Goal: Transaction & Acquisition: Purchase product/service

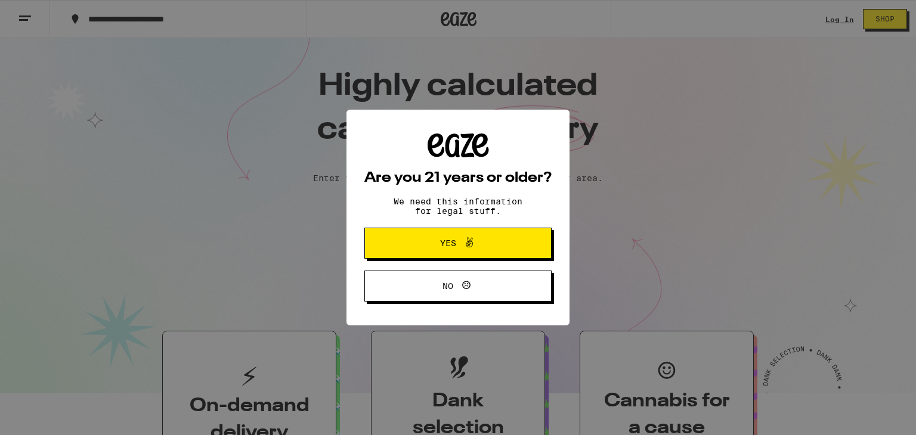
click at [410, 244] on button "Yes" at bounding box center [457, 243] width 187 height 31
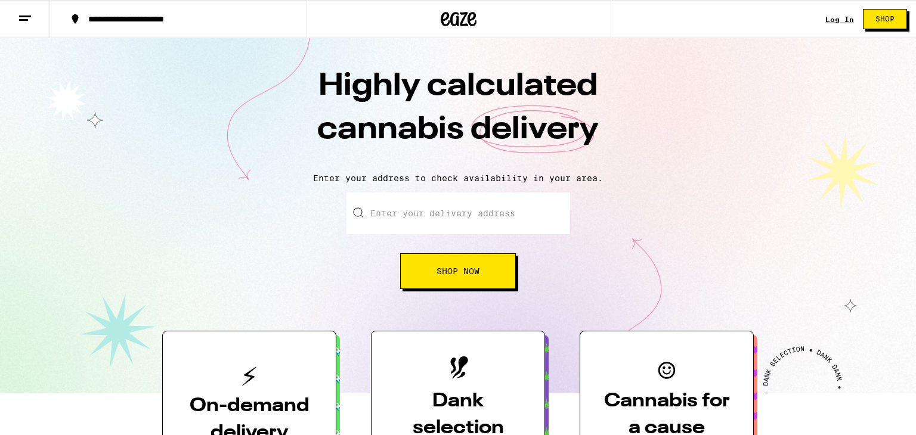
click at [412, 220] on input "Enter your delivery address" at bounding box center [458, 214] width 224 height 42
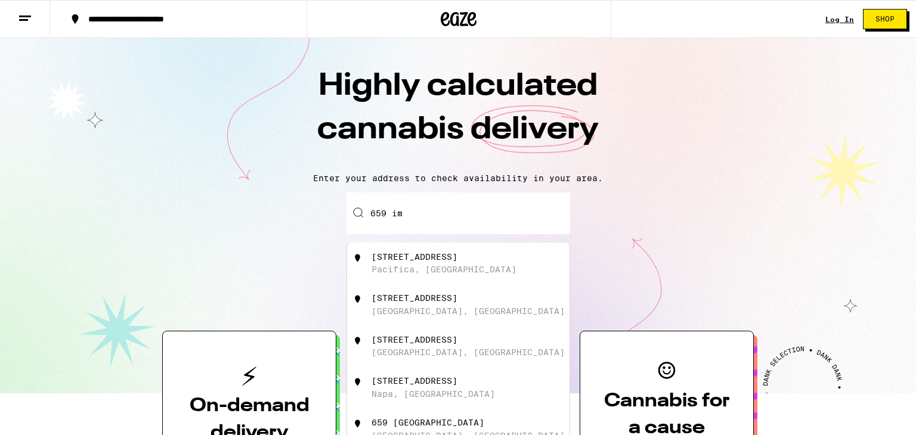
click at [416, 284] on div "659 Imperial Drive Pacifica, CA" at bounding box center [458, 264] width 222 height 42
type input "659 Imperial Drive, Pacifica, CA"
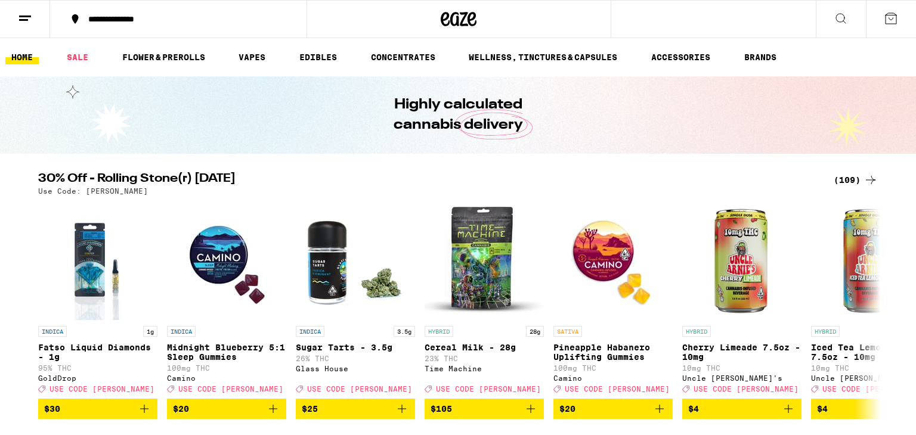
click at [845, 178] on div "(109)" at bounding box center [855, 180] width 44 height 14
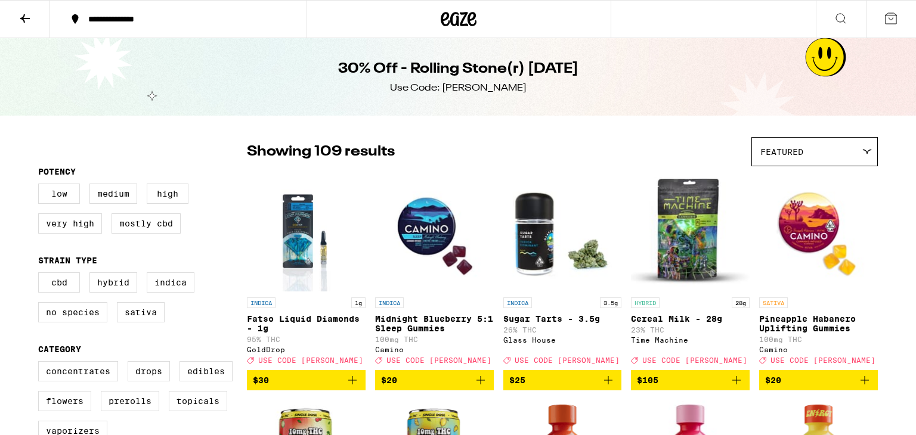
click at [417, 387] on span "$20" at bounding box center [434, 380] width 107 height 14
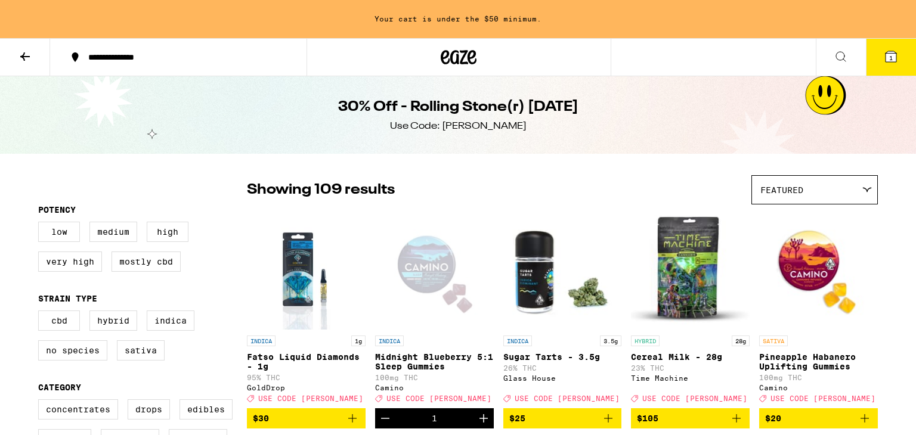
click at [480, 423] on icon "Increment" at bounding box center [483, 418] width 14 height 14
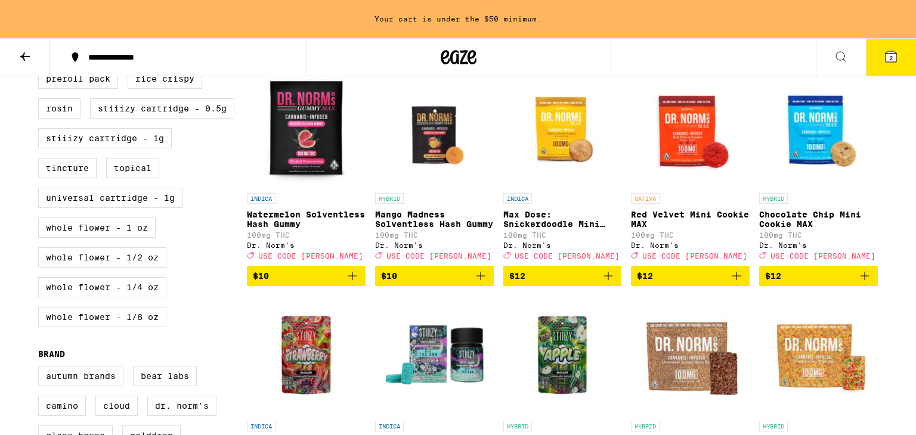
scroll to position [596, 0]
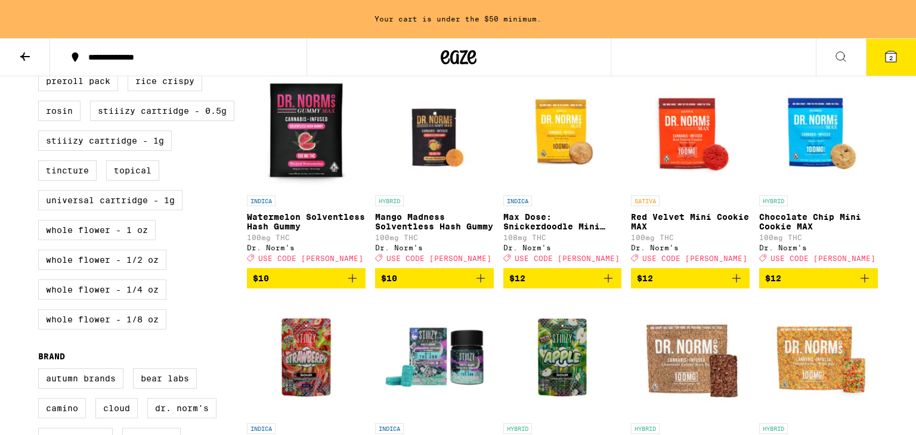
click at [328, 286] on span "$10" at bounding box center [306, 278] width 107 height 14
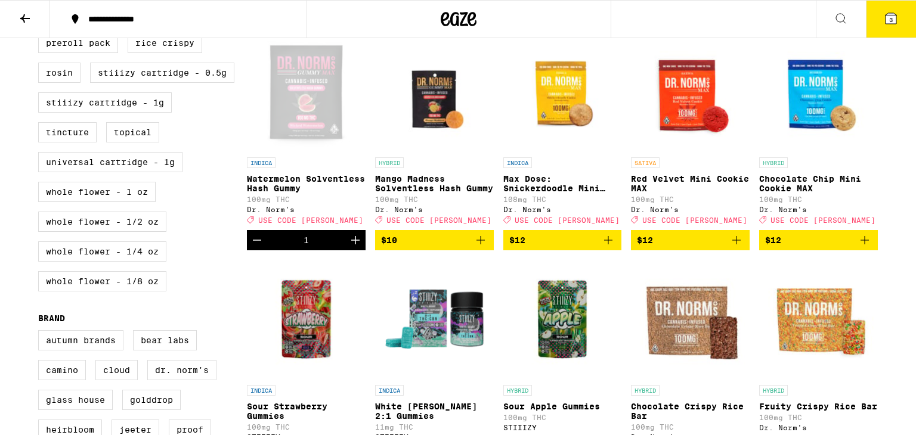
scroll to position [558, 0]
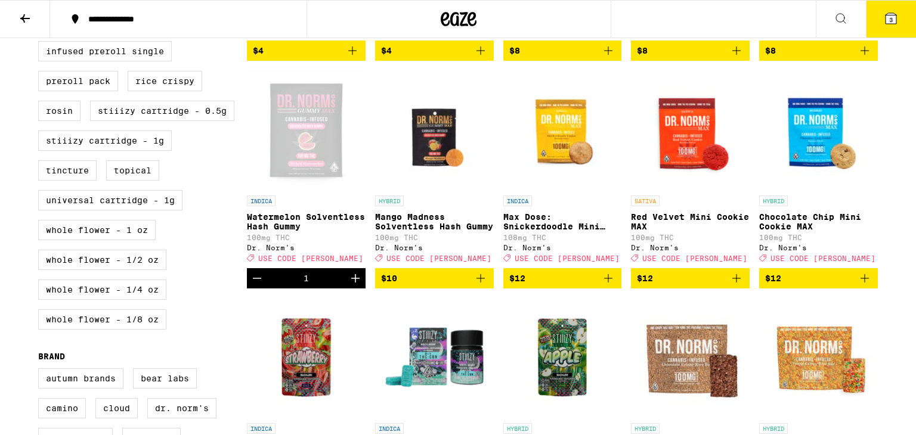
click at [356, 286] on icon "Increment" at bounding box center [355, 278] width 14 height 14
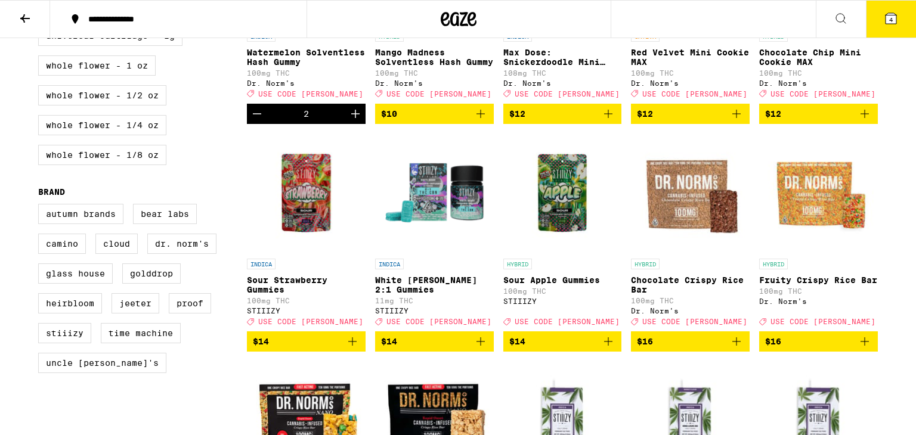
scroll to position [725, 0]
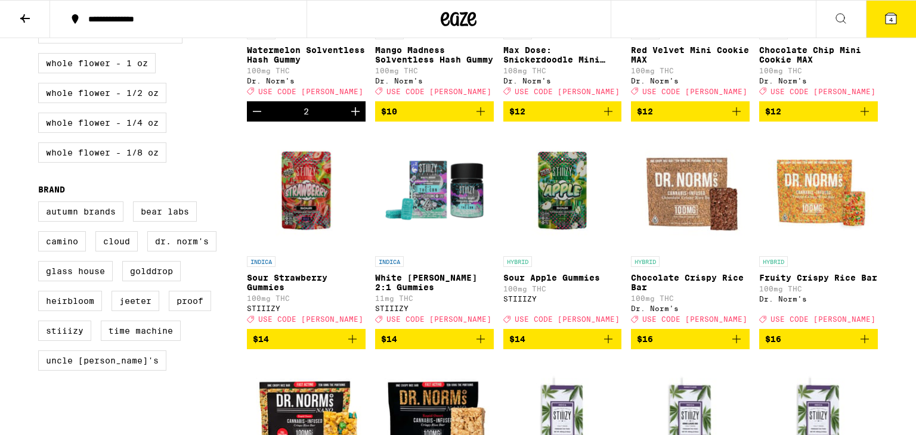
click at [408, 349] on button "$14" at bounding box center [434, 339] width 119 height 20
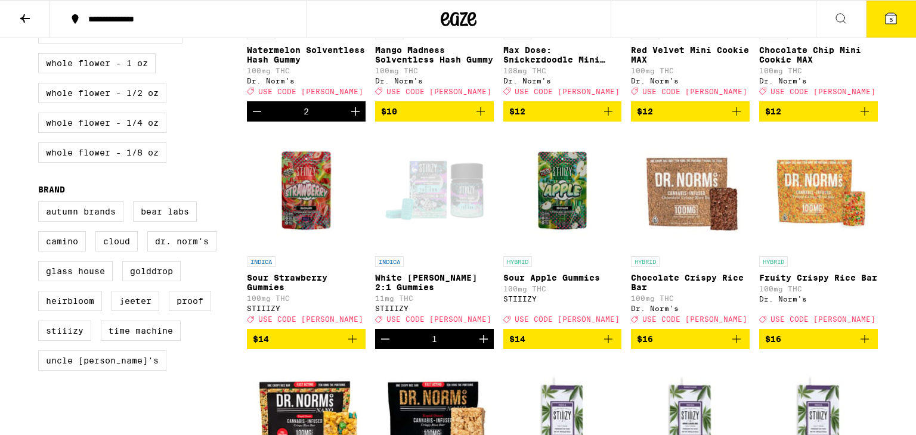
click at [483, 346] on icon "Increment" at bounding box center [483, 339] width 14 height 14
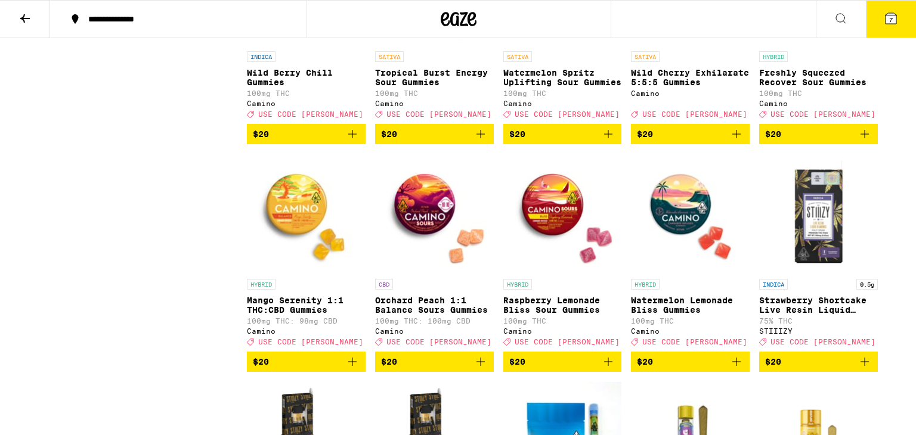
scroll to position [1848, 0]
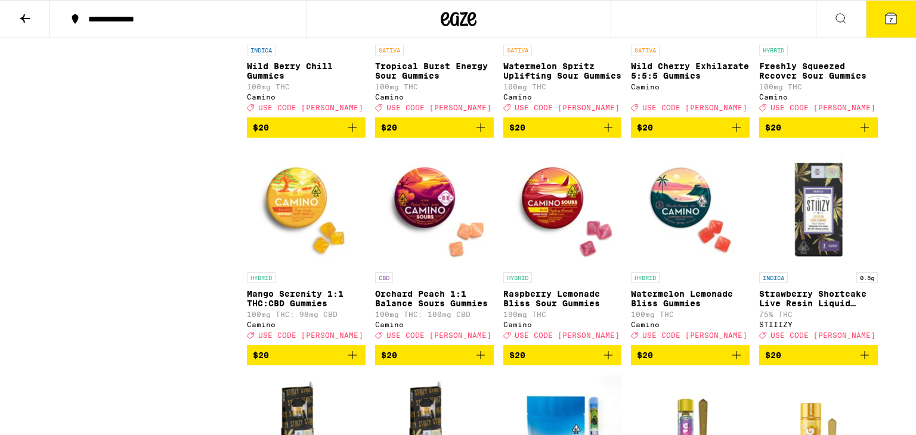
click at [330, 135] on span "$20" at bounding box center [306, 127] width 107 height 14
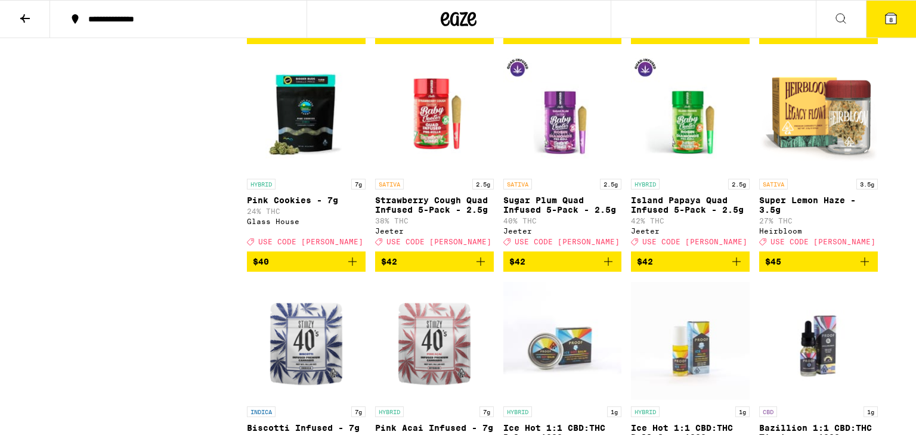
scroll to position [4208, 0]
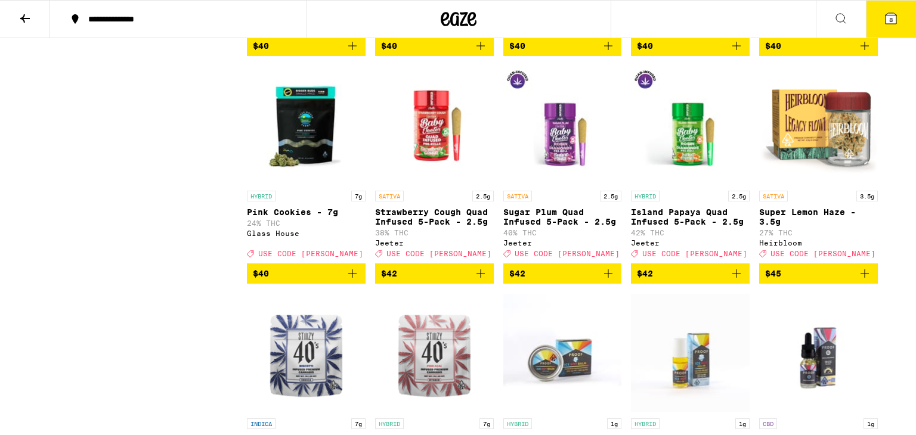
click at [795, 185] on img "Open page for Super Lemon Haze - 3.5g from Heirbloom" at bounding box center [818, 125] width 119 height 119
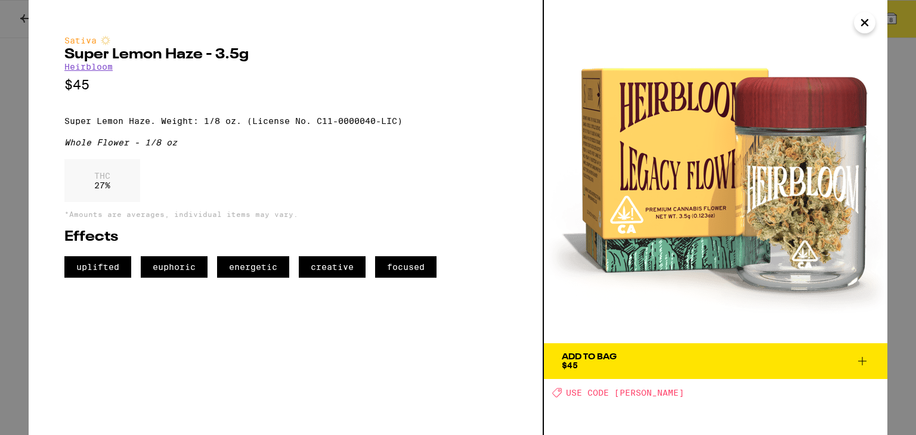
click at [860, 27] on icon "Close" at bounding box center [864, 23] width 14 height 18
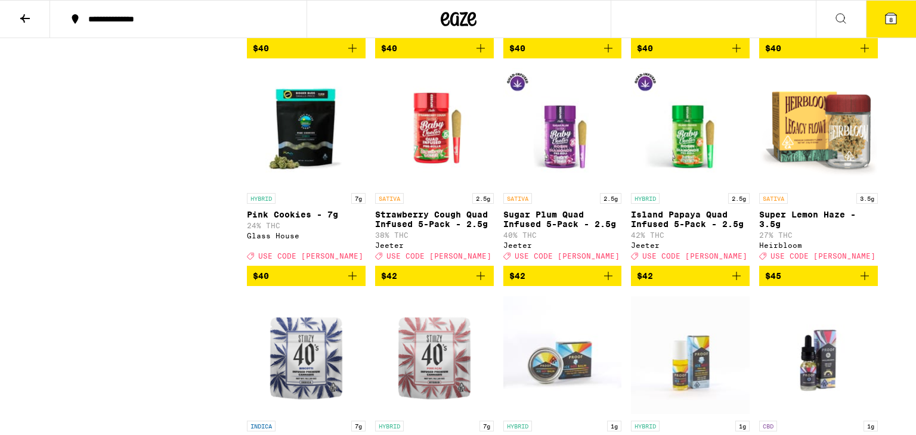
scroll to position [4208, 0]
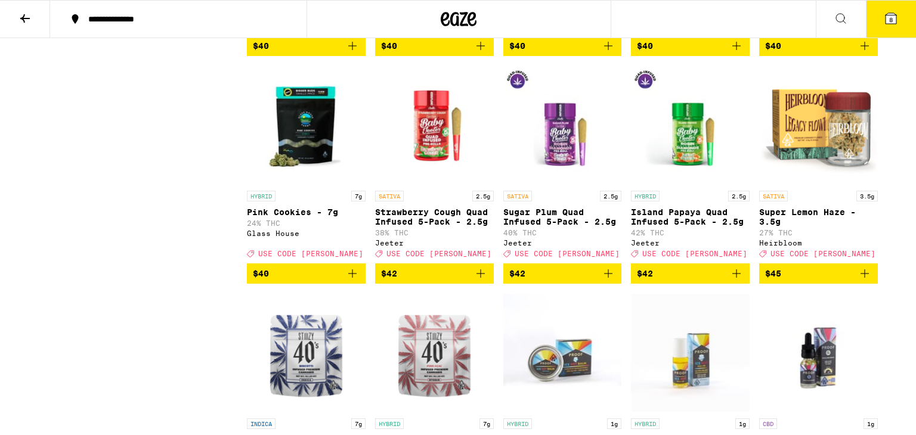
click at [800, 185] on img "Open page for Super Lemon Haze - 3.5g from Heirbloom" at bounding box center [818, 125] width 119 height 119
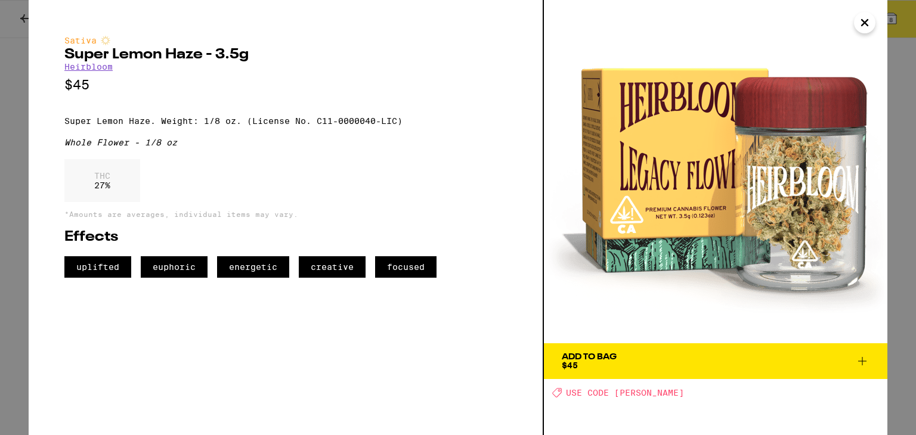
click at [754, 348] on button "Add To Bag $45" at bounding box center [715, 361] width 343 height 36
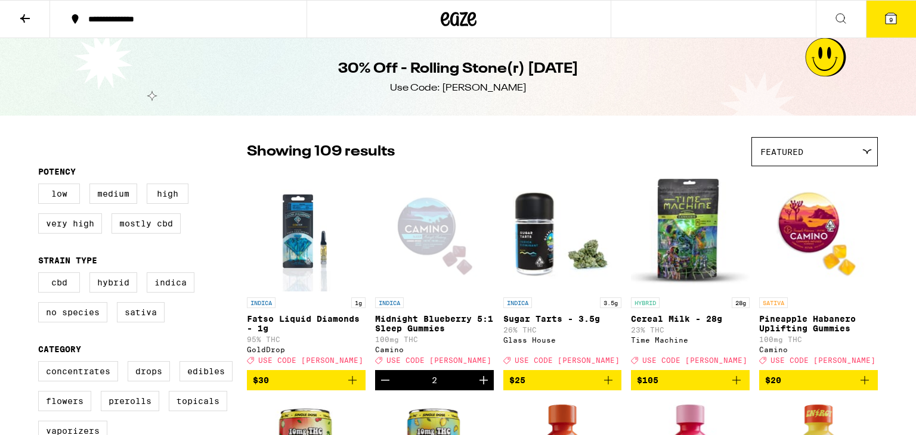
click at [893, 20] on icon at bounding box center [890, 18] width 11 height 11
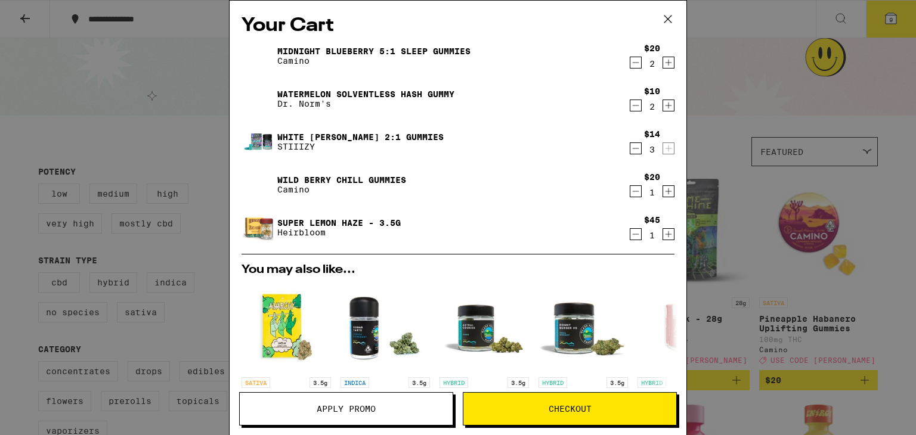
click at [538, 400] on button "Checkout" at bounding box center [570, 408] width 214 height 33
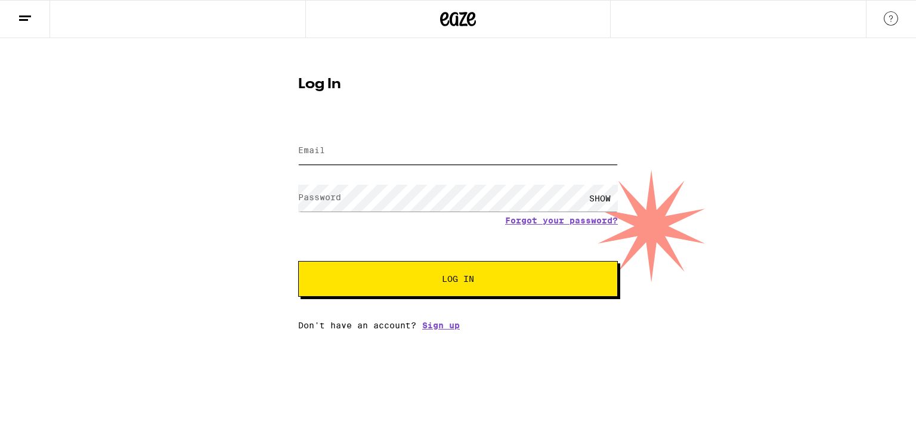
click at [405, 158] on input "Email" at bounding box center [457, 151] width 319 height 27
type input "billkeenan50@sbcglobal.net"
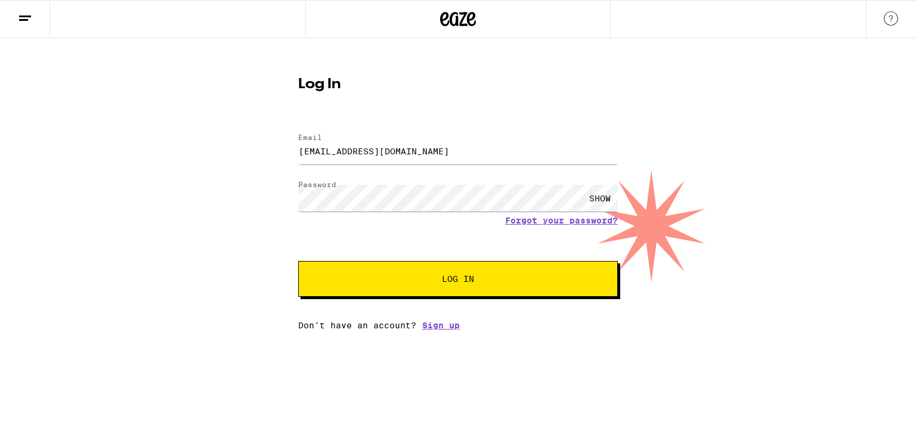
click at [418, 284] on button "Log In" at bounding box center [457, 279] width 319 height 36
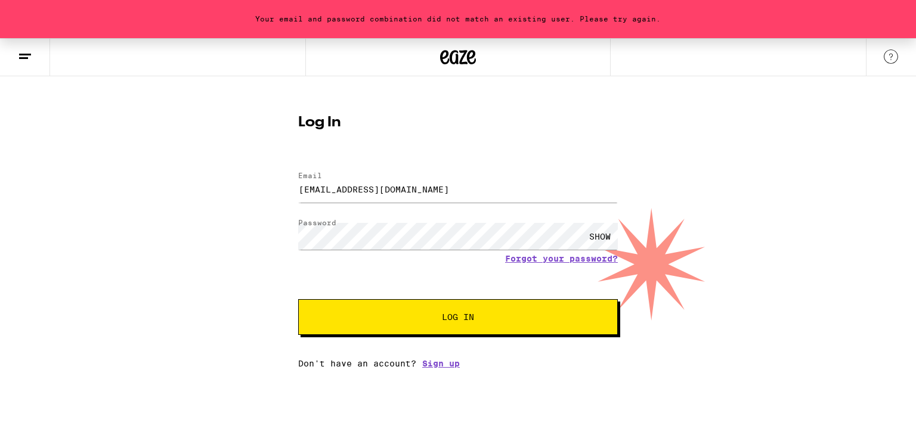
click at [595, 230] on div "SHOW" at bounding box center [600, 236] width 36 height 27
click at [381, 309] on button "Log In" at bounding box center [457, 317] width 319 height 36
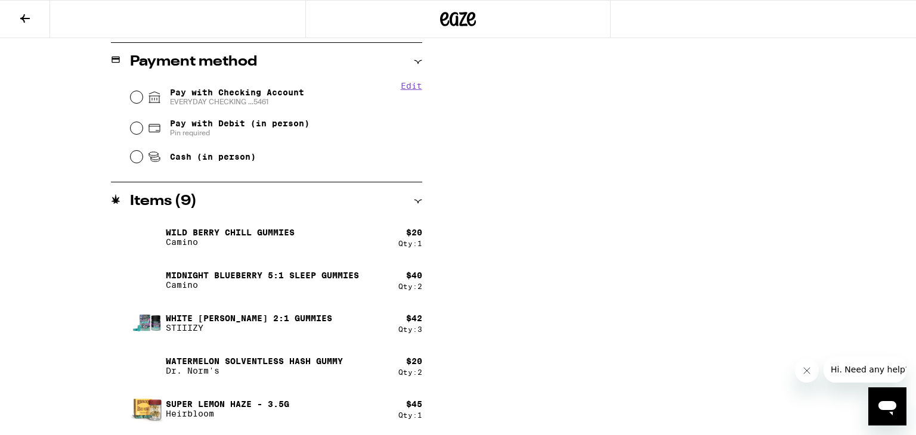
scroll to position [508, 0]
click at [27, 24] on icon at bounding box center [25, 18] width 14 height 14
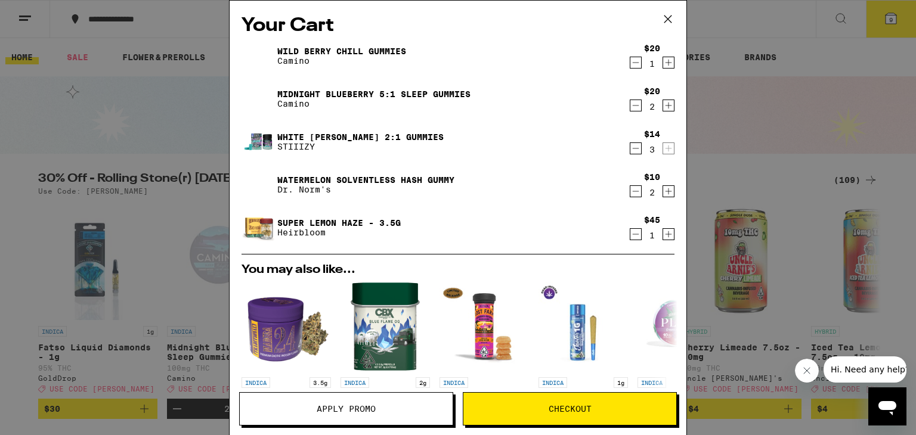
click at [633, 148] on icon "Decrement" at bounding box center [635, 148] width 11 height 14
click at [662, 357] on button at bounding box center [666, 365] width 33 height 33
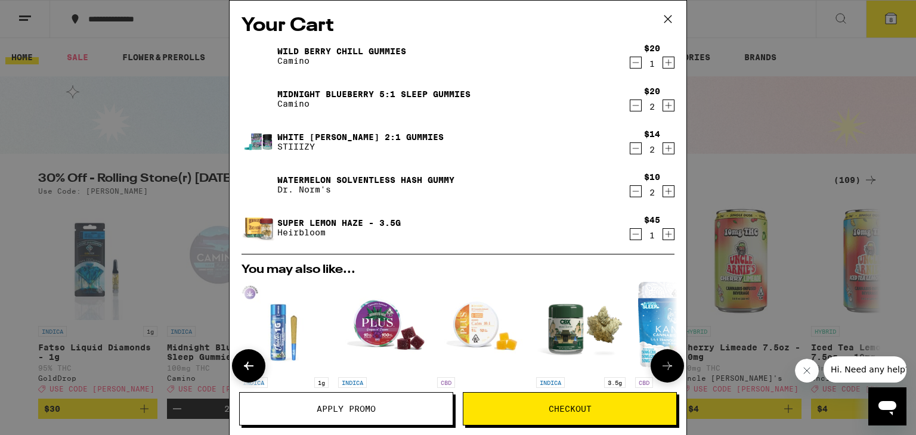
scroll to position [0, 303]
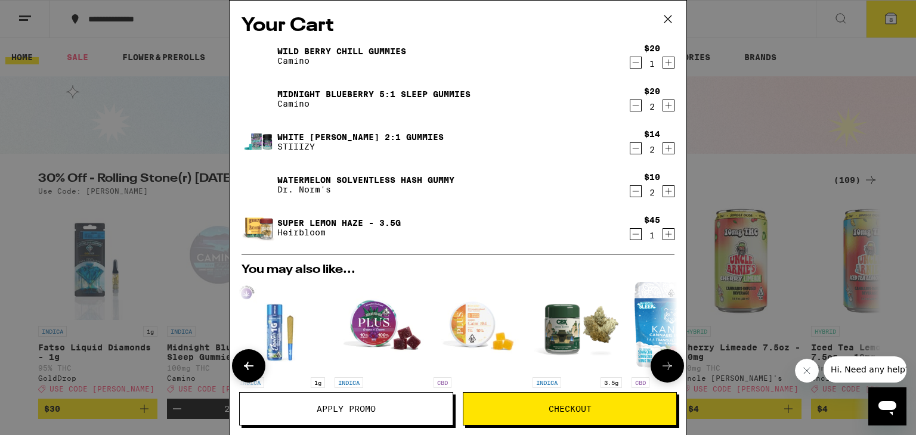
click at [662, 357] on button at bounding box center [666, 365] width 33 height 33
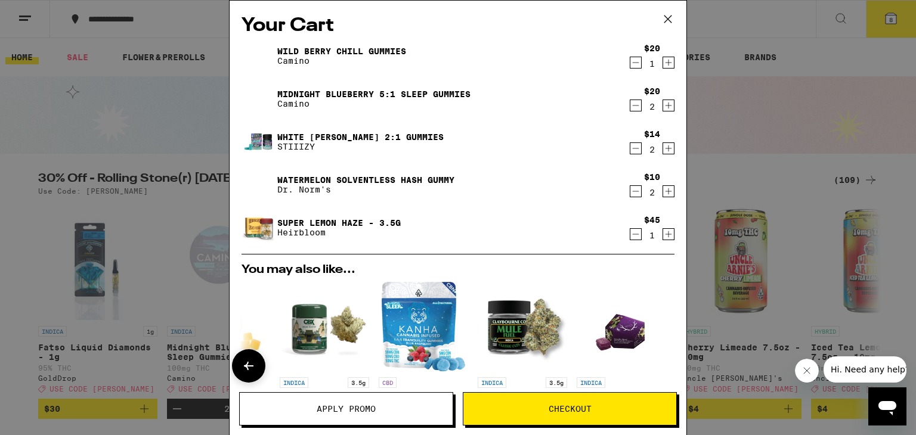
scroll to position [0, 556]
click at [511, 405] on span "Checkout" at bounding box center [569, 409] width 213 height 8
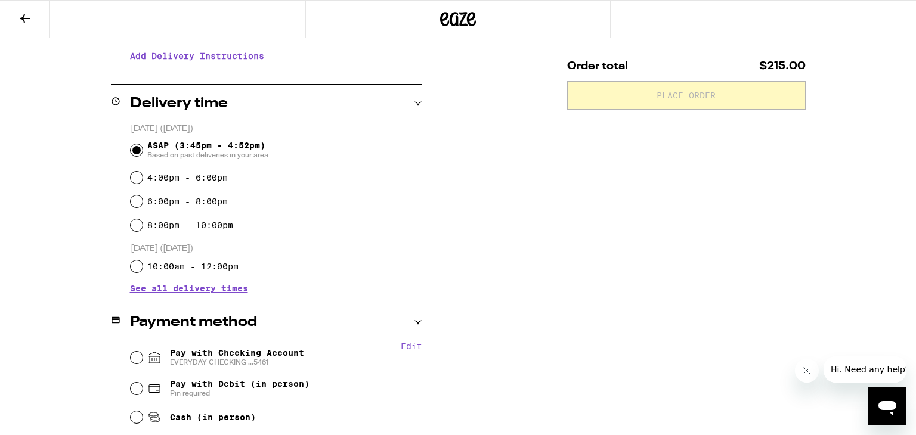
scroll to position [246, 0]
click at [136, 419] on input "Cash (in person)" at bounding box center [137, 418] width 12 height 12
radio input "true"
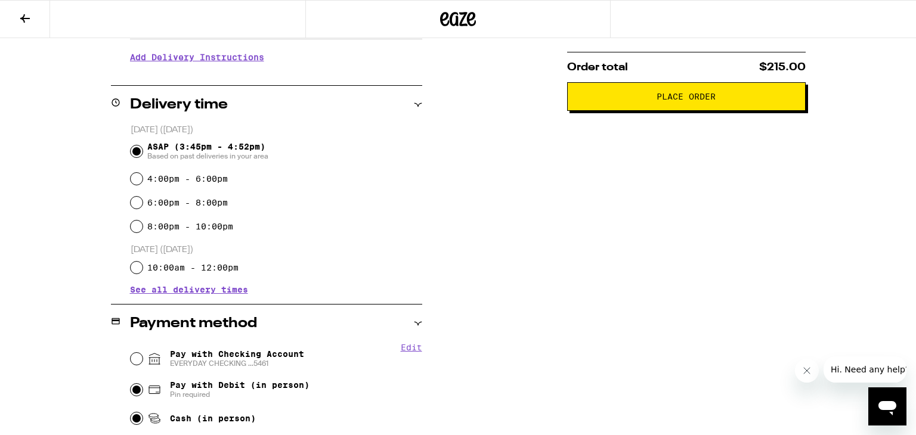
click at [131, 384] on input "Pay with Debit (in person) Pin required" at bounding box center [137, 390] width 12 height 12
radio input "true"
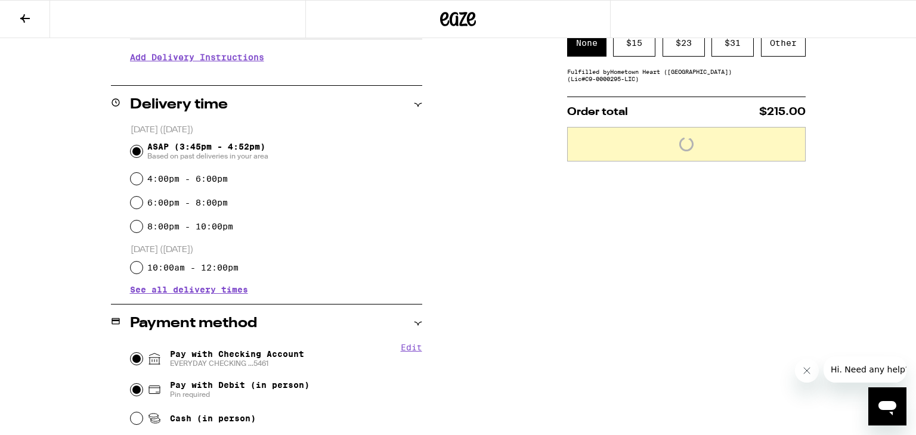
click at [131, 353] on input "Pay with Checking Account EVERYDAY CHECKING ...5461" at bounding box center [137, 359] width 12 height 12
radio input "true"
click at [131, 412] on input "Cash (in person)" at bounding box center [137, 418] width 12 height 12
radio input "true"
click at [131, 384] on input "Pay with Debit (in person) Pin required" at bounding box center [137, 390] width 12 height 12
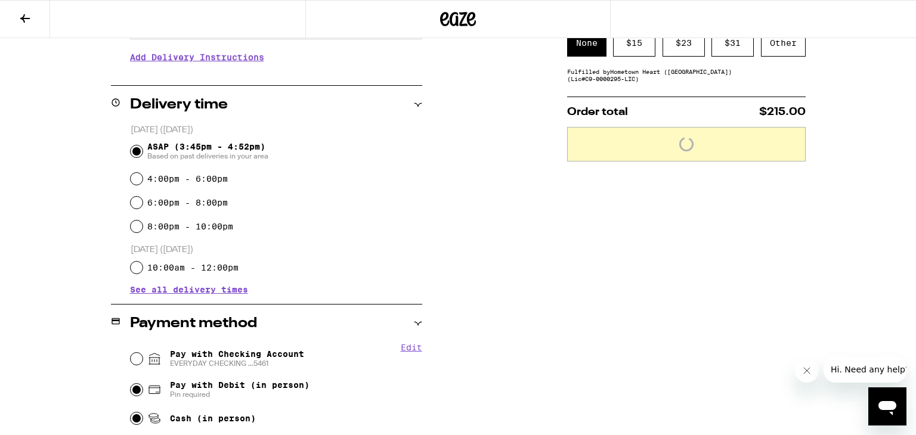
radio input "true"
click at [131, 353] on input "Pay with Checking Account EVERYDAY CHECKING ...5461" at bounding box center [137, 359] width 12 height 12
radio input "true"
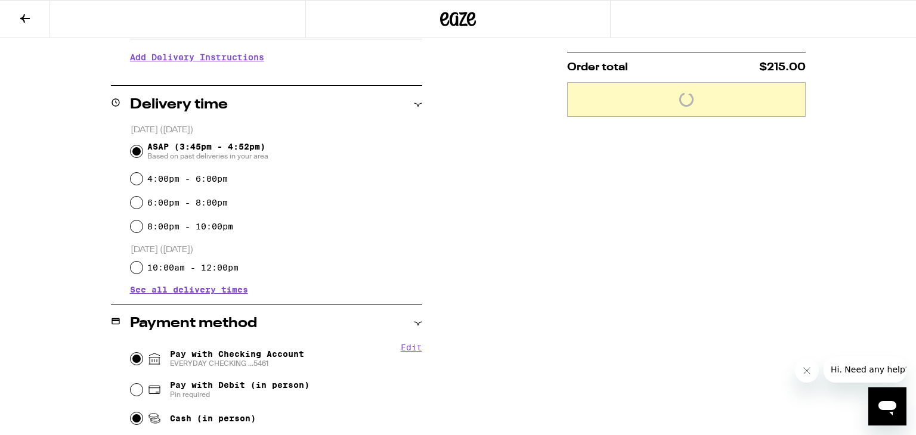
click at [131, 412] on input "Cash (in person)" at bounding box center [137, 418] width 12 height 12
radio input "true"
click at [131, 384] on input "Pay with Debit (in person) Pin required" at bounding box center [137, 390] width 12 height 12
radio input "true"
click at [131, 353] on input "Pay with Checking Account EVERYDAY CHECKING ...5461" at bounding box center [137, 359] width 12 height 12
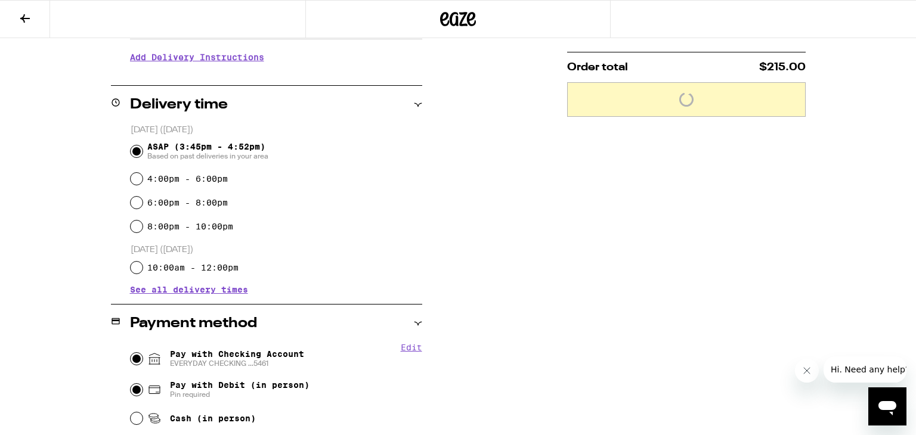
radio input "true"
click at [131, 412] on input "Cash (in person)" at bounding box center [137, 418] width 12 height 12
radio input "true"
click at [131, 384] on input "Pay with Debit (in person) Pin required" at bounding box center [137, 390] width 12 height 12
radio input "true"
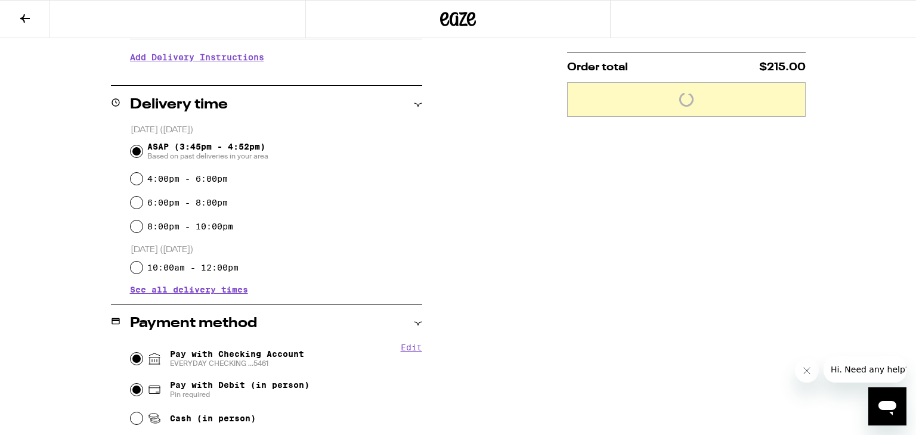
click at [131, 353] on input "Pay with Checking Account EVERYDAY CHECKING ...5461" at bounding box center [137, 359] width 12 height 12
radio input "true"
click at [131, 412] on input "Cash (in person)" at bounding box center [137, 418] width 12 height 12
radio input "true"
click at [131, 384] on input "Pay with Debit (in person) Pin required" at bounding box center [137, 390] width 12 height 12
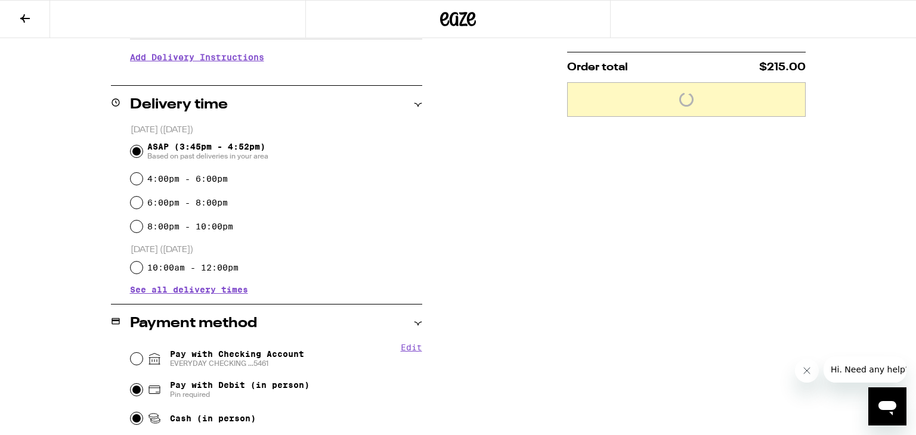
radio input "true"
click at [131, 353] on input "Pay with Checking Account EVERYDAY CHECKING ...5461" at bounding box center [137, 359] width 12 height 12
radio input "true"
click at [131, 412] on input "Cash (in person)" at bounding box center [137, 418] width 12 height 12
radio input "true"
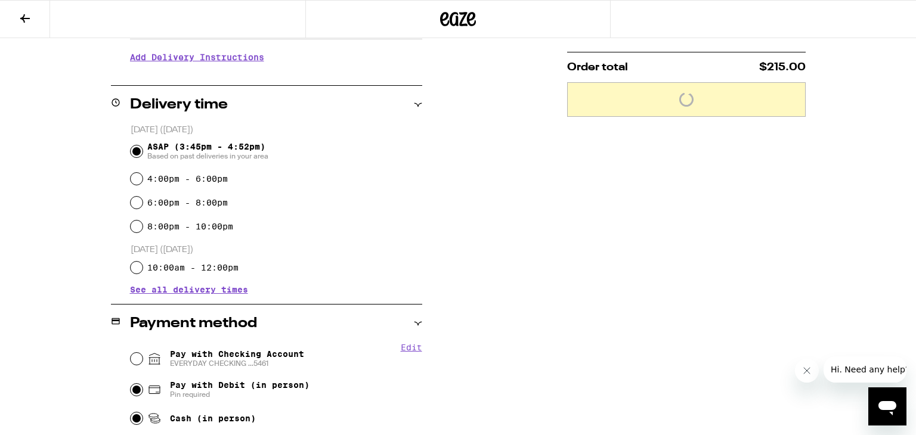
click at [131, 384] on input "Pay with Debit (in person) Pin required" at bounding box center [137, 390] width 12 height 12
radio input "true"
click at [131, 353] on input "Pay with Checking Account EVERYDAY CHECKING ...5461" at bounding box center [137, 359] width 12 height 12
radio input "true"
click at [131, 412] on input "Cash (in person)" at bounding box center [137, 418] width 12 height 12
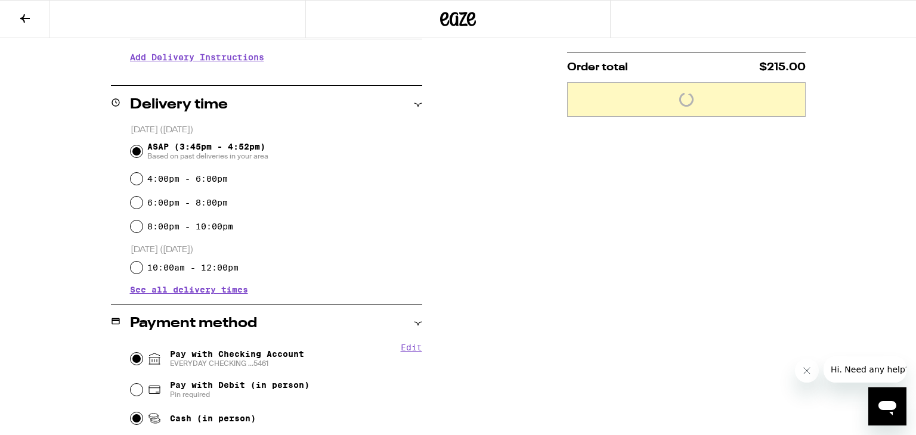
radio input "true"
click at [131, 384] on input "Pay with Debit (in person) Pin required" at bounding box center [137, 390] width 12 height 12
radio input "true"
click at [131, 353] on input "Pay with Checking Account EVERYDAY CHECKING ...5461" at bounding box center [137, 359] width 12 height 12
radio input "true"
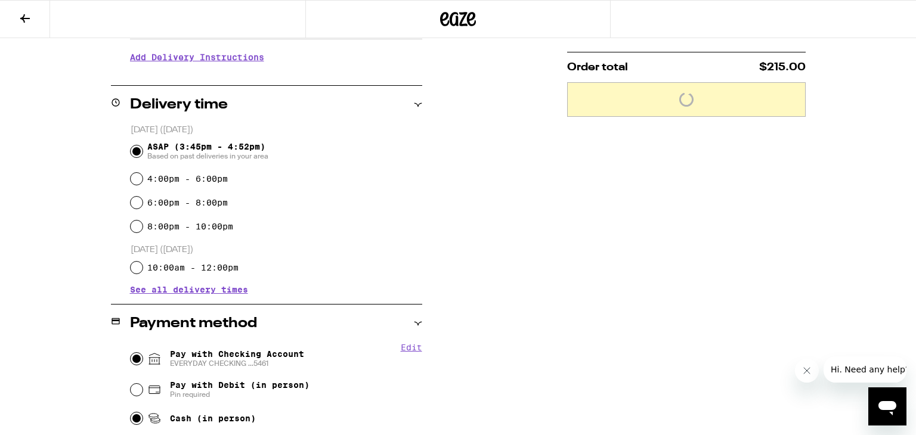
click at [131, 412] on input "Cash (in person)" at bounding box center [137, 418] width 12 height 12
radio input "true"
click at [131, 384] on input "Pay with Debit (in person) Pin required" at bounding box center [137, 390] width 12 height 12
radio input "true"
click at [131, 353] on input "Pay with Checking Account EVERYDAY CHECKING ...5461" at bounding box center [137, 359] width 12 height 12
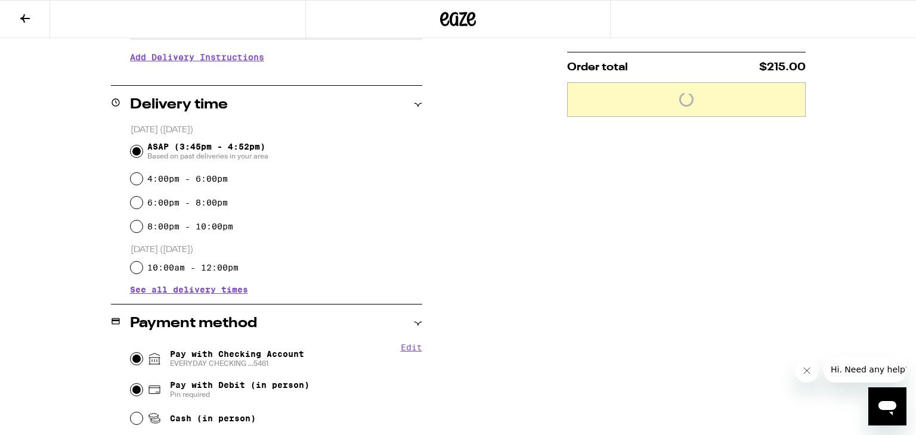
radio input "true"
click at [131, 412] on input "Cash (in person)" at bounding box center [137, 418] width 12 height 12
radio input "true"
click at [131, 384] on input "Pay with Debit (in person) Pin required" at bounding box center [137, 390] width 12 height 12
radio input "true"
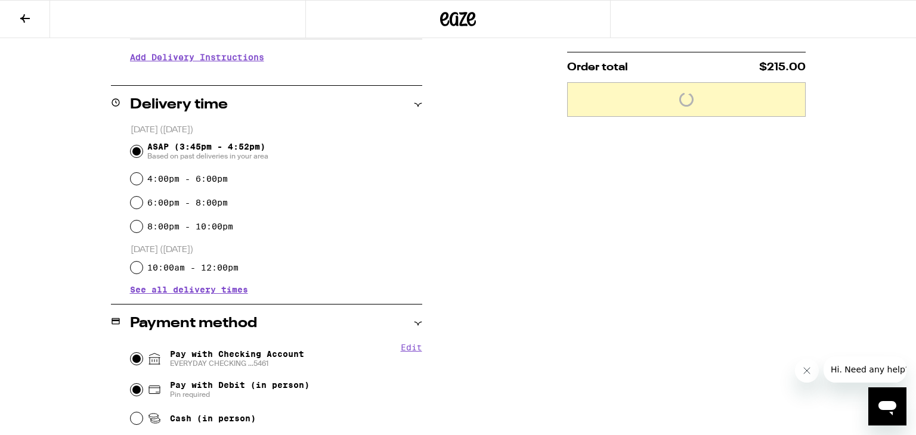
click at [131, 353] on input "Pay with Checking Account EVERYDAY CHECKING ...5461" at bounding box center [137, 359] width 12 height 12
radio input "true"
click at [131, 412] on input "Cash (in person)" at bounding box center [137, 418] width 12 height 12
radio input "true"
click at [131, 384] on input "Pay with Debit (in person) Pin required" at bounding box center [137, 390] width 12 height 12
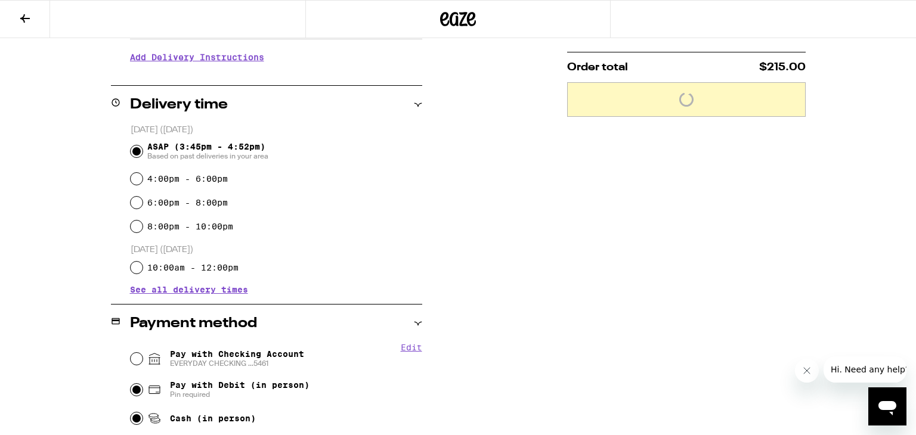
radio input "true"
click at [131, 353] on input "Pay with Checking Account EVERYDAY CHECKING ...5461" at bounding box center [137, 359] width 12 height 12
radio input "true"
click at [131, 412] on input "Cash (in person)" at bounding box center [137, 418] width 12 height 12
radio input "true"
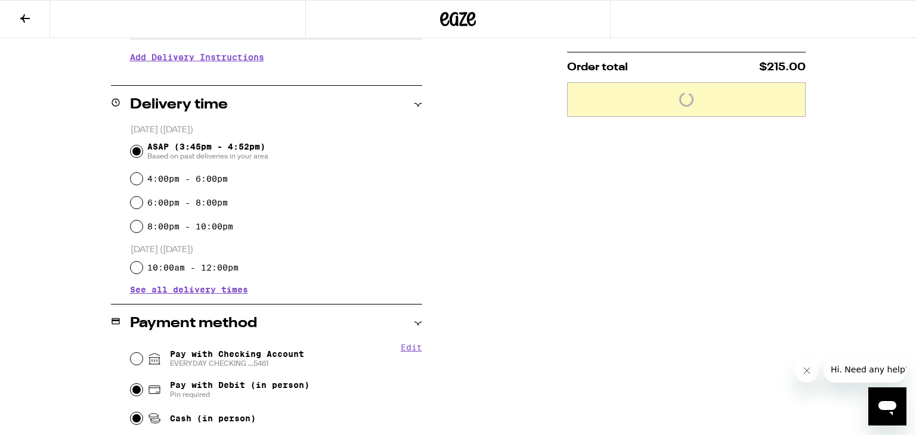
click at [131, 384] on input "Pay with Debit (in person) Pin required" at bounding box center [137, 390] width 12 height 12
radio input "true"
click at [131, 353] on input "Pay with Checking Account EVERYDAY CHECKING ...5461" at bounding box center [137, 359] width 12 height 12
radio input "true"
click at [131, 412] on input "Cash (in person)" at bounding box center [137, 418] width 12 height 12
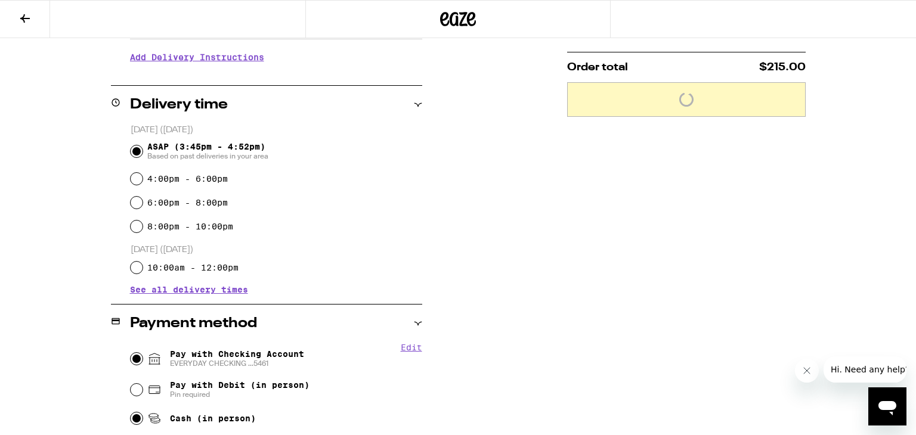
radio input "true"
click at [131, 384] on input "Pay with Debit (in person) Pin required" at bounding box center [137, 390] width 12 height 12
radio input "true"
click at [131, 353] on input "Pay with Checking Account EVERYDAY CHECKING ...5461" at bounding box center [137, 359] width 12 height 12
radio input "true"
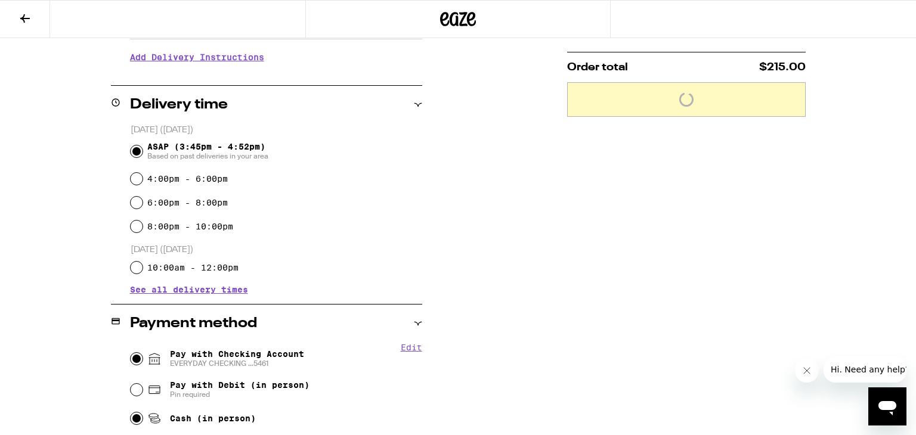
click at [131, 412] on input "Cash (in person)" at bounding box center [137, 418] width 12 height 12
radio input "true"
click at [131, 384] on input "Pay with Debit (in person) Pin required" at bounding box center [137, 390] width 12 height 12
radio input "true"
click at [131, 353] on input "Pay with Checking Account EVERYDAY CHECKING ...5461" at bounding box center [137, 359] width 12 height 12
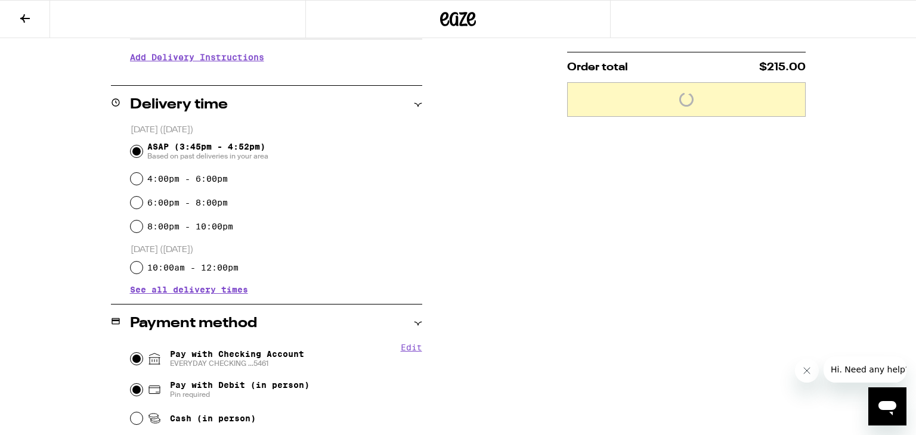
radio input "true"
click at [131, 412] on input "Cash (in person)" at bounding box center [137, 418] width 12 height 12
radio input "true"
click at [131, 384] on input "Pay with Debit (in person) Pin required" at bounding box center [137, 390] width 12 height 12
radio input "true"
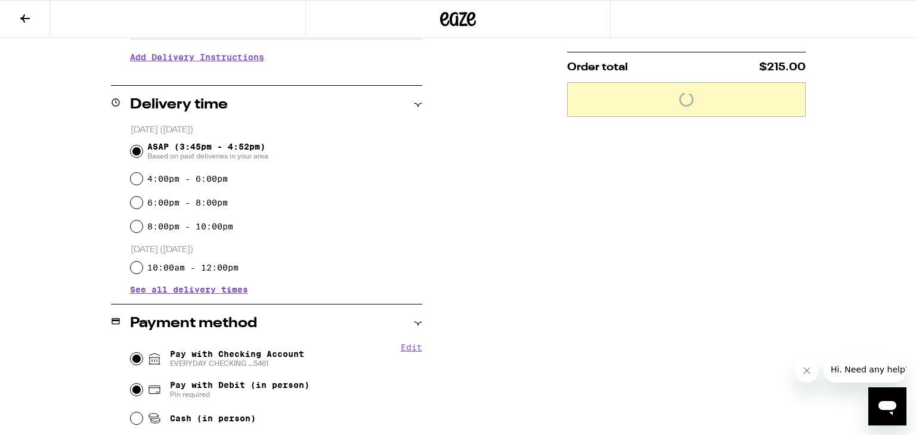
click at [131, 353] on input "Pay with Checking Account EVERYDAY CHECKING ...5461" at bounding box center [137, 359] width 12 height 12
radio input "true"
click at [131, 412] on input "Cash (in person)" at bounding box center [137, 418] width 12 height 12
radio input "true"
click at [131, 384] on input "Pay with Debit (in person) Pin required" at bounding box center [137, 390] width 12 height 12
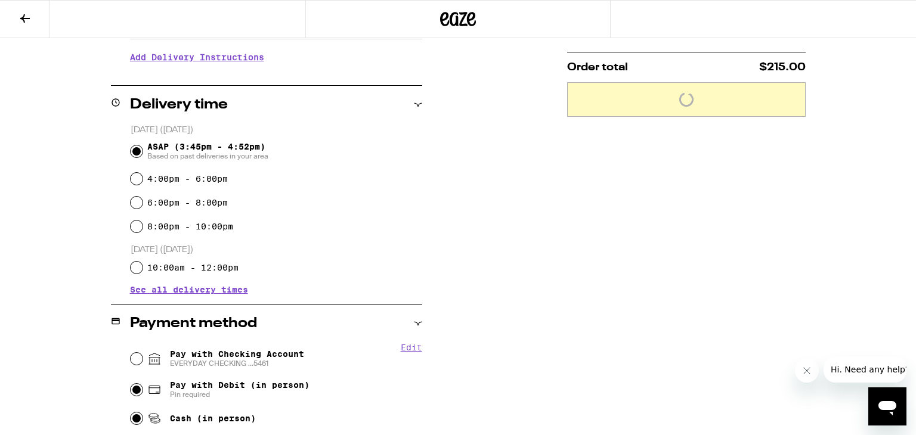
radio input "true"
click at [131, 353] on input "Pay with Checking Account EVERYDAY CHECKING ...5461" at bounding box center [137, 359] width 12 height 12
radio input "true"
click at [131, 412] on input "Cash (in person)" at bounding box center [137, 418] width 12 height 12
radio input "true"
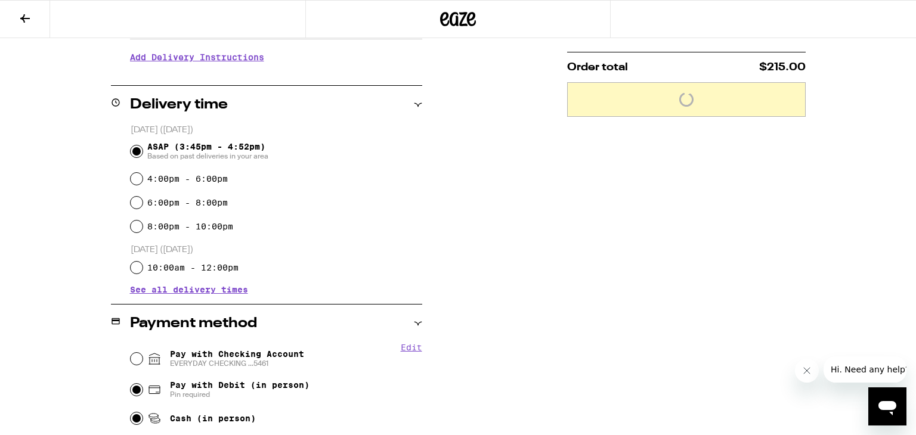
click at [131, 384] on input "Pay with Debit (in person) Pin required" at bounding box center [137, 390] width 12 height 12
radio input "true"
click at [131, 353] on input "Pay with Checking Account EVERYDAY CHECKING ...5461" at bounding box center [137, 359] width 12 height 12
radio input "true"
click at [131, 412] on input "Cash (in person)" at bounding box center [137, 418] width 12 height 12
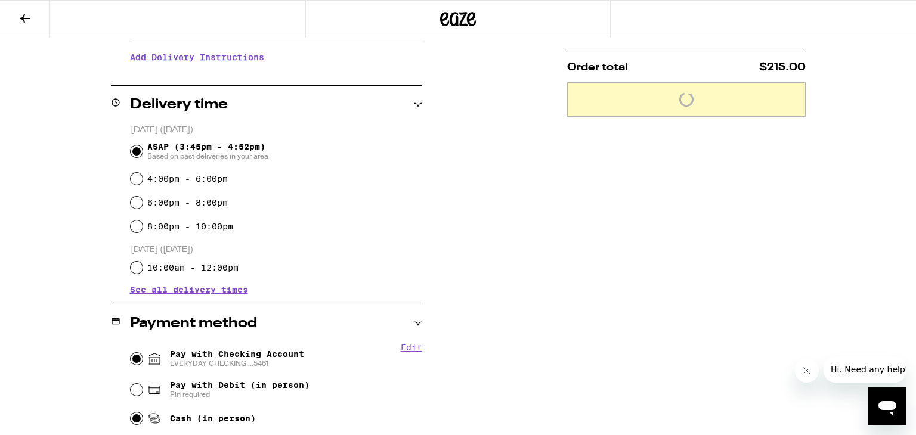
radio input "true"
click at [131, 384] on input "Pay with Debit (in person) Pin required" at bounding box center [137, 390] width 12 height 12
radio input "true"
click at [131, 353] on input "Pay with Checking Account EVERYDAY CHECKING ...5461" at bounding box center [137, 359] width 12 height 12
radio input "true"
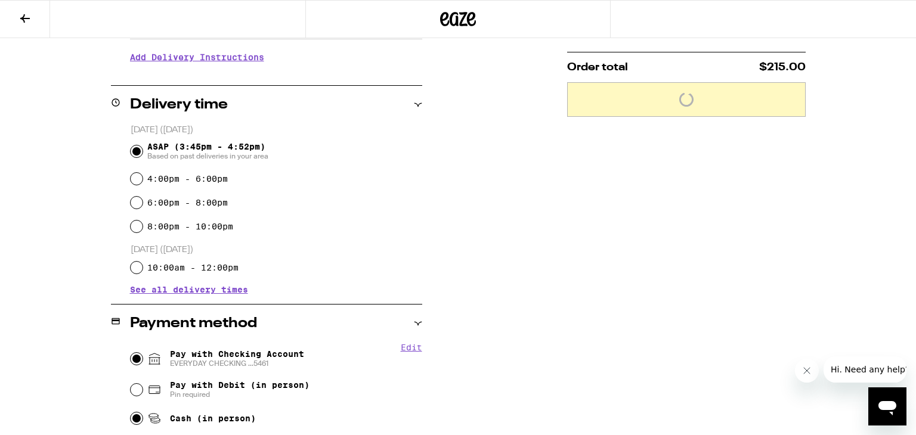
click at [131, 412] on input "Cash (in person)" at bounding box center [137, 418] width 12 height 12
radio input "true"
click at [131, 384] on input "Pay with Debit (in person) Pin required" at bounding box center [137, 390] width 12 height 12
radio input "true"
click at [131, 353] on input "Pay with Checking Account EVERYDAY CHECKING ...5461" at bounding box center [137, 359] width 12 height 12
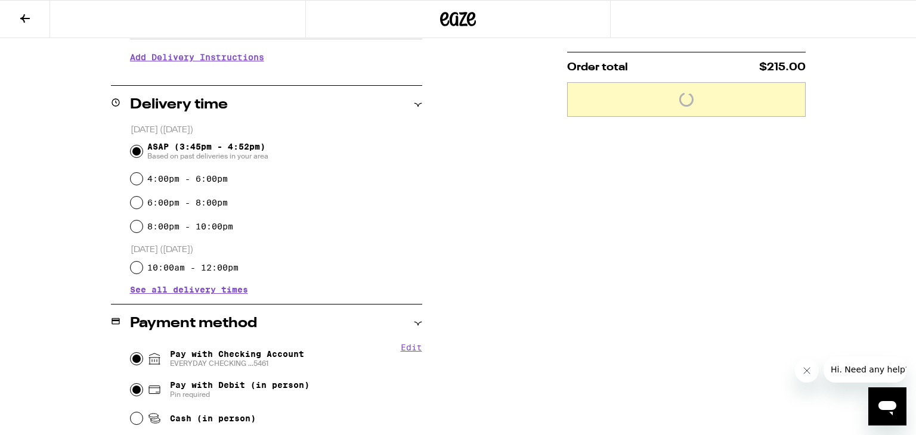
radio input "true"
click at [131, 412] on input "Cash (in person)" at bounding box center [137, 418] width 12 height 12
radio input "true"
click at [131, 384] on input "Pay with Debit (in person) Pin required" at bounding box center [137, 390] width 12 height 12
radio input "true"
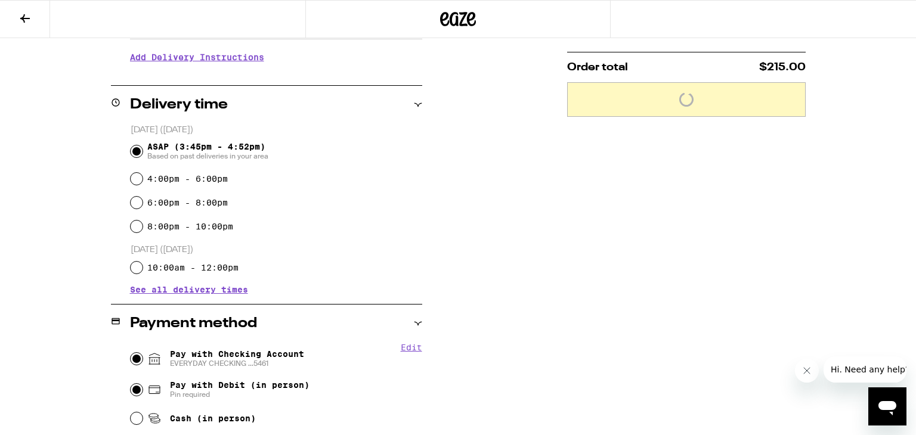
click at [131, 353] on input "Pay with Checking Account EVERYDAY CHECKING ...5461" at bounding box center [137, 359] width 12 height 12
radio input "true"
click at [131, 412] on input "Cash (in person)" at bounding box center [137, 418] width 12 height 12
radio input "true"
click at [131, 384] on input "Pay with Debit (in person) Pin required" at bounding box center [137, 390] width 12 height 12
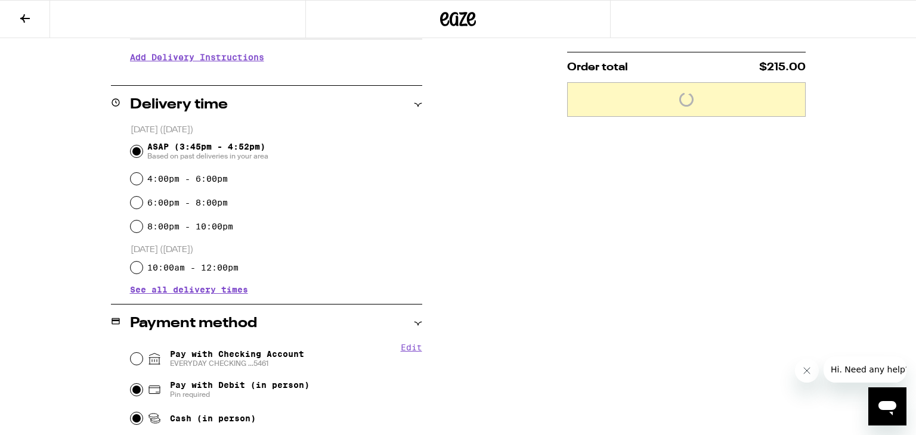
radio input "true"
click at [131, 353] on input "Pay with Checking Account EVERYDAY CHECKING ...5461" at bounding box center [137, 359] width 12 height 12
radio input "true"
click at [131, 412] on input "Cash (in person)" at bounding box center [137, 418] width 12 height 12
radio input "true"
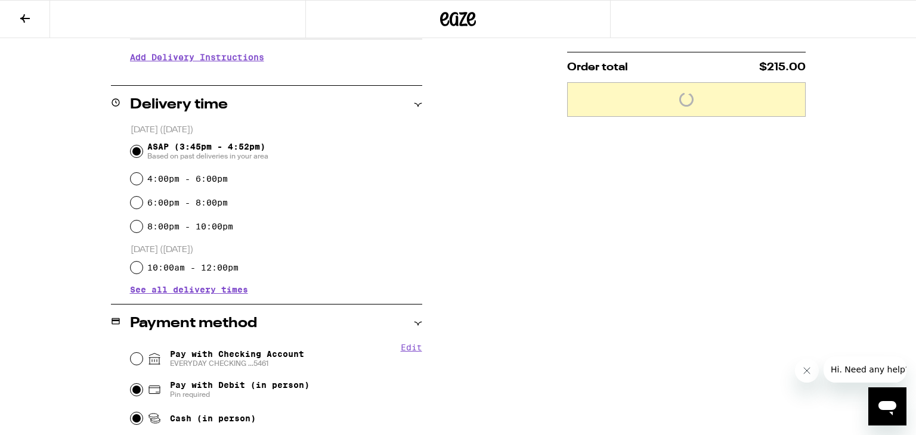
click at [131, 384] on input "Pay with Debit (in person) Pin required" at bounding box center [137, 390] width 12 height 12
radio input "true"
click at [131, 353] on input "Pay with Checking Account EVERYDAY CHECKING ...5461" at bounding box center [137, 359] width 12 height 12
radio input "true"
click at [131, 412] on input "Cash (in person)" at bounding box center [137, 418] width 12 height 12
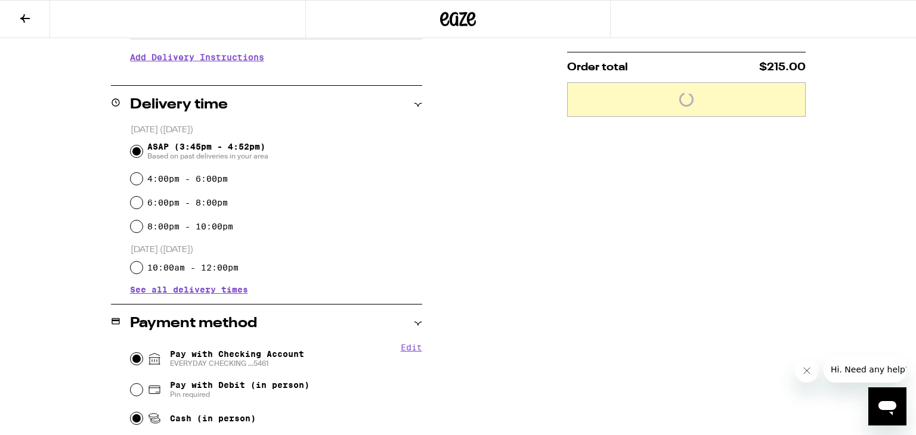
radio input "true"
click at [131, 384] on input "Pay with Debit (in person) Pin required" at bounding box center [137, 390] width 12 height 12
radio input "true"
click at [131, 353] on input "Pay with Checking Account EVERYDAY CHECKING ...5461" at bounding box center [137, 359] width 12 height 12
radio input "true"
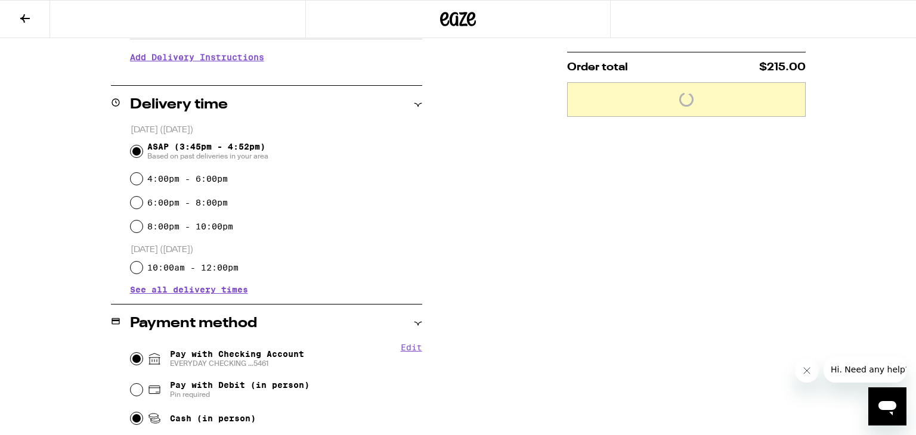
click at [131, 412] on input "Cash (in person)" at bounding box center [137, 418] width 12 height 12
radio input "true"
click at [131, 384] on input "Pay with Debit (in person) Pin required" at bounding box center [137, 390] width 12 height 12
radio input "true"
click at [131, 353] on input "Pay with Checking Account EVERYDAY CHECKING ...5461" at bounding box center [137, 359] width 12 height 12
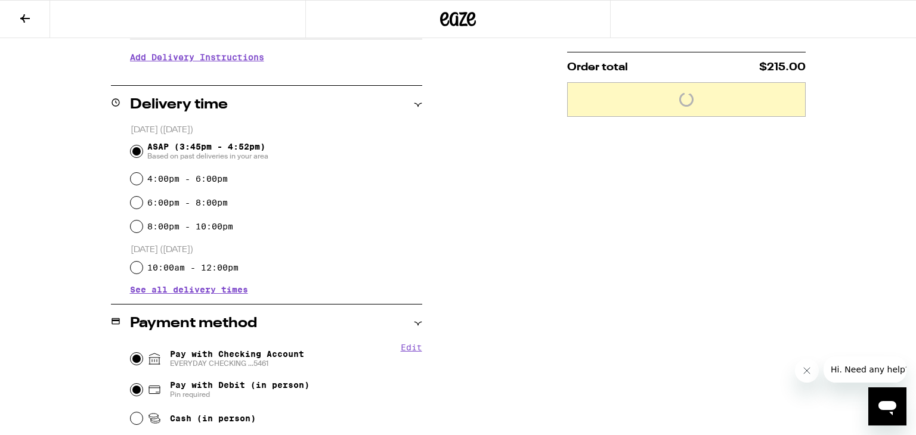
radio input "true"
click at [131, 412] on input "Cash (in person)" at bounding box center [137, 418] width 12 height 12
radio input "true"
click at [131, 384] on input "Pay with Debit (in person) Pin required" at bounding box center [137, 390] width 12 height 12
radio input "true"
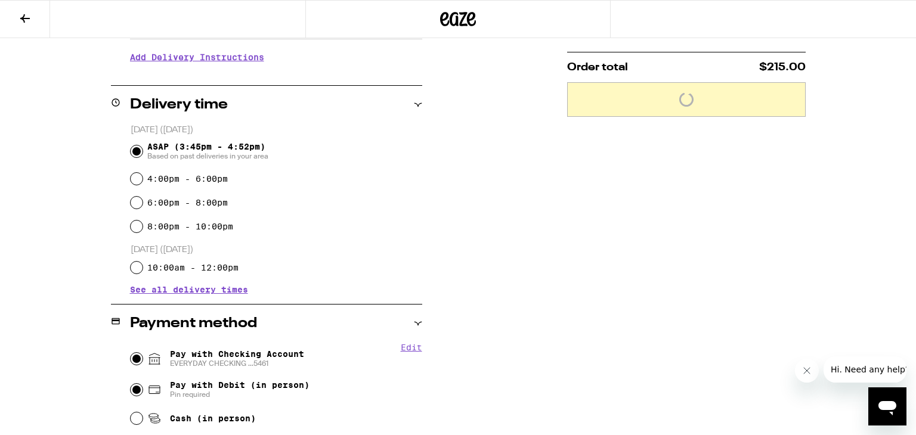
click at [131, 353] on input "Pay with Checking Account EVERYDAY CHECKING ...5461" at bounding box center [137, 359] width 12 height 12
radio input "true"
click at [131, 412] on input "Cash (in person)" at bounding box center [137, 418] width 12 height 12
radio input "true"
click at [131, 384] on input "Pay with Debit (in person) Pin required" at bounding box center [137, 390] width 12 height 12
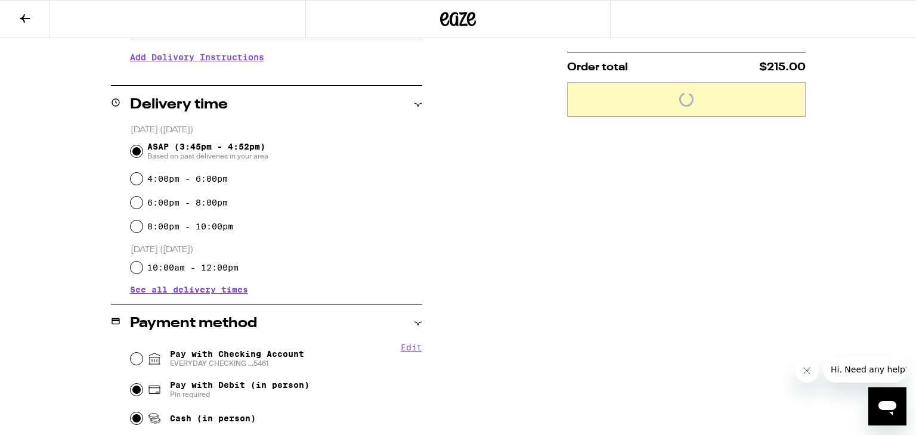
radio input "true"
click at [131, 353] on input "Pay with Checking Account EVERYDAY CHECKING ...5461" at bounding box center [137, 359] width 12 height 12
radio input "true"
click at [131, 412] on input "Cash (in person)" at bounding box center [137, 418] width 12 height 12
radio input "true"
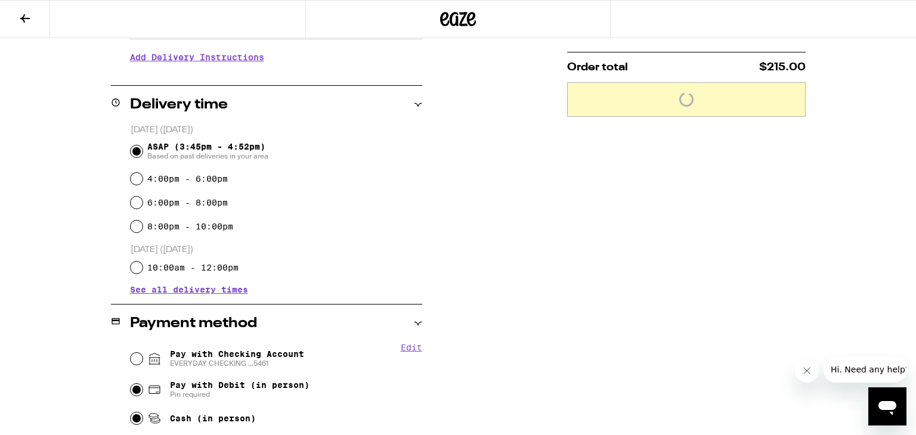
click at [131, 384] on input "Pay with Debit (in person) Pin required" at bounding box center [137, 390] width 12 height 12
radio input "true"
click at [131, 353] on input "Pay with Checking Account EVERYDAY CHECKING ...5461" at bounding box center [137, 359] width 12 height 12
radio input "true"
click at [131, 412] on input "Cash (in person)" at bounding box center [137, 418] width 12 height 12
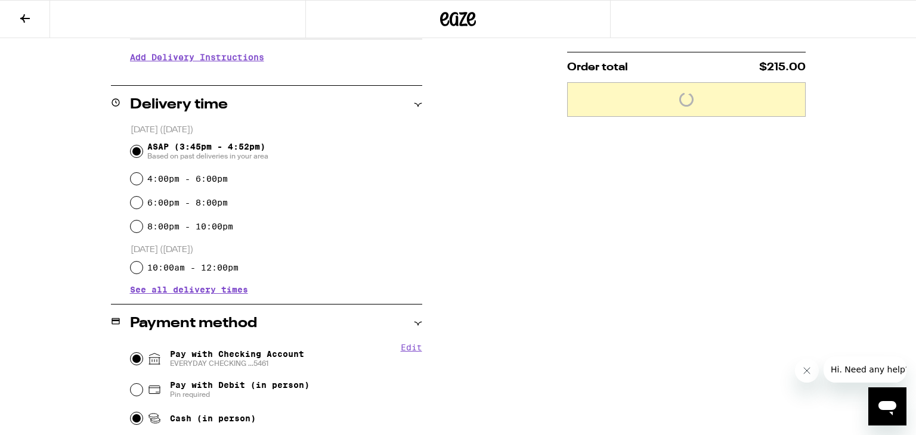
radio input "true"
click at [131, 384] on input "Pay with Debit (in person) Pin required" at bounding box center [137, 390] width 12 height 12
radio input "true"
click at [131, 353] on input "Pay with Checking Account EVERYDAY CHECKING ...5461" at bounding box center [137, 359] width 12 height 12
radio input "true"
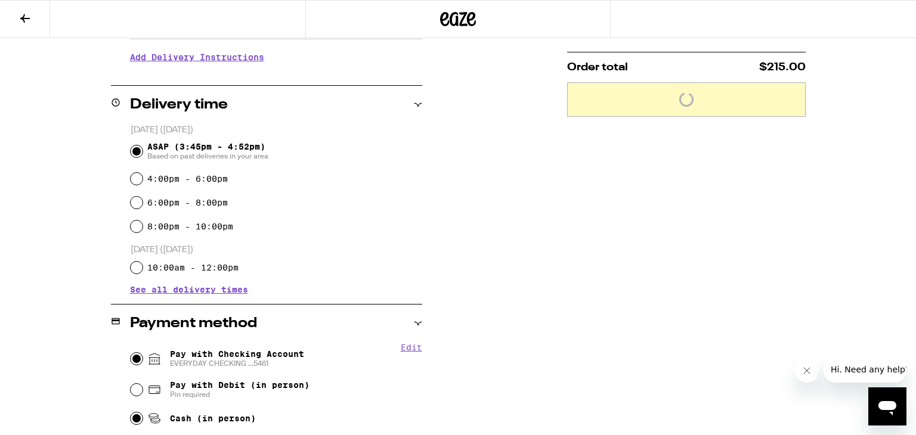
click at [131, 412] on input "Cash (in person)" at bounding box center [137, 418] width 12 height 12
radio input "true"
click at [131, 384] on input "Pay with Debit (in person) Pin required" at bounding box center [137, 390] width 12 height 12
radio input "true"
click at [131, 353] on input "Pay with Checking Account EVERYDAY CHECKING ...5461" at bounding box center [137, 359] width 12 height 12
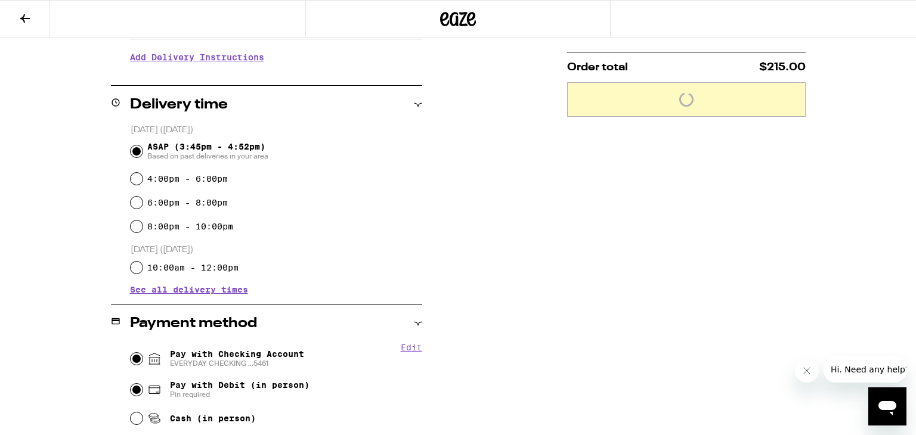
radio input "true"
click at [131, 412] on input "Cash (in person)" at bounding box center [137, 418] width 12 height 12
radio input "true"
click at [131, 384] on input "Pay with Debit (in person) Pin required" at bounding box center [137, 390] width 12 height 12
radio input "true"
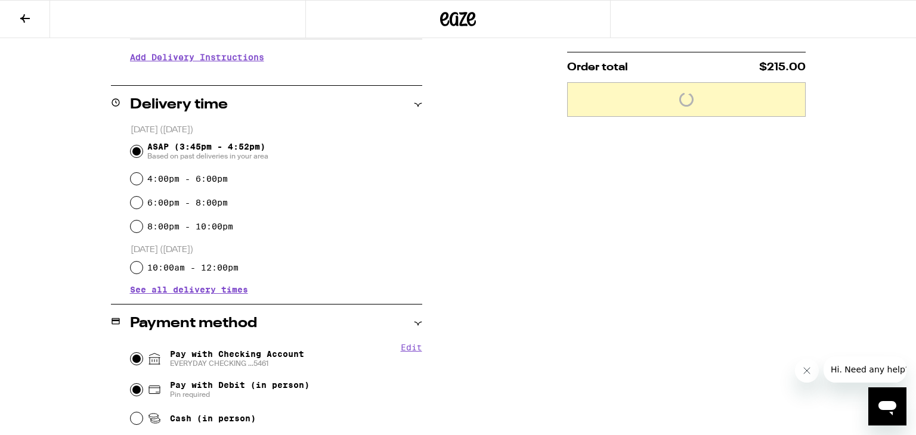
click at [131, 353] on input "Pay with Checking Account EVERYDAY CHECKING ...5461" at bounding box center [137, 359] width 12 height 12
radio input "true"
click at [131, 412] on input "Cash (in person)" at bounding box center [137, 418] width 12 height 12
radio input "true"
click at [131, 384] on input "Pay with Debit (in person) Pin required" at bounding box center [137, 390] width 12 height 12
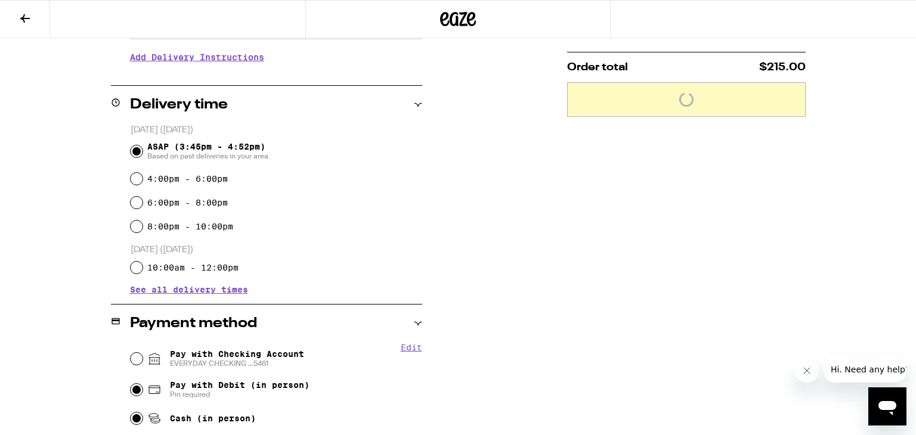
radio input "true"
click at [131, 353] on input "Pay with Checking Account EVERYDAY CHECKING ...5461" at bounding box center [137, 359] width 12 height 12
radio input "true"
click at [131, 412] on input "Cash (in person)" at bounding box center [137, 418] width 12 height 12
radio input "true"
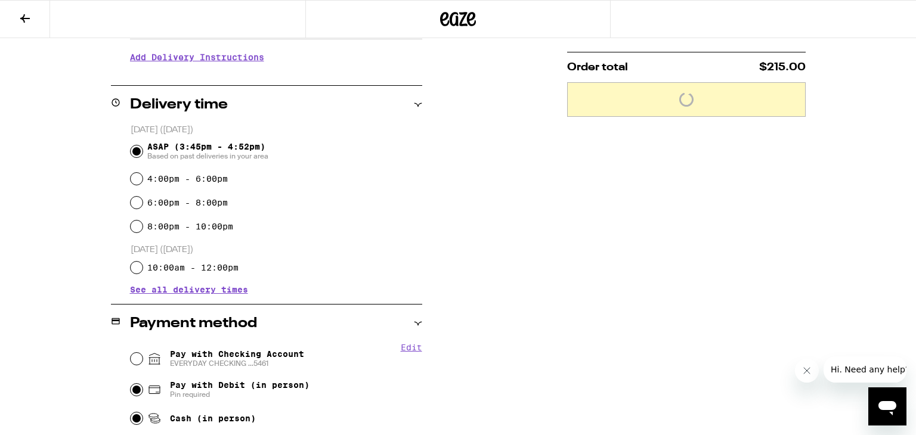
click at [131, 384] on input "Pay with Debit (in person) Pin required" at bounding box center [137, 390] width 12 height 12
radio input "true"
click at [131, 353] on input "Pay with Checking Account EVERYDAY CHECKING ...5461" at bounding box center [137, 359] width 12 height 12
radio input "true"
click at [131, 412] on input "Cash (in person)" at bounding box center [137, 418] width 12 height 12
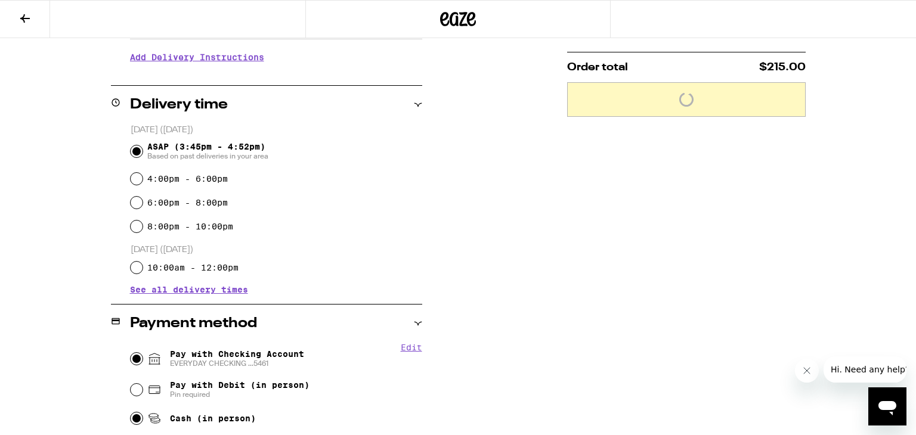
radio input "true"
click at [131, 384] on input "Pay with Debit (in person) Pin required" at bounding box center [137, 390] width 12 height 12
radio input "true"
click at [131, 353] on input "Pay with Checking Account EVERYDAY CHECKING ...5461" at bounding box center [137, 359] width 12 height 12
radio input "true"
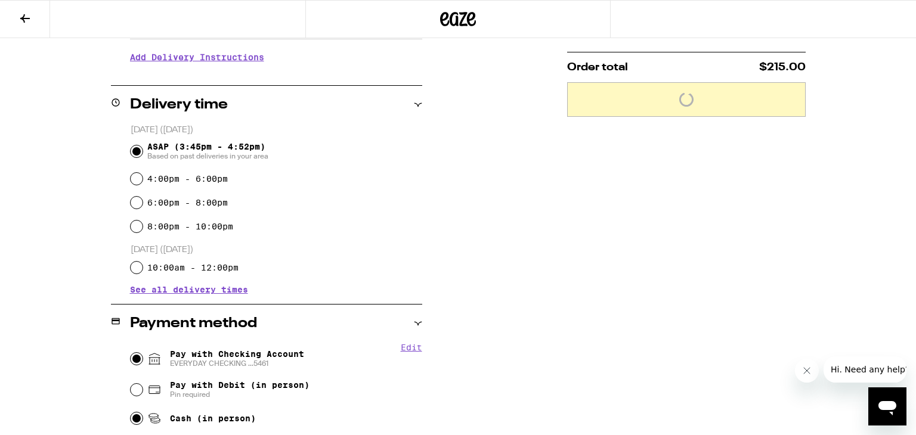
click at [131, 412] on input "Cash (in person)" at bounding box center [137, 418] width 12 height 12
radio input "true"
click at [131, 384] on input "Pay with Debit (in person) Pin required" at bounding box center [137, 390] width 12 height 12
radio input "true"
click at [131, 353] on input "Pay with Checking Account EVERYDAY CHECKING ...5461" at bounding box center [137, 359] width 12 height 12
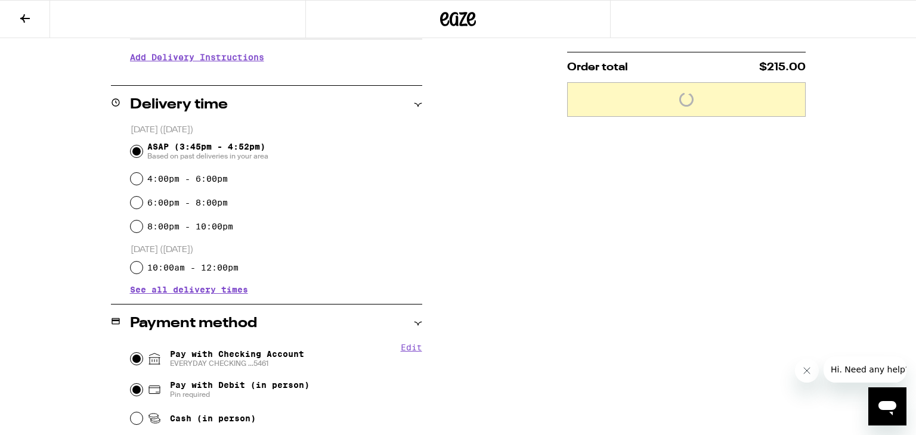
radio input "true"
click at [131, 412] on input "Cash (in person)" at bounding box center [137, 418] width 12 height 12
radio input "true"
click at [131, 384] on input "Pay with Debit (in person) Pin required" at bounding box center [137, 390] width 12 height 12
radio input "true"
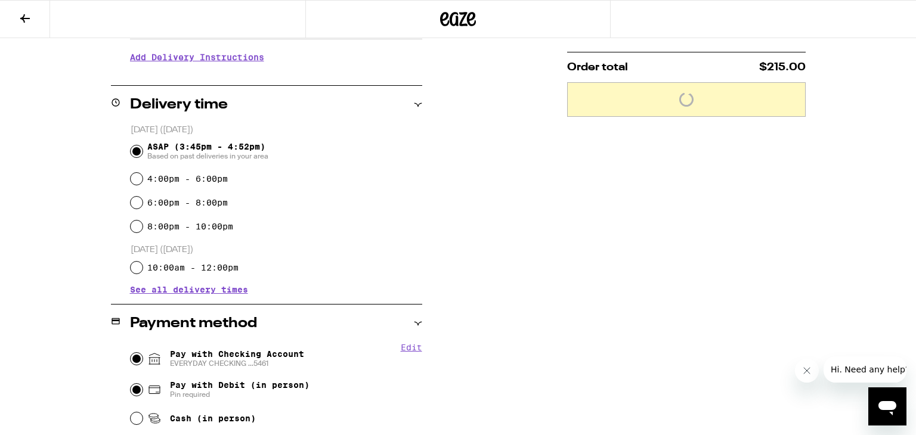
click at [131, 353] on input "Pay with Checking Account EVERYDAY CHECKING ...5461" at bounding box center [137, 359] width 12 height 12
radio input "true"
click at [131, 412] on input "Cash (in person)" at bounding box center [137, 418] width 12 height 12
radio input "true"
click at [131, 384] on input "Pay with Debit (in person) Pin required" at bounding box center [137, 390] width 12 height 12
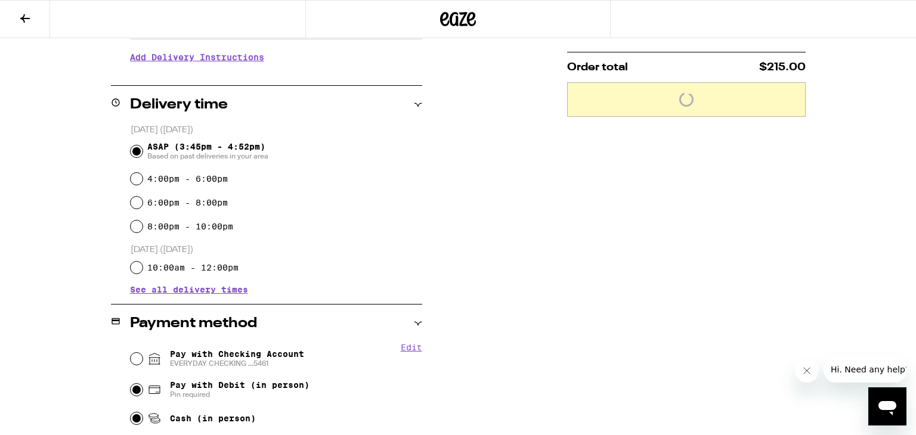
radio input "true"
click at [131, 353] on input "Pay with Checking Account EVERYDAY CHECKING ...5461" at bounding box center [137, 359] width 12 height 12
radio input "true"
click at [131, 412] on input "Cash (in person)" at bounding box center [137, 418] width 12 height 12
radio input "true"
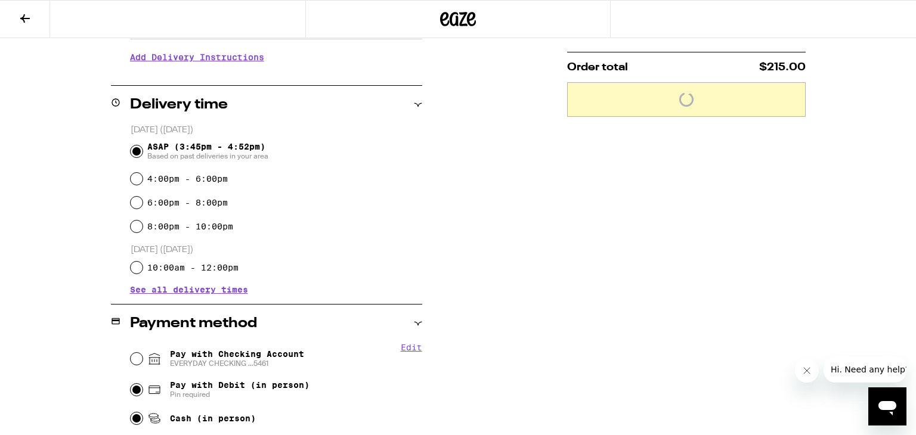
click at [131, 384] on input "Pay with Debit (in person) Pin required" at bounding box center [137, 390] width 12 height 12
radio input "true"
click at [131, 353] on input "Pay with Checking Account EVERYDAY CHECKING ...5461" at bounding box center [137, 359] width 12 height 12
radio input "true"
click at [131, 412] on input "Cash (in person)" at bounding box center [137, 418] width 12 height 12
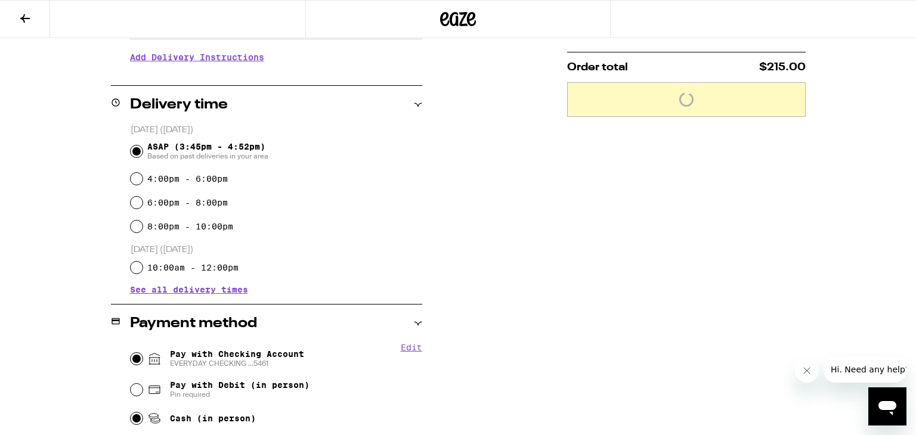
radio input "true"
click at [131, 384] on input "Pay with Debit (in person) Pin required" at bounding box center [137, 390] width 12 height 12
radio input "true"
click at [131, 353] on input "Pay with Checking Account EVERYDAY CHECKING ...5461" at bounding box center [137, 359] width 12 height 12
radio input "true"
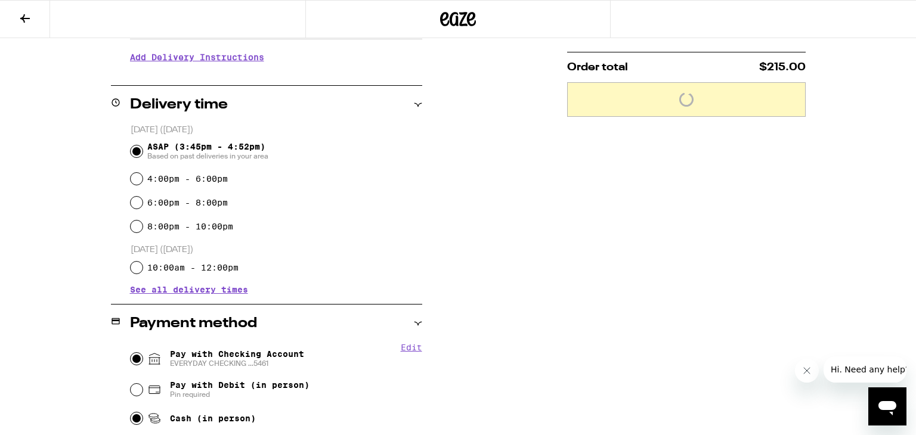
click at [131, 412] on input "Cash (in person)" at bounding box center [137, 418] width 12 height 12
radio input "true"
click at [131, 384] on input "Pay with Debit (in person) Pin required" at bounding box center [137, 390] width 12 height 12
radio input "true"
click at [131, 353] on input "Pay with Checking Account EVERYDAY CHECKING ...5461" at bounding box center [137, 359] width 12 height 12
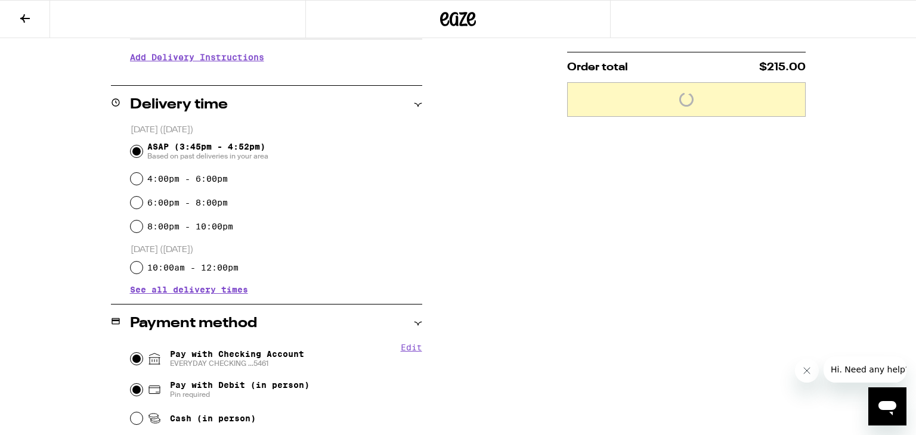
radio input "true"
click at [131, 412] on input "Cash (in person)" at bounding box center [137, 418] width 12 height 12
radio input "true"
click at [131, 384] on input "Pay with Debit (in person) Pin required" at bounding box center [137, 390] width 12 height 12
radio input "true"
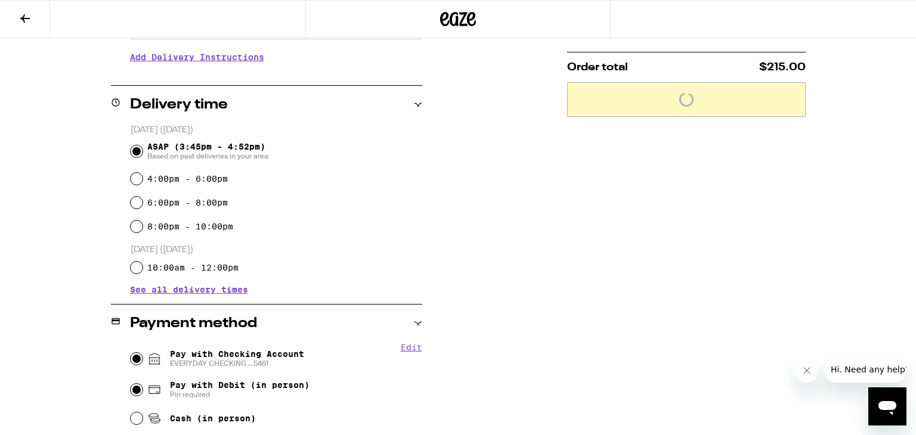
click at [131, 353] on input "Pay with Checking Account EVERYDAY CHECKING ...5461" at bounding box center [137, 359] width 12 height 12
radio input "true"
click at [131, 412] on input "Cash (in person)" at bounding box center [137, 418] width 12 height 12
radio input "true"
click at [131, 384] on input "Pay with Debit (in person) Pin required" at bounding box center [137, 390] width 12 height 12
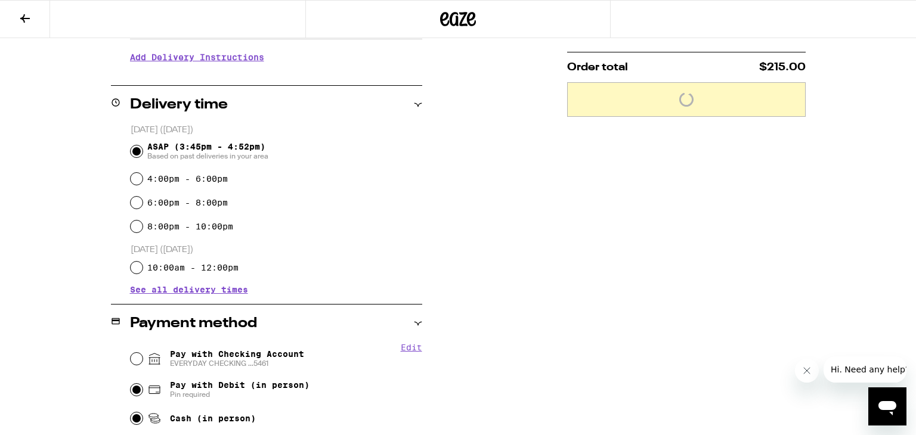
radio input "true"
click at [131, 353] on input "Pay with Checking Account EVERYDAY CHECKING ...5461" at bounding box center [137, 359] width 12 height 12
radio input "true"
click at [131, 412] on input "Cash (in person)" at bounding box center [137, 418] width 12 height 12
radio input "true"
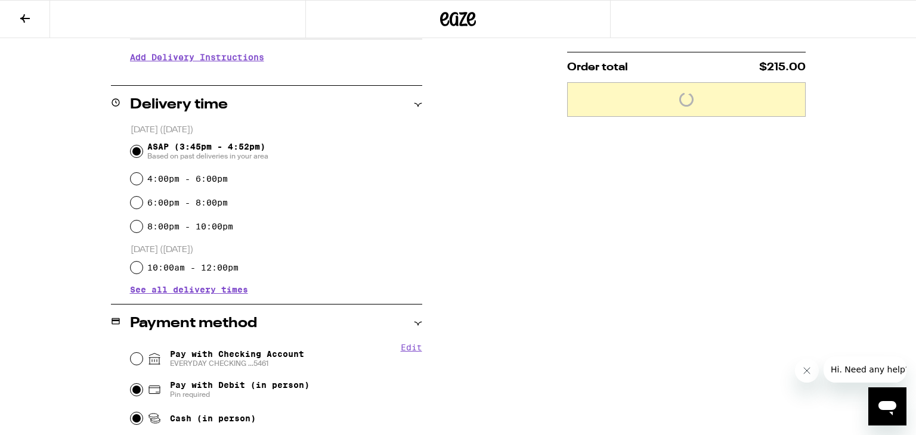
click at [131, 384] on input "Pay with Debit (in person) Pin required" at bounding box center [137, 390] width 12 height 12
radio input "true"
click at [131, 353] on input "Pay with Checking Account EVERYDAY CHECKING ...5461" at bounding box center [137, 359] width 12 height 12
radio input "true"
click at [131, 412] on input "Cash (in person)" at bounding box center [137, 418] width 12 height 12
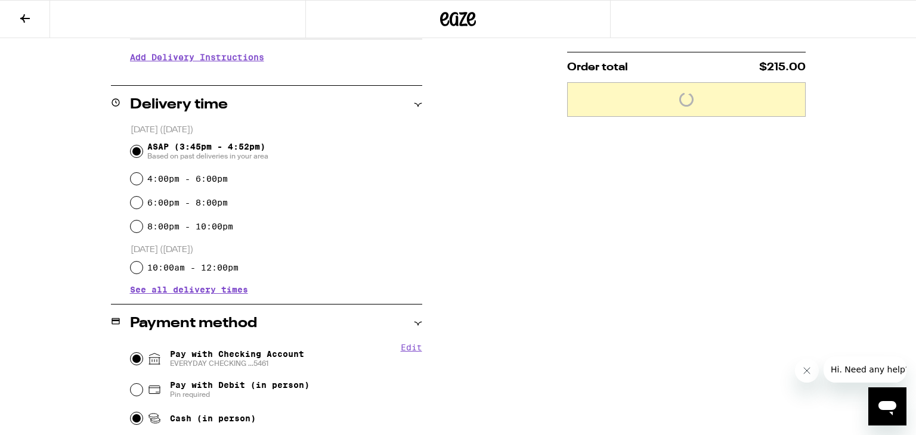
radio input "true"
click at [131, 384] on input "Pay with Debit (in person) Pin required" at bounding box center [137, 390] width 12 height 12
radio input "true"
click at [131, 353] on input "Pay with Checking Account EVERYDAY CHECKING ...5461" at bounding box center [137, 359] width 12 height 12
radio input "true"
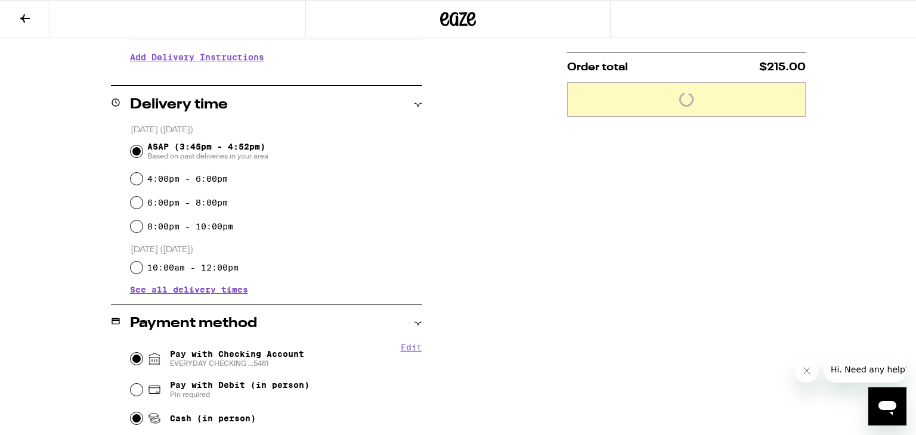
click at [131, 412] on input "Cash (in person)" at bounding box center [137, 418] width 12 height 12
radio input "true"
click at [131, 384] on input "Pay with Debit (in person) Pin required" at bounding box center [137, 390] width 12 height 12
radio input "true"
click at [131, 353] on input "Pay with Checking Account EVERYDAY CHECKING ...5461" at bounding box center [137, 359] width 12 height 12
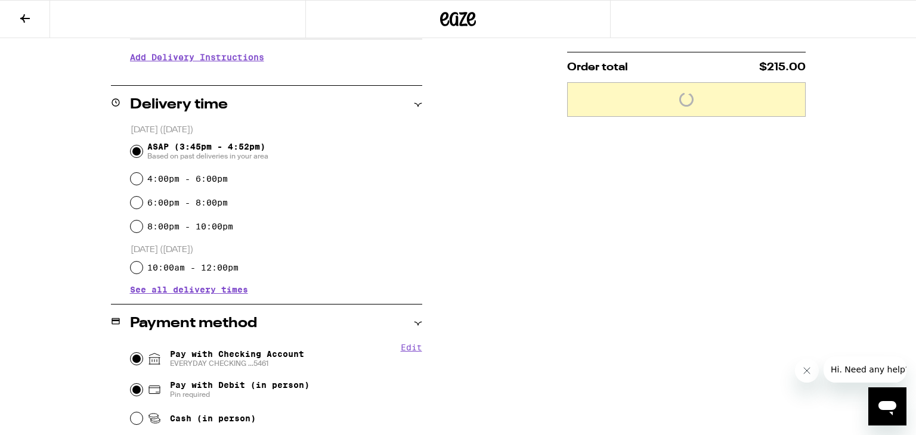
radio input "true"
click at [131, 412] on input "Cash (in person)" at bounding box center [137, 418] width 12 height 12
radio input "true"
click at [131, 384] on input "Pay with Debit (in person) Pin required" at bounding box center [137, 390] width 12 height 12
radio input "true"
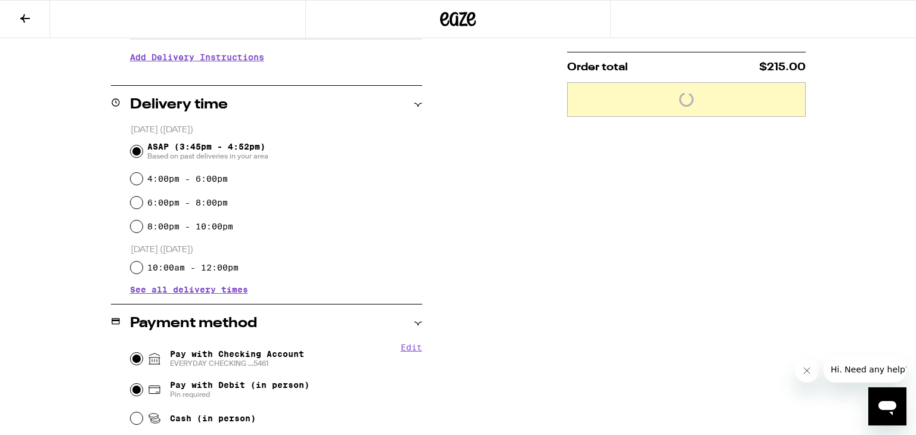
click at [131, 353] on input "Pay with Checking Account EVERYDAY CHECKING ...5461" at bounding box center [137, 359] width 12 height 12
radio input "true"
click at [131, 412] on input "Cash (in person)" at bounding box center [137, 418] width 12 height 12
radio input "true"
click at [131, 384] on input "Pay with Debit (in person) Pin required" at bounding box center [137, 390] width 12 height 12
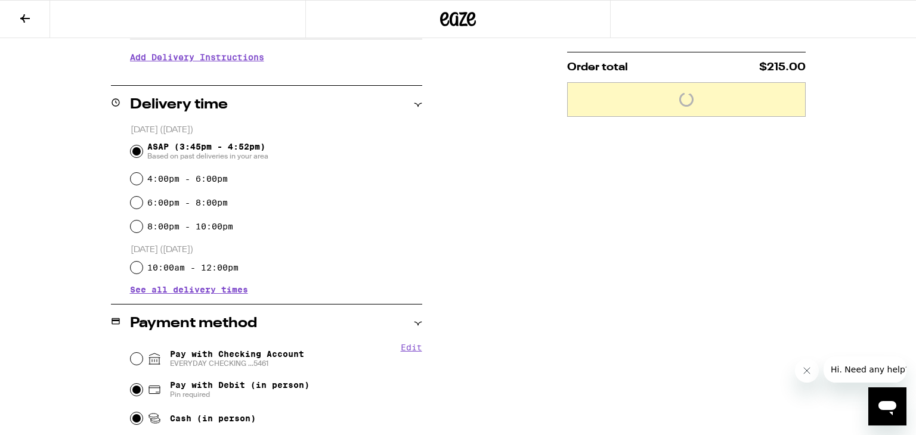
radio input "true"
click at [131, 353] on input "Pay with Checking Account EVERYDAY CHECKING ...5461" at bounding box center [137, 359] width 12 height 12
radio input "true"
click at [131, 412] on input "Cash (in person)" at bounding box center [137, 418] width 12 height 12
radio input "true"
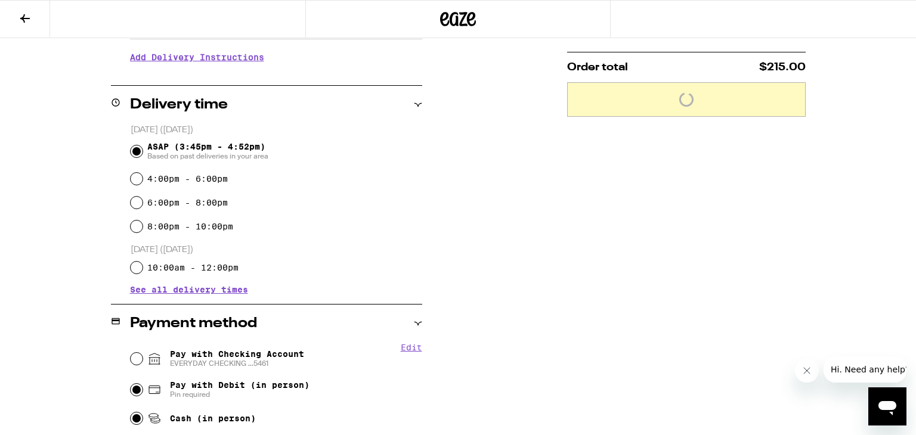
click at [131, 384] on input "Pay with Debit (in person) Pin required" at bounding box center [137, 390] width 12 height 12
radio input "true"
click at [131, 353] on input "Pay with Checking Account EVERYDAY CHECKING ...5461" at bounding box center [137, 359] width 12 height 12
radio input "true"
click at [131, 412] on input "Cash (in person)" at bounding box center [137, 418] width 12 height 12
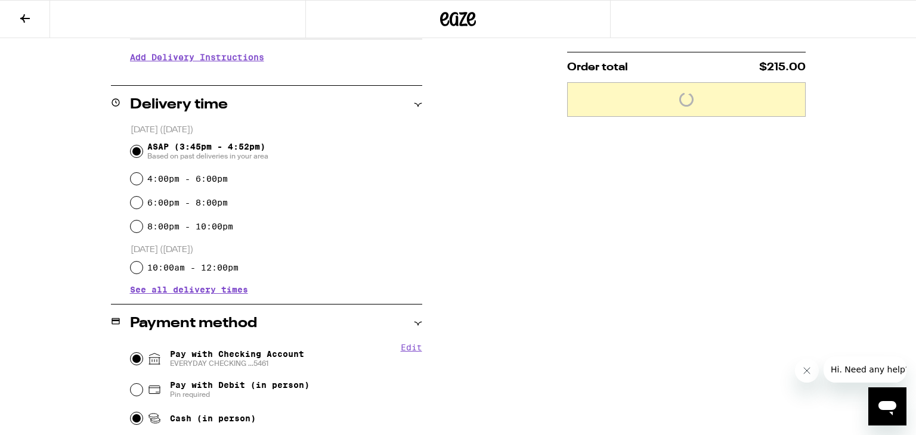
radio input "true"
click at [131, 384] on input "Pay with Debit (in person) Pin required" at bounding box center [137, 390] width 12 height 12
radio input "true"
click at [131, 353] on input "Pay with Checking Account EVERYDAY CHECKING ...5461" at bounding box center [137, 359] width 12 height 12
radio input "true"
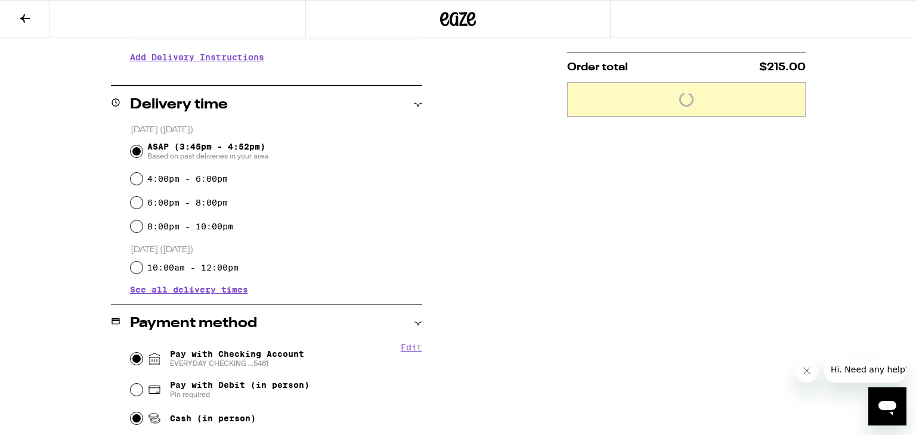
click at [131, 412] on input "Cash (in person)" at bounding box center [137, 418] width 12 height 12
radio input "true"
click at [131, 384] on input "Pay with Debit (in person) Pin required" at bounding box center [137, 390] width 12 height 12
radio input "true"
click at [131, 353] on input "Pay with Checking Account EVERYDAY CHECKING ...5461" at bounding box center [137, 359] width 12 height 12
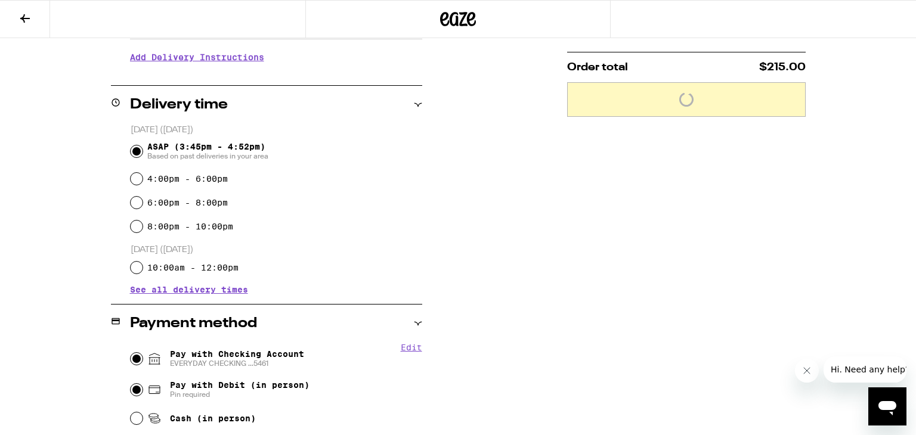
radio input "true"
click at [131, 412] on input "Cash (in person)" at bounding box center [137, 418] width 12 height 12
radio input "true"
click at [131, 384] on input "Pay with Debit (in person) Pin required" at bounding box center [137, 390] width 12 height 12
radio input "true"
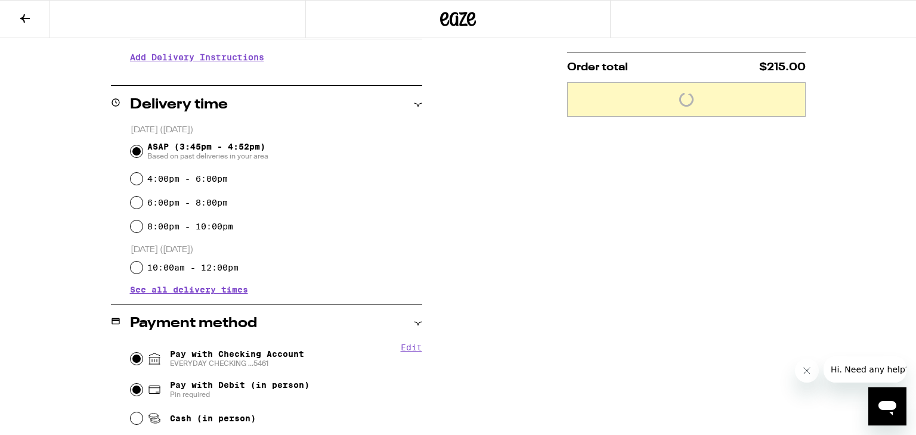
click at [131, 353] on input "Pay with Checking Account EVERYDAY CHECKING ...5461" at bounding box center [137, 359] width 12 height 12
radio input "true"
click at [131, 412] on input "Cash (in person)" at bounding box center [137, 418] width 12 height 12
radio input "true"
click at [131, 384] on input "Pay with Debit (in person) Pin required" at bounding box center [137, 390] width 12 height 12
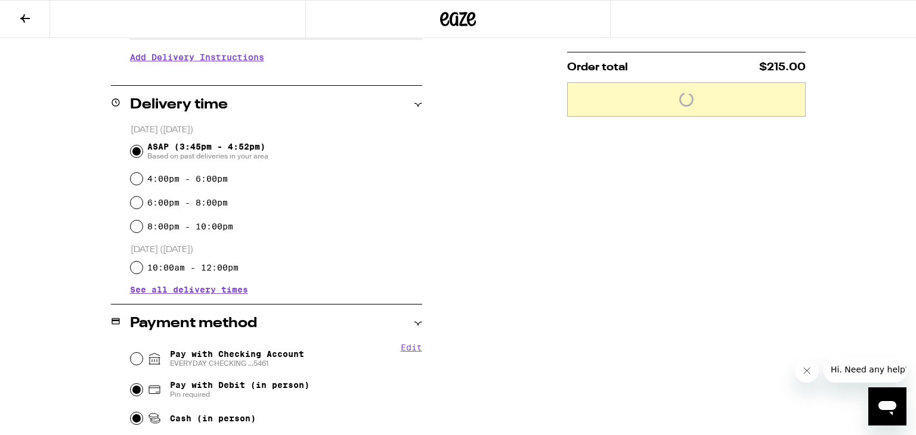
radio input "true"
click at [131, 353] on input "Pay with Checking Account EVERYDAY CHECKING ...5461" at bounding box center [137, 359] width 12 height 12
radio input "true"
click at [131, 412] on input "Cash (in person)" at bounding box center [137, 418] width 12 height 12
radio input "true"
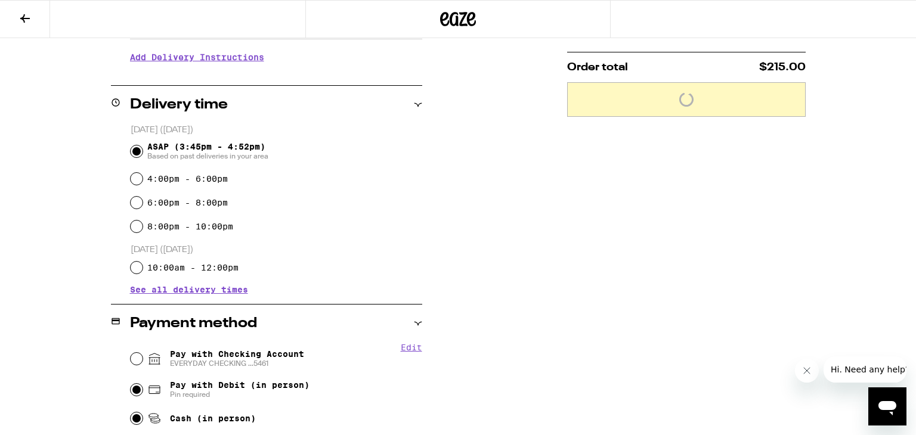
click at [131, 384] on input "Pay with Debit (in person) Pin required" at bounding box center [137, 390] width 12 height 12
radio input "true"
click at [131, 353] on input "Pay with Checking Account EVERYDAY CHECKING ...5461" at bounding box center [137, 359] width 12 height 12
radio input "true"
click at [131, 412] on input "Cash (in person)" at bounding box center [137, 418] width 12 height 12
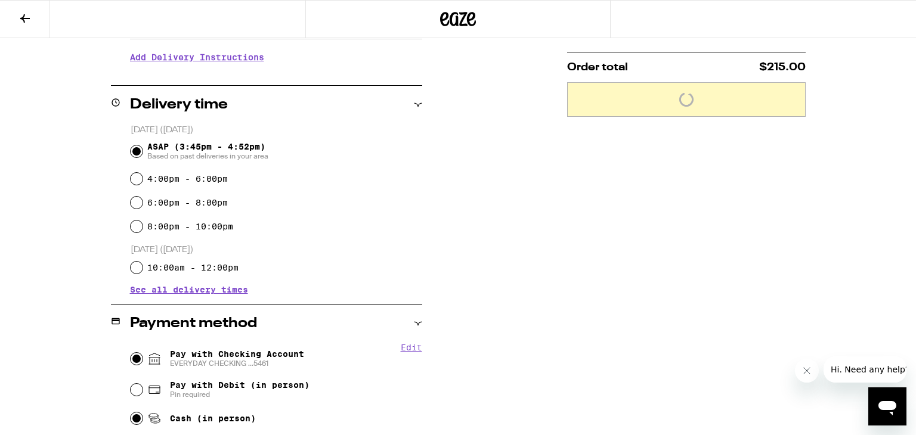
radio input "true"
click at [131, 384] on input "Pay with Debit (in person) Pin required" at bounding box center [137, 390] width 12 height 12
radio input "true"
click at [131, 353] on input "Pay with Checking Account EVERYDAY CHECKING ...5461" at bounding box center [137, 359] width 12 height 12
radio input "true"
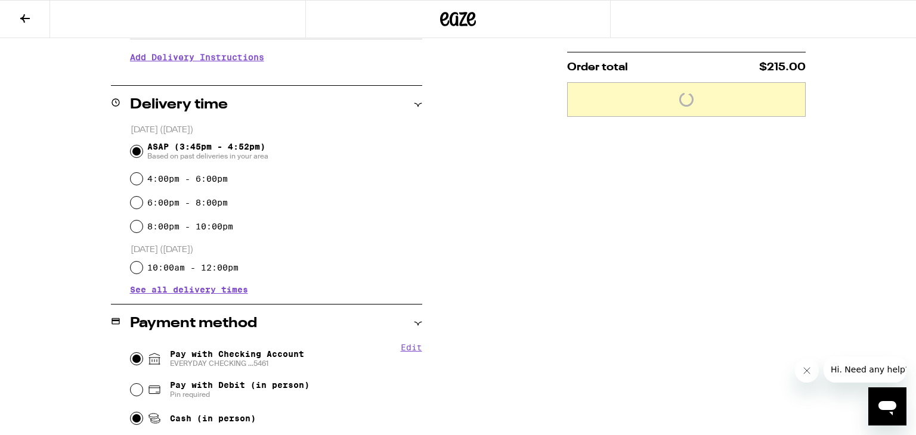
click at [131, 412] on input "Cash (in person)" at bounding box center [137, 418] width 12 height 12
radio input "true"
click at [131, 384] on input "Pay with Debit (in person) Pin required" at bounding box center [137, 390] width 12 height 12
radio input "true"
click at [131, 353] on input "Pay with Checking Account EVERYDAY CHECKING ...5461" at bounding box center [137, 359] width 12 height 12
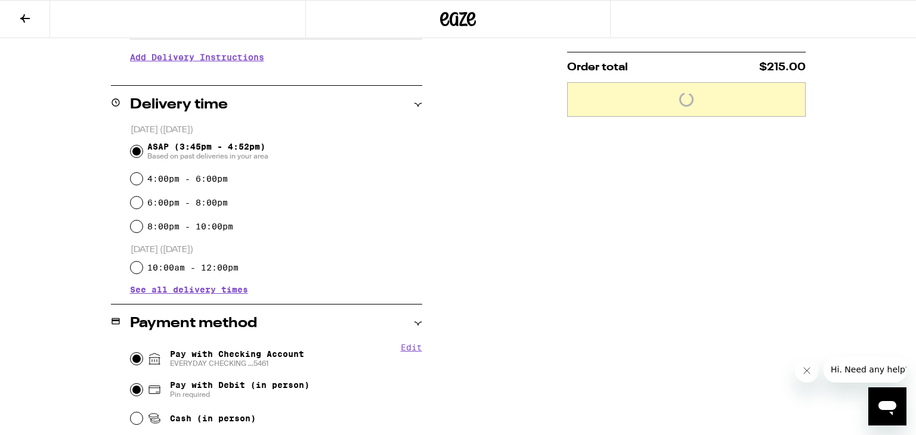
radio input "true"
click at [131, 412] on input "Cash (in person)" at bounding box center [137, 418] width 12 height 12
radio input "true"
click at [131, 384] on input "Pay with Debit (in person) Pin required" at bounding box center [137, 390] width 12 height 12
radio input "true"
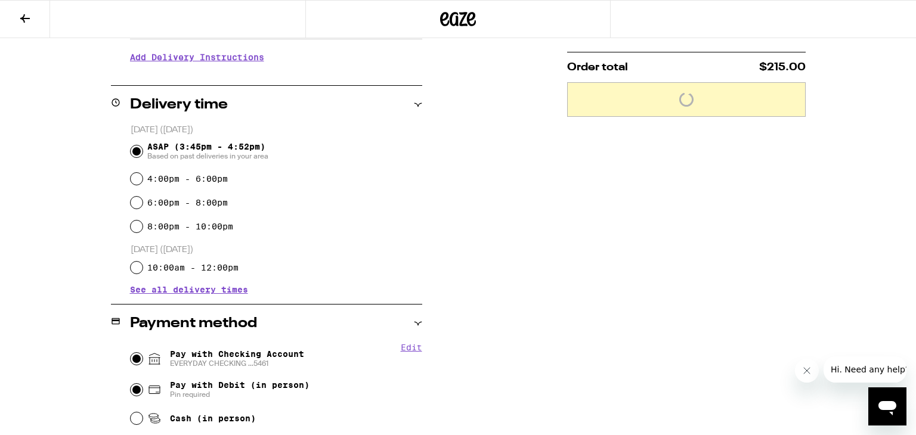
click at [131, 353] on input "Pay with Checking Account EVERYDAY CHECKING ...5461" at bounding box center [137, 359] width 12 height 12
radio input "true"
click at [131, 412] on input "Cash (in person)" at bounding box center [137, 418] width 12 height 12
radio input "true"
click at [131, 384] on input "Pay with Debit (in person) Pin required" at bounding box center [137, 390] width 12 height 12
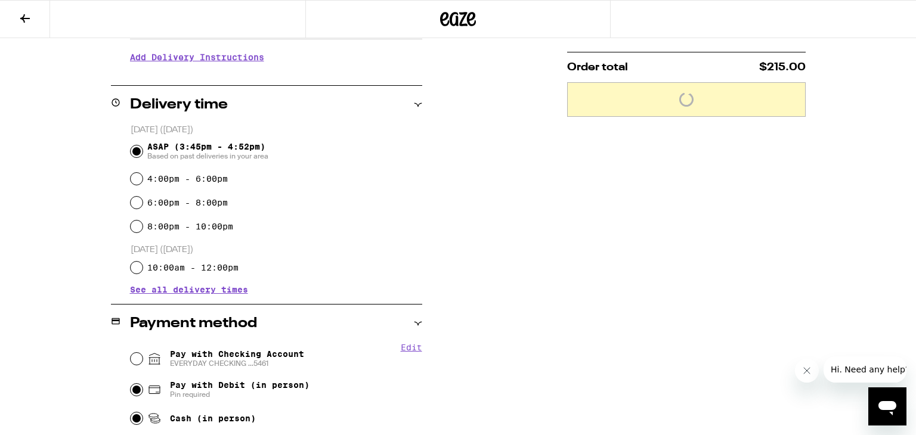
radio input "true"
click at [131, 353] on input "Pay with Checking Account EVERYDAY CHECKING ...5461" at bounding box center [137, 359] width 12 height 12
radio input "true"
click at [131, 412] on input "Cash (in person)" at bounding box center [137, 418] width 12 height 12
radio input "true"
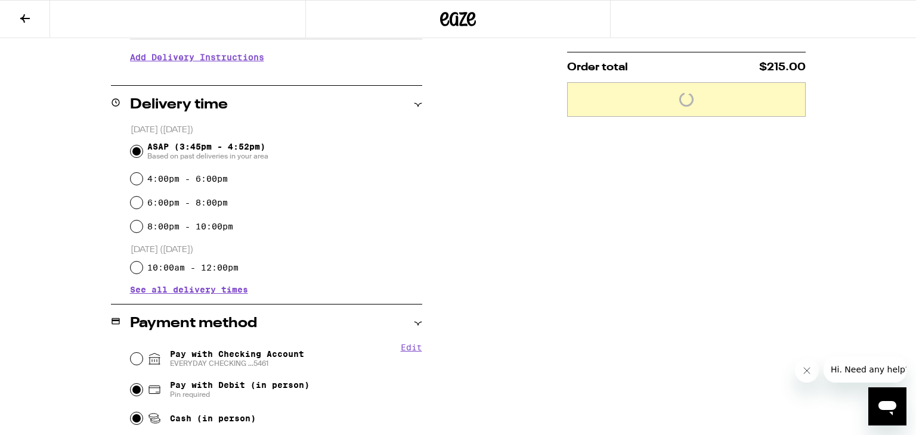
click at [131, 384] on input "Pay with Debit (in person) Pin required" at bounding box center [137, 390] width 12 height 12
radio input "true"
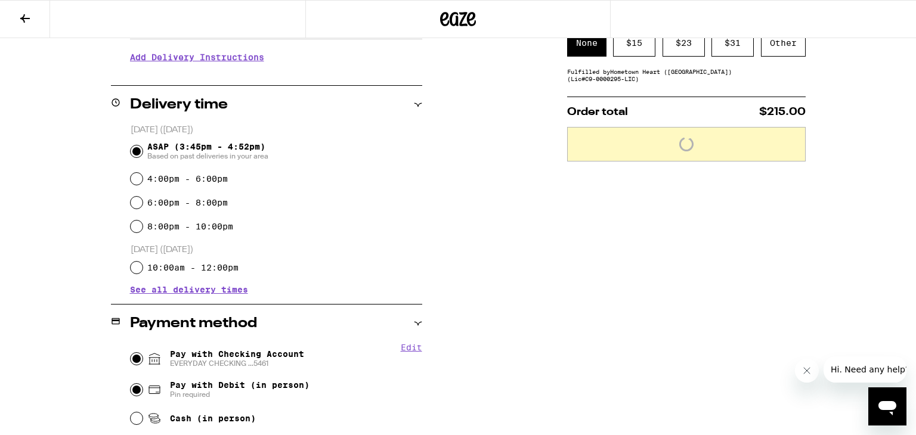
click at [131, 353] on input "Pay with Checking Account EVERYDAY CHECKING ...5461" at bounding box center [137, 359] width 12 height 12
radio input "true"
click at [131, 412] on input "Cash (in person)" at bounding box center [137, 418] width 12 height 12
radio input "true"
click at [131, 384] on input "Pay with Debit (in person) Pin required" at bounding box center [137, 390] width 12 height 12
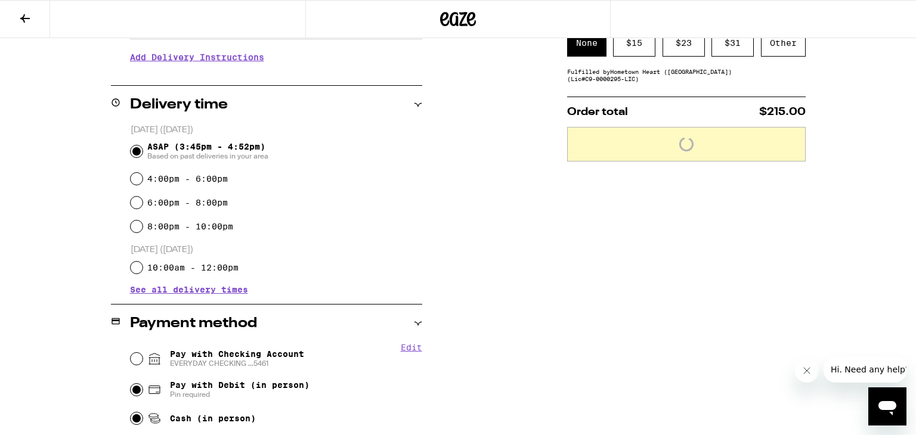
radio input "true"
click at [131, 353] on input "Pay with Checking Account EVERYDAY CHECKING ...5461" at bounding box center [137, 359] width 12 height 12
radio input "true"
click at [131, 412] on input "Cash (in person)" at bounding box center [137, 418] width 12 height 12
radio input "true"
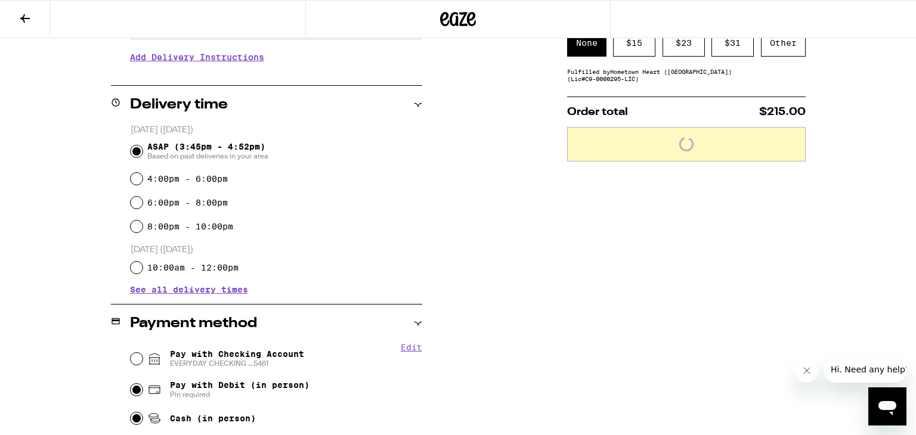
click at [131, 384] on input "Pay with Debit (in person) Pin required" at bounding box center [137, 390] width 12 height 12
radio input "true"
click at [131, 353] on input "Pay with Checking Account EVERYDAY CHECKING ...5461" at bounding box center [137, 359] width 12 height 12
radio input "true"
click at [131, 412] on input "Cash (in person)" at bounding box center [137, 418] width 12 height 12
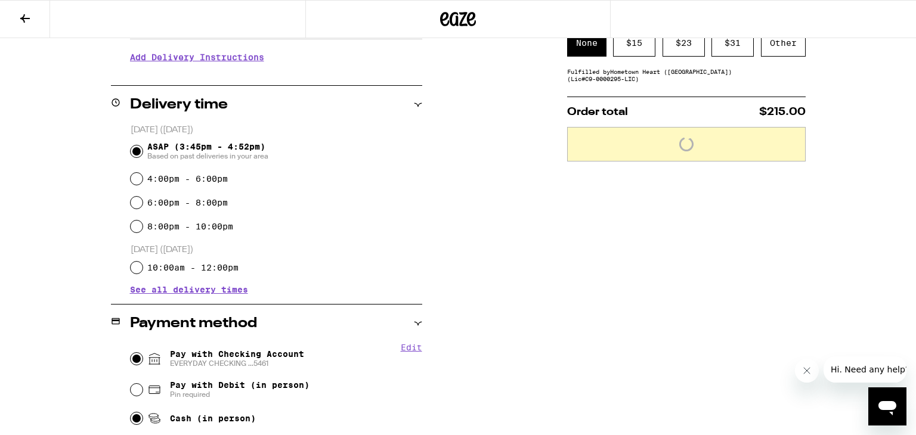
radio input "true"
click at [131, 384] on input "Pay with Debit (in person) Pin required" at bounding box center [137, 390] width 12 height 12
radio input "true"
click at [131, 353] on input "Pay with Checking Account EVERYDAY CHECKING ...5461" at bounding box center [137, 359] width 12 height 12
radio input "true"
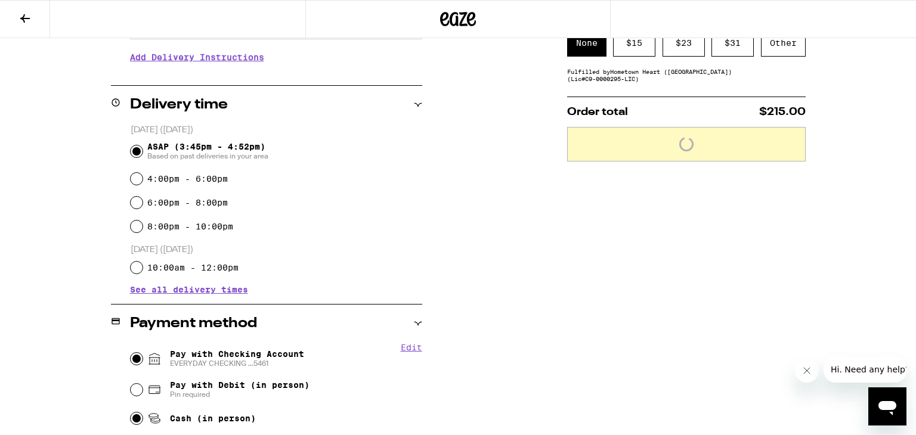
click at [131, 412] on input "Cash (in person)" at bounding box center [137, 418] width 12 height 12
radio input "true"
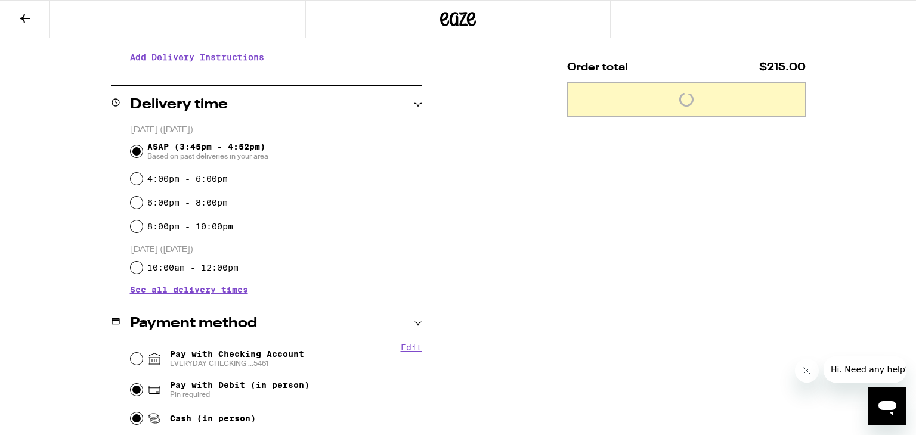
click at [131, 384] on input "Pay with Debit (in person) Pin required" at bounding box center [137, 390] width 12 height 12
radio input "true"
click at [131, 353] on input "Pay with Checking Account EVERYDAY CHECKING ...5461" at bounding box center [137, 359] width 12 height 12
radio input "true"
click at [131, 412] on input "Cash (in person)" at bounding box center [137, 418] width 12 height 12
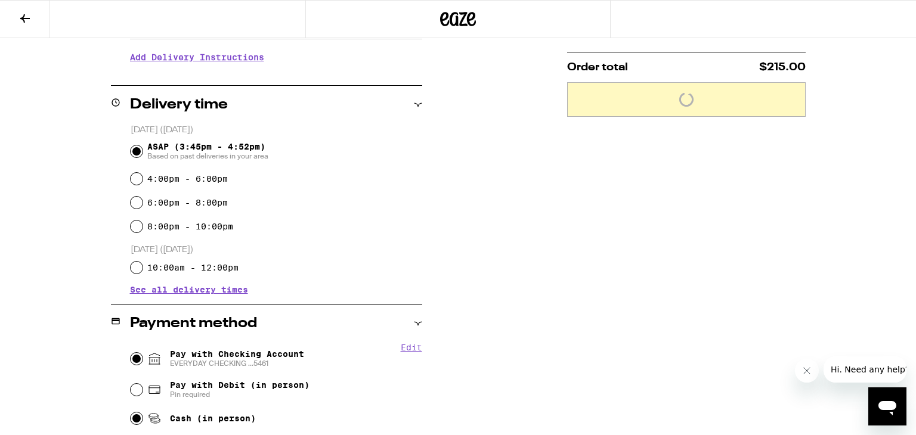
radio input "true"
click at [131, 384] on input "Pay with Debit (in person) Pin required" at bounding box center [137, 390] width 12 height 12
radio input "true"
click at [131, 353] on input "Pay with Checking Account EVERYDAY CHECKING ...5461" at bounding box center [137, 359] width 12 height 12
radio input "true"
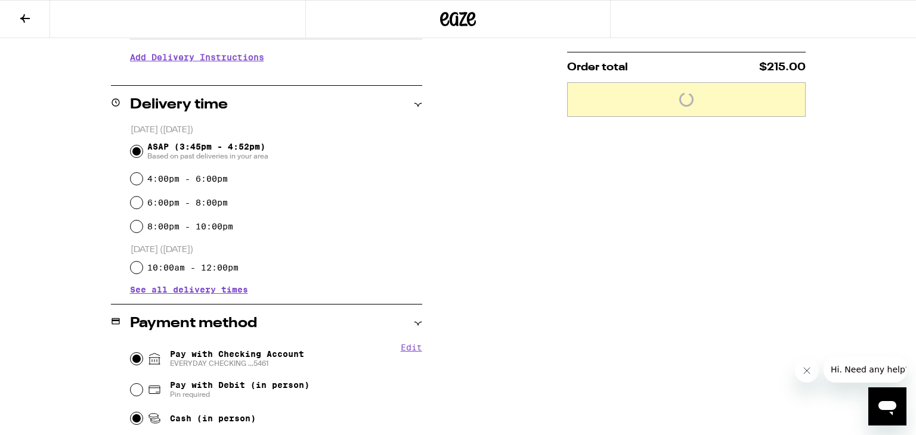
click at [131, 412] on input "Cash (in person)" at bounding box center [137, 418] width 12 height 12
radio input "true"
click at [131, 384] on input "Pay with Debit (in person) Pin required" at bounding box center [137, 390] width 12 height 12
radio input "true"
click at [131, 353] on input "Pay with Checking Account EVERYDAY CHECKING ...5461" at bounding box center [137, 359] width 12 height 12
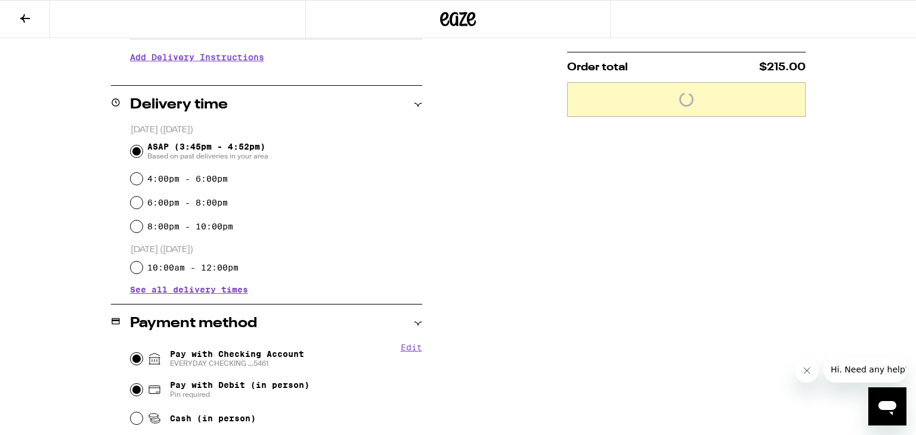
radio input "true"
click at [131, 412] on input "Cash (in person)" at bounding box center [137, 418] width 12 height 12
radio input "true"
click at [131, 384] on input "Pay with Debit (in person) Pin required" at bounding box center [137, 390] width 12 height 12
radio input "true"
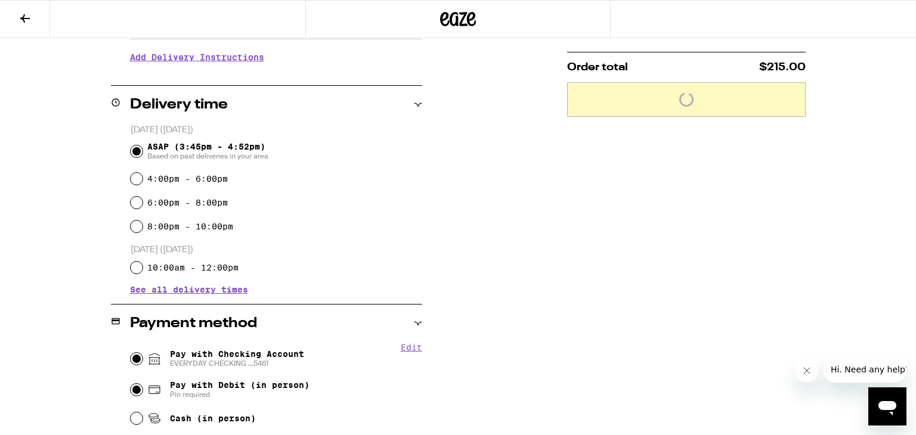
click at [131, 353] on input "Pay with Checking Account EVERYDAY CHECKING ...5461" at bounding box center [137, 359] width 12 height 12
radio input "true"
click at [131, 412] on input "Cash (in person)" at bounding box center [137, 418] width 12 height 12
radio input "true"
click at [131, 384] on input "Pay with Debit (in person) Pin required" at bounding box center [137, 390] width 12 height 12
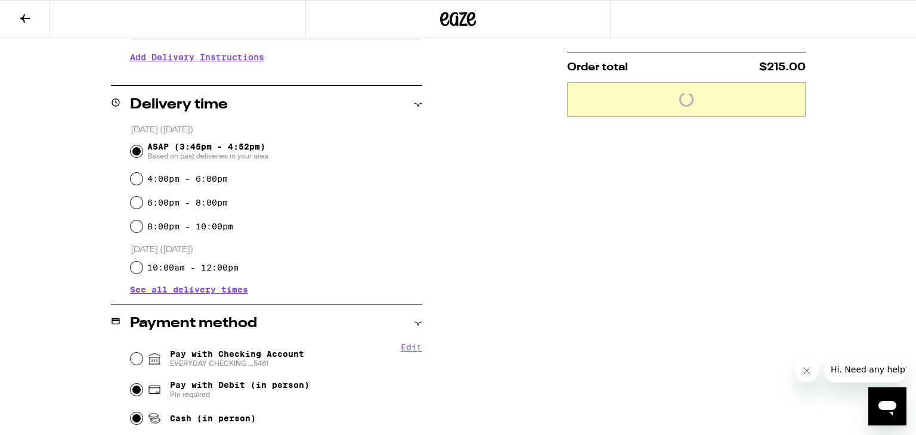
radio input "true"
click at [131, 353] on input "Pay with Checking Account EVERYDAY CHECKING ...5461" at bounding box center [137, 359] width 12 height 12
radio input "true"
click at [131, 412] on input "Cash (in person)" at bounding box center [137, 418] width 12 height 12
radio input "true"
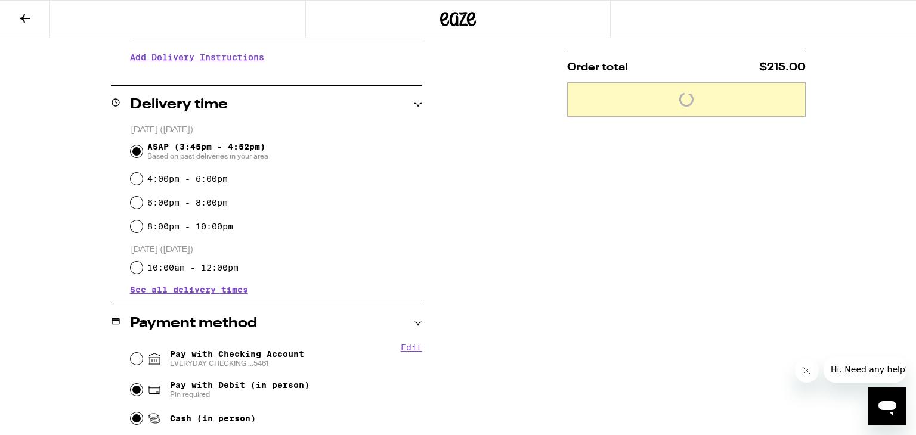
click at [131, 384] on input "Pay with Debit (in person) Pin required" at bounding box center [137, 390] width 12 height 12
radio input "true"
click at [131, 353] on input "Pay with Checking Account EVERYDAY CHECKING ...5461" at bounding box center [137, 359] width 12 height 12
radio input "true"
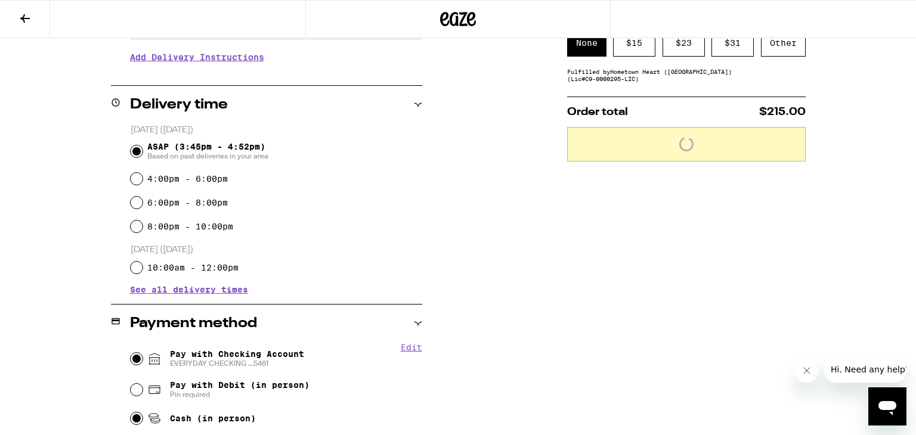
click at [131, 412] on input "Cash (in person)" at bounding box center [137, 418] width 12 height 12
radio input "true"
click at [131, 384] on input "Pay with Debit (in person) Pin required" at bounding box center [137, 390] width 12 height 12
radio input "true"
click at [131, 353] on input "Pay with Checking Account EVERYDAY CHECKING ...5461" at bounding box center [137, 359] width 12 height 12
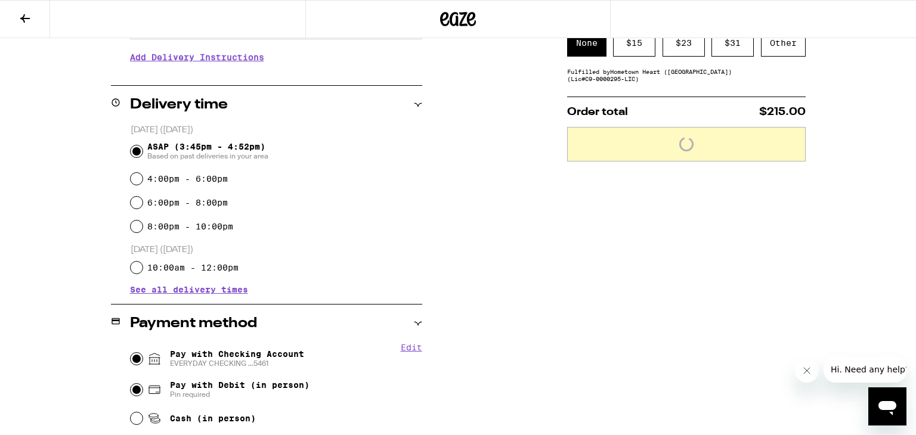
radio input "true"
click at [131, 412] on input "Cash (in person)" at bounding box center [137, 418] width 12 height 12
click at [131, 384] on input "Pay with Debit (in person) Pin required" at bounding box center [137, 390] width 12 height 12
click at [131, 353] on input "Pay with Checking Account EVERYDAY CHECKING ...5461" at bounding box center [137, 359] width 12 height 12
click at [131, 412] on input "Cash (in person)" at bounding box center [137, 418] width 12 height 12
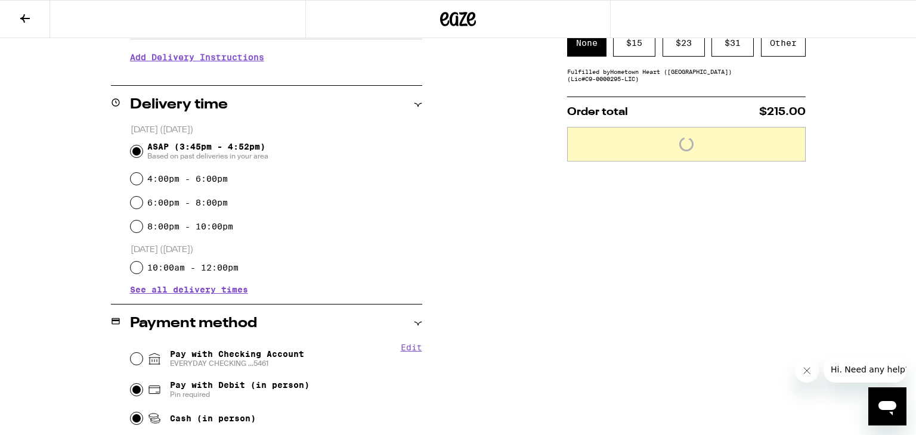
click at [131, 384] on input "Pay with Debit (in person) Pin required" at bounding box center [137, 390] width 12 height 12
click at [131, 353] on input "Pay with Checking Account EVERYDAY CHECKING ...5461" at bounding box center [137, 359] width 12 height 12
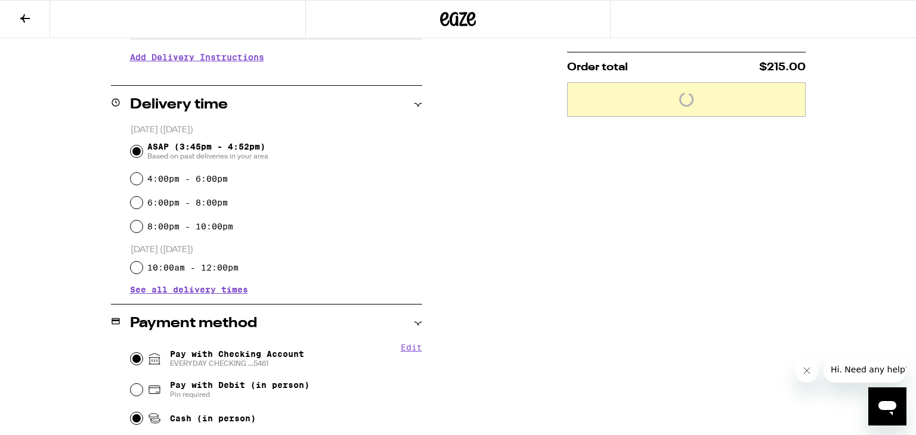
click at [131, 412] on input "Cash (in person)" at bounding box center [137, 418] width 12 height 12
click at [131, 384] on input "Pay with Debit (in person) Pin required" at bounding box center [137, 390] width 12 height 12
click at [131, 353] on input "Pay with Checking Account EVERYDAY CHECKING ...5461" at bounding box center [137, 359] width 12 height 12
click at [131, 412] on input "Cash (in person)" at bounding box center [137, 418] width 12 height 12
click at [131, 384] on input "Pay with Debit (in person) Pin required" at bounding box center [137, 390] width 12 height 12
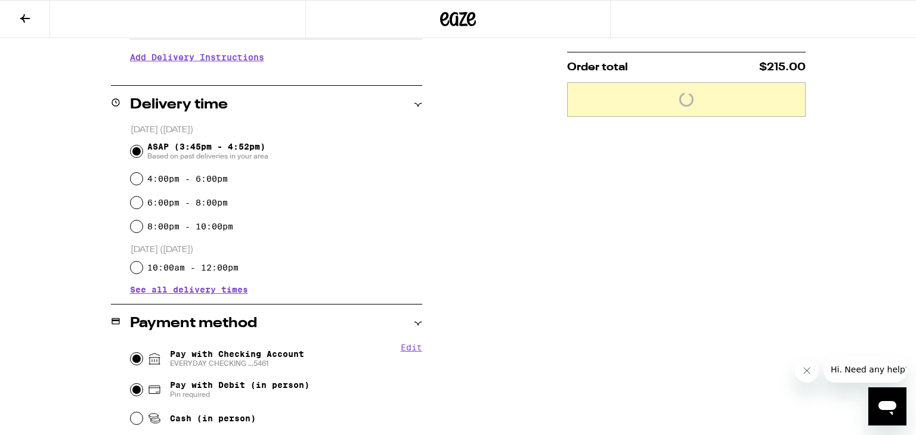
click at [131, 353] on input "Pay with Checking Account EVERYDAY CHECKING ...5461" at bounding box center [137, 359] width 12 height 12
click at [131, 412] on input "Cash (in person)" at bounding box center [137, 418] width 12 height 12
click at [131, 384] on input "Pay with Debit (in person) Pin required" at bounding box center [137, 390] width 12 height 12
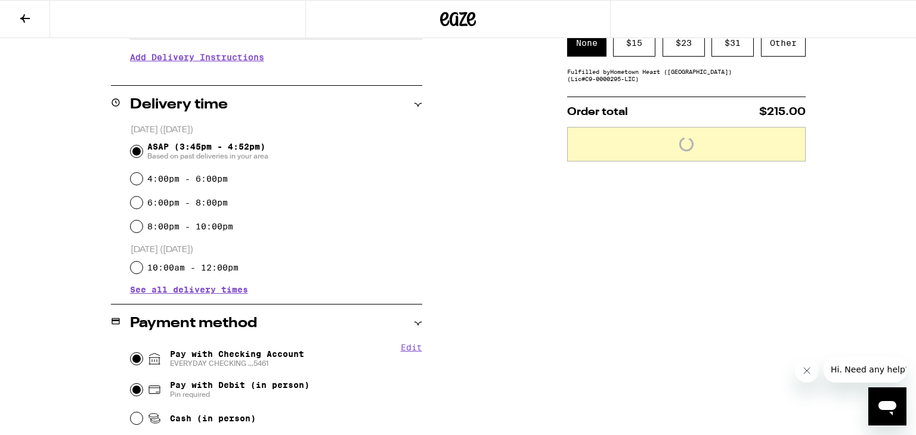
click at [131, 353] on input "Pay with Checking Account EVERYDAY CHECKING ...5461" at bounding box center [137, 359] width 12 height 12
click at [131, 412] on input "Cash (in person)" at bounding box center [137, 418] width 12 height 12
click at [131, 384] on input "Pay with Debit (in person) Pin required" at bounding box center [137, 390] width 12 height 12
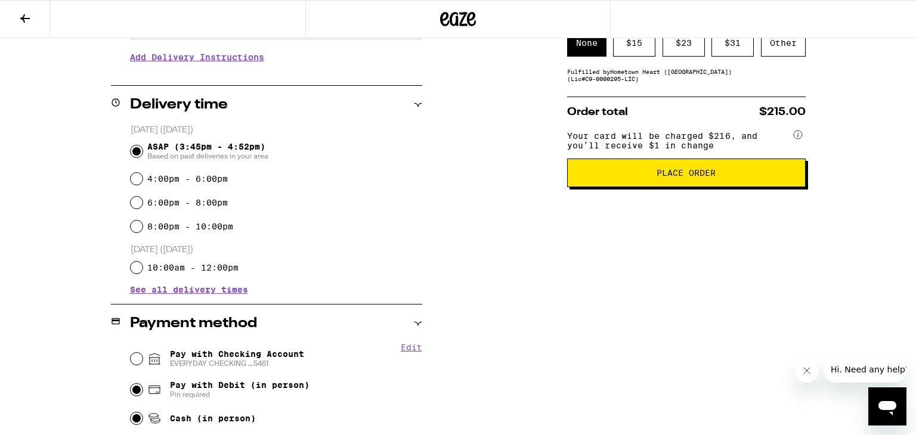
click at [131, 412] on input "Cash (in person)" at bounding box center [137, 418] width 12 height 12
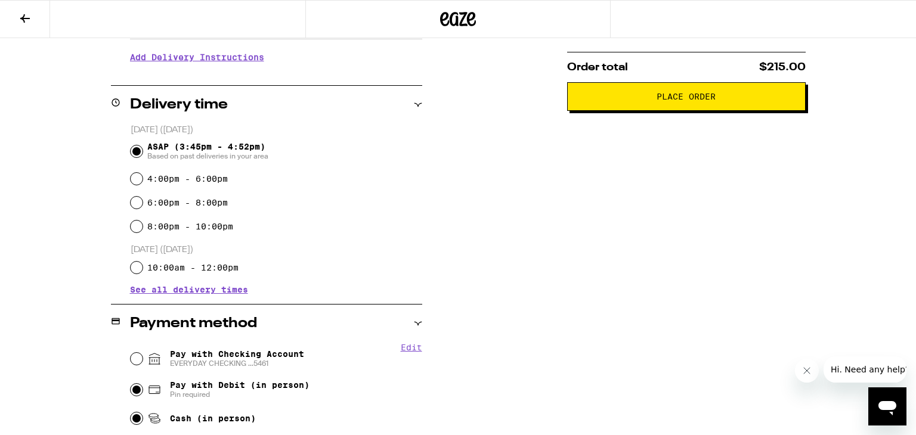
click at [131, 384] on input "Pay with Debit (in person) Pin required" at bounding box center [137, 390] width 12 height 12
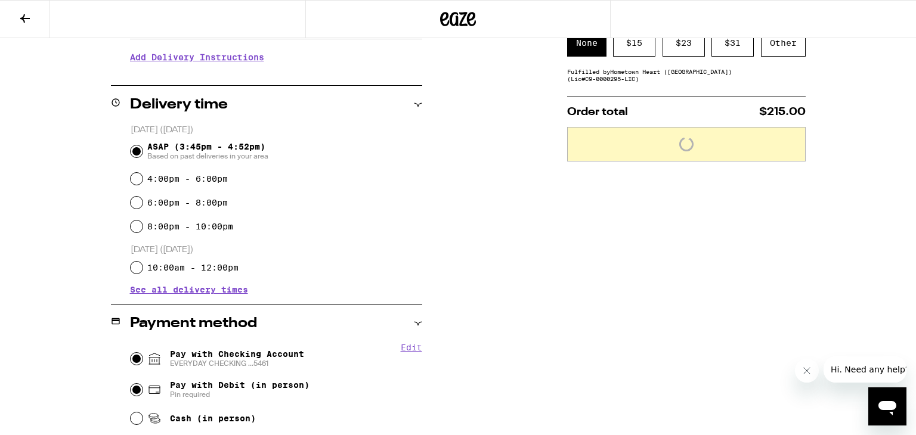
click at [131, 353] on input "Pay with Checking Account EVERYDAY CHECKING ...5461" at bounding box center [137, 359] width 12 height 12
click at [131, 412] on input "Cash (in person)" at bounding box center [137, 418] width 12 height 12
click at [131, 384] on input "Pay with Debit (in person) Pin required" at bounding box center [137, 390] width 12 height 12
click at [131, 353] on input "Pay with Checking Account EVERYDAY CHECKING ...5461" at bounding box center [137, 359] width 12 height 12
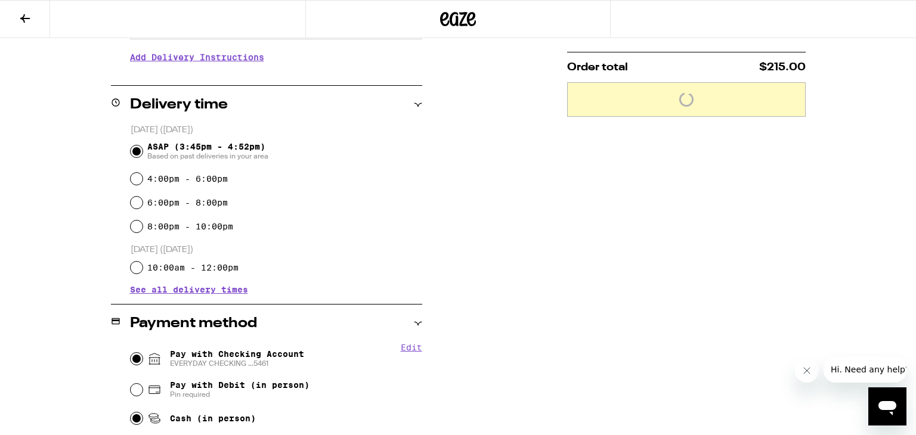
click at [131, 412] on input "Cash (in person)" at bounding box center [137, 418] width 12 height 12
click at [131, 384] on input "Pay with Debit (in person) Pin required" at bounding box center [137, 390] width 12 height 12
click at [131, 353] on input "Pay with Checking Account EVERYDAY CHECKING ...5461" at bounding box center [137, 359] width 12 height 12
click at [131, 412] on input "Cash (in person)" at bounding box center [137, 418] width 12 height 12
click at [131, 384] on input "Pay with Debit (in person) Pin required" at bounding box center [137, 390] width 12 height 12
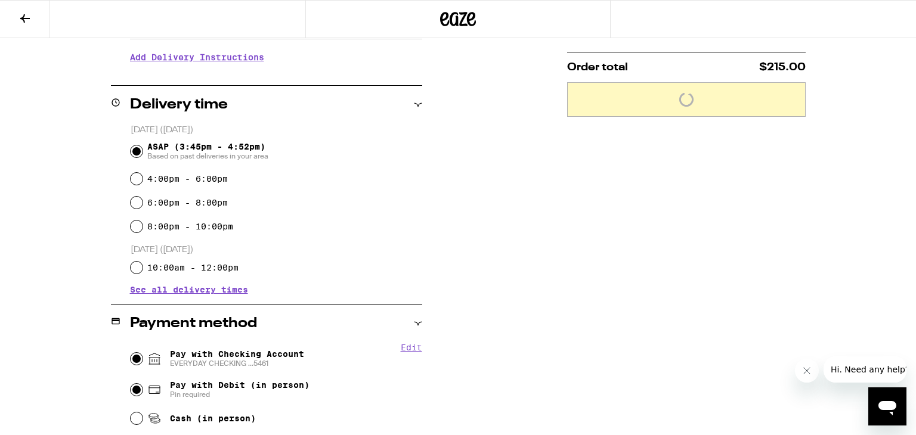
click at [131, 353] on input "Pay with Checking Account EVERYDAY CHECKING ...5461" at bounding box center [137, 359] width 12 height 12
click at [131, 412] on input "Cash (in person)" at bounding box center [137, 418] width 12 height 12
click at [131, 384] on input "Pay with Debit (in person) Pin required" at bounding box center [137, 390] width 12 height 12
click at [131, 353] on input "Pay with Checking Account EVERYDAY CHECKING ...5461" at bounding box center [137, 359] width 12 height 12
click at [131, 412] on input "Cash (in person)" at bounding box center [137, 418] width 12 height 12
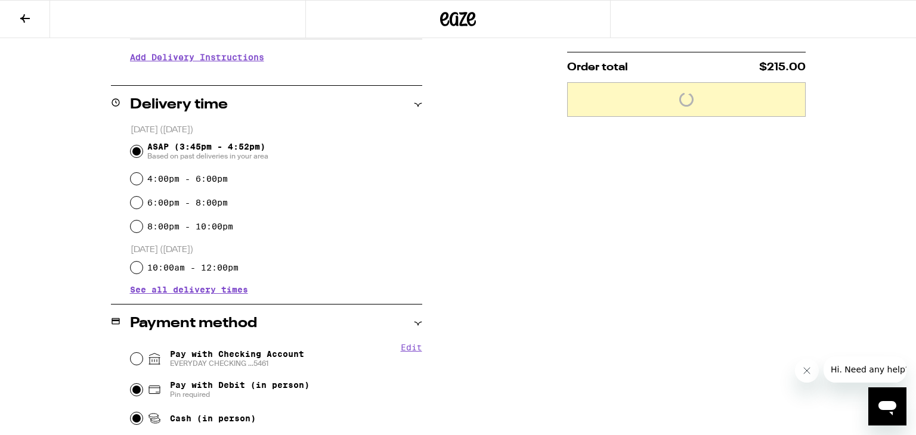
click at [131, 384] on input "Pay with Debit (in person) Pin required" at bounding box center [137, 390] width 12 height 12
click at [131, 353] on input "Pay with Checking Account EVERYDAY CHECKING ...5461" at bounding box center [137, 359] width 12 height 12
click at [131, 412] on input "Cash (in person)" at bounding box center [137, 418] width 12 height 12
click at [131, 384] on input "Pay with Debit (in person) Pin required" at bounding box center [137, 390] width 12 height 12
click at [131, 353] on input "Pay with Checking Account EVERYDAY CHECKING ...5461" at bounding box center [137, 359] width 12 height 12
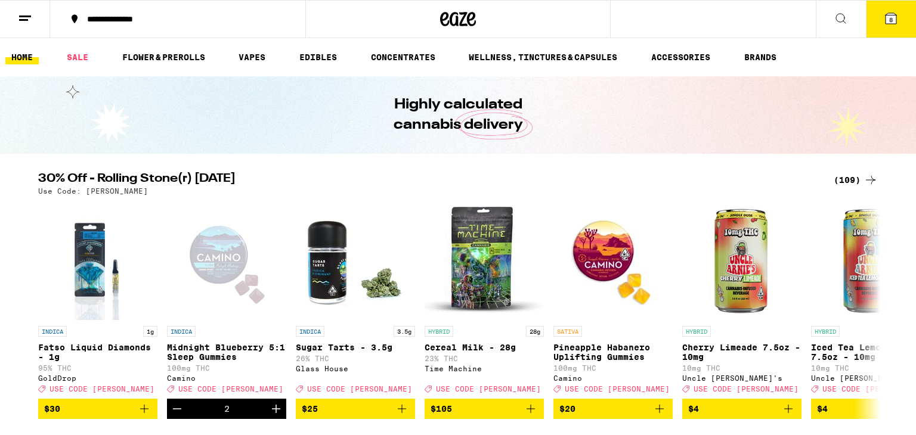
click at [889, 21] on span "8" at bounding box center [891, 19] width 4 height 7
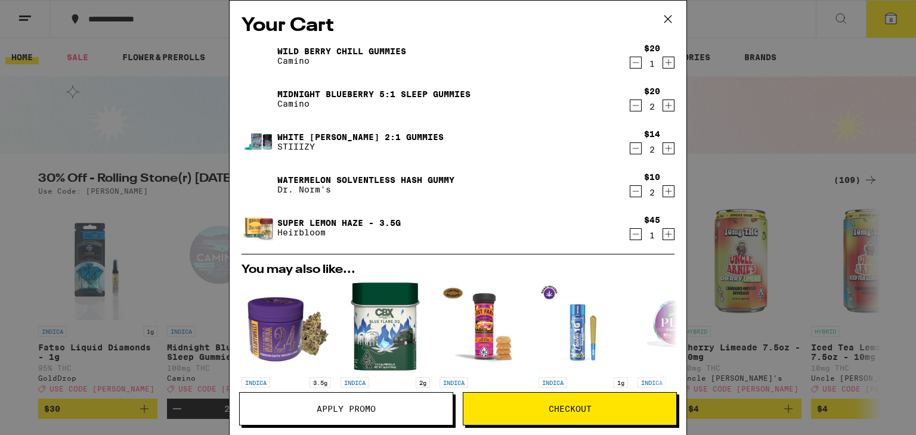
click at [636, 148] on icon "Decrement" at bounding box center [635, 148] width 11 height 14
click at [633, 187] on icon "Decrement" at bounding box center [635, 191] width 11 height 14
click at [635, 109] on icon "Decrement" at bounding box center [635, 105] width 11 height 14
click at [641, 271] on h2 "You may also like..." at bounding box center [457, 270] width 433 height 12
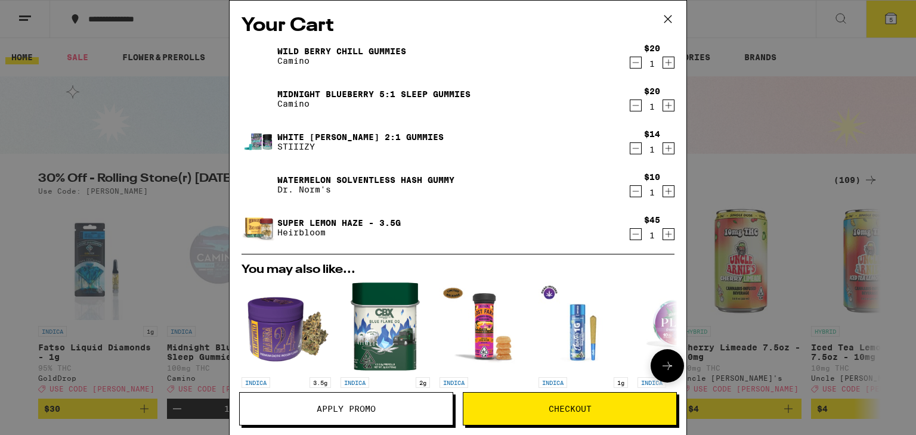
click at [665, 357] on button at bounding box center [666, 365] width 33 height 33
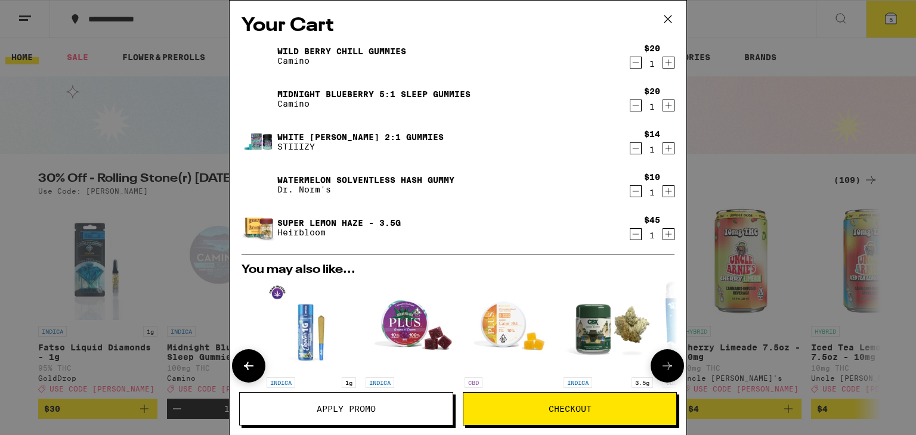
scroll to position [0, 303]
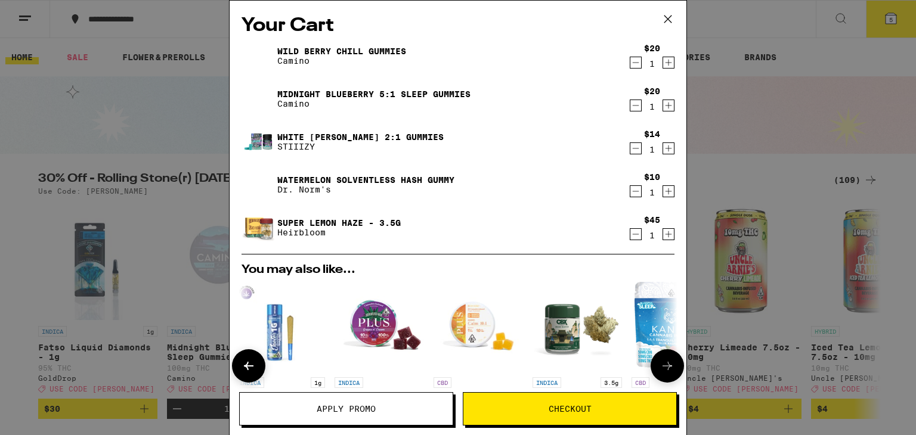
click at [666, 357] on button at bounding box center [666, 365] width 33 height 33
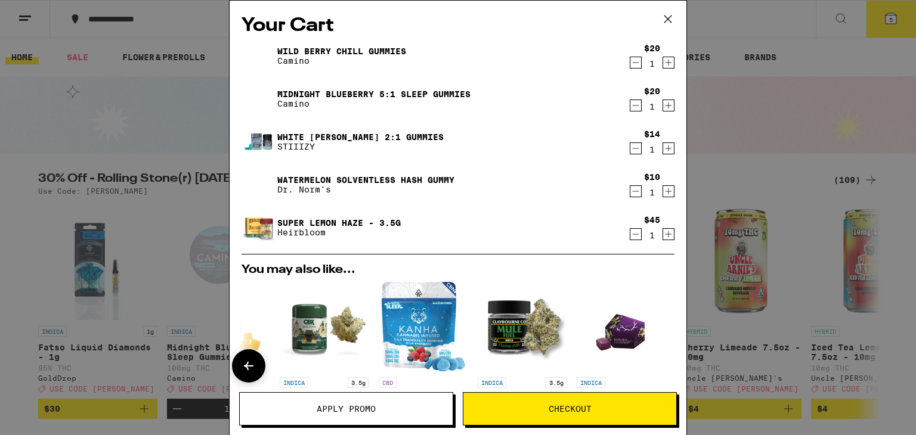
scroll to position [0, 556]
click at [666, 357] on div at bounding box center [666, 365] width 33 height 33
click at [525, 327] on img "Open page for Mule Fuel - 3.5g from Claybourne Co." at bounding box center [521, 326] width 89 height 89
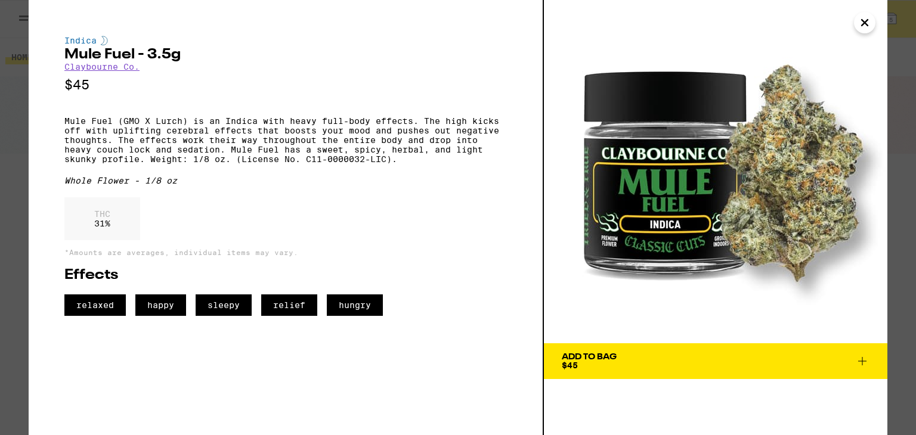
click at [606, 356] on div "Add To Bag" at bounding box center [589, 357] width 55 height 8
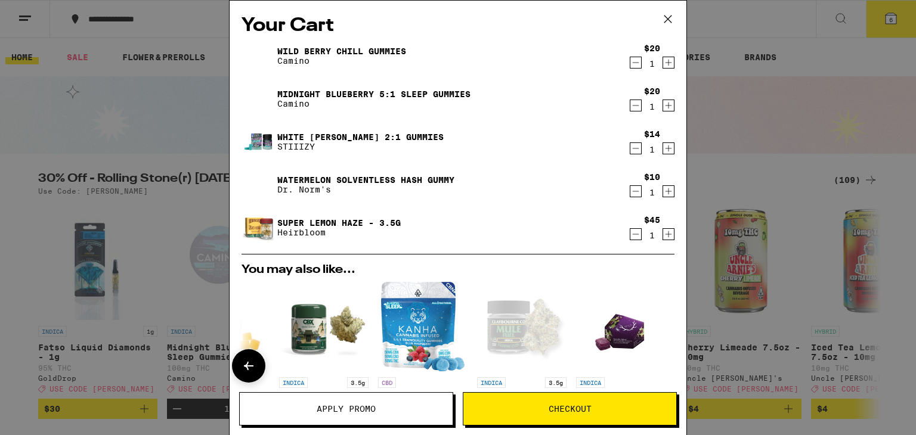
scroll to position [33, 0]
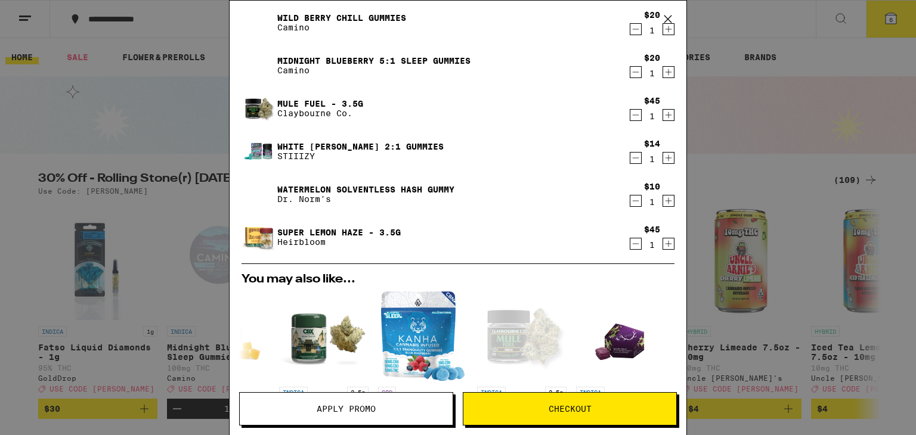
click at [636, 243] on icon "Decrement" at bounding box center [635, 244] width 11 height 14
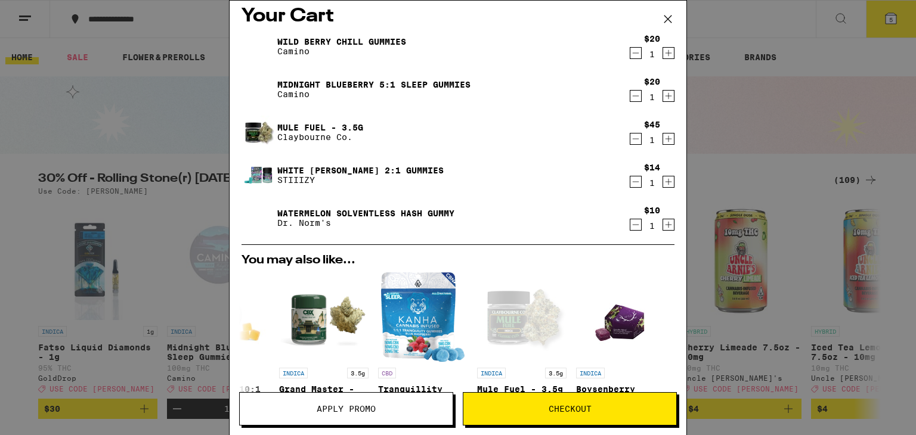
scroll to position [0, 0]
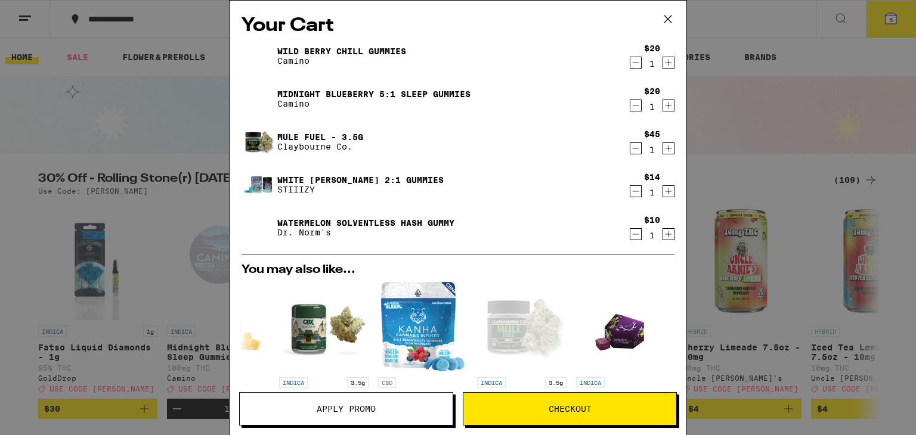
click at [634, 234] on icon "Decrement" at bounding box center [635, 234] width 11 height 14
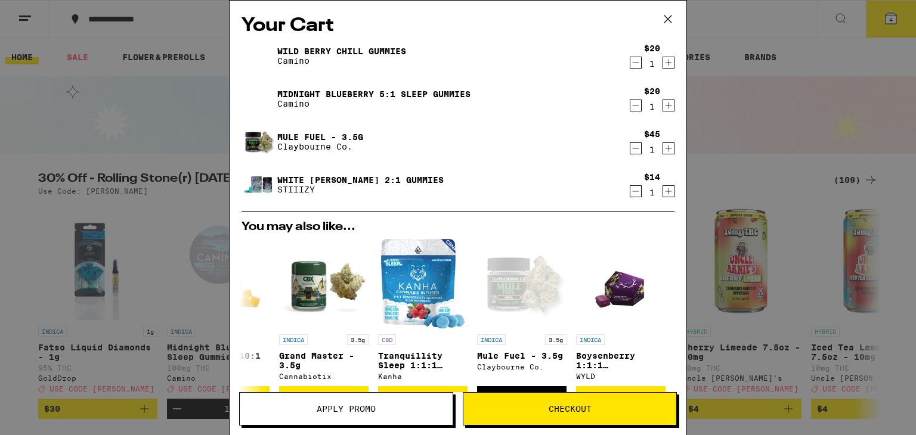
click at [351, 405] on span "Apply Promo" at bounding box center [346, 409] width 59 height 8
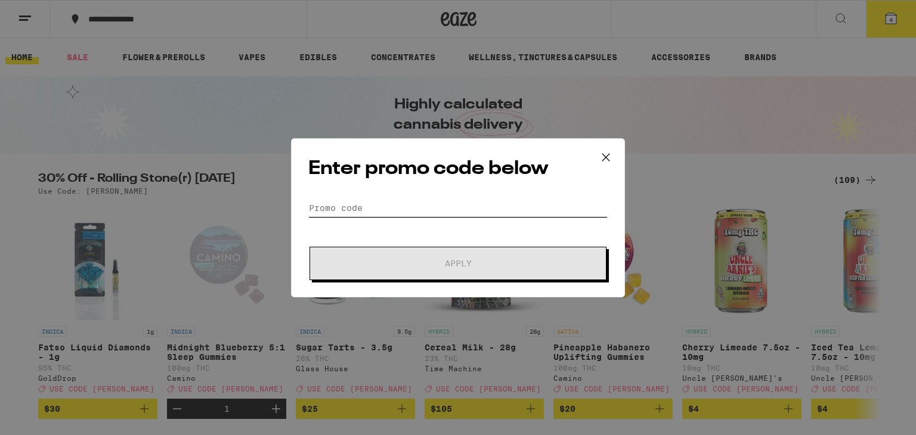
click at [355, 203] on input "Promo Code" at bounding box center [457, 208] width 299 height 18
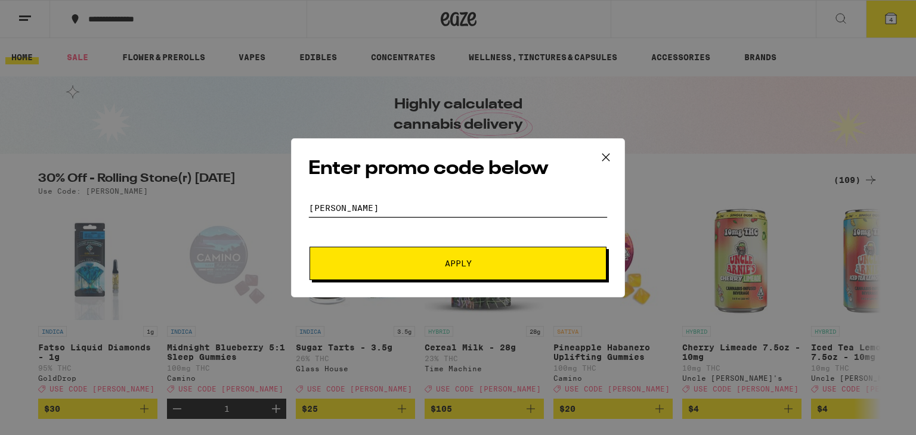
type input "stoner"
click at [401, 267] on button "Apply" at bounding box center [457, 263] width 297 height 33
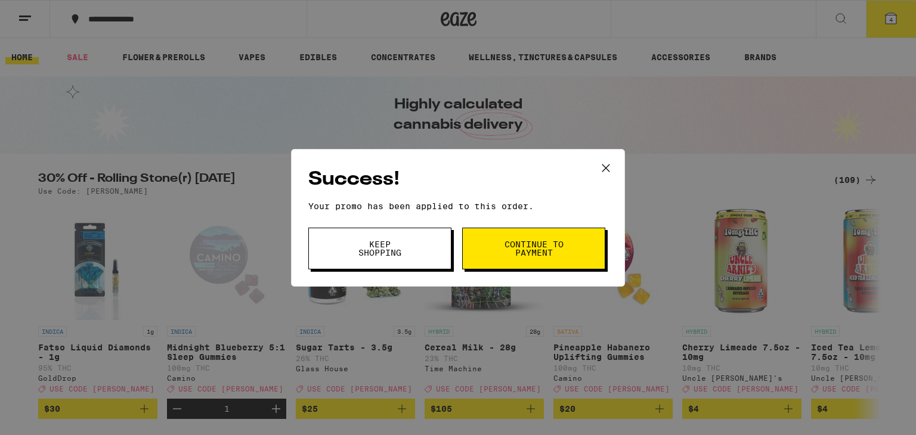
click at [517, 244] on span "Continue to payment" at bounding box center [533, 248] width 61 height 17
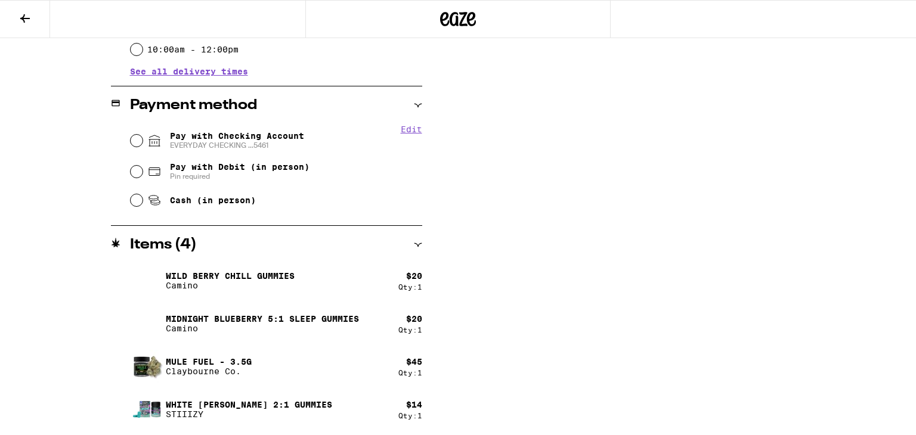
scroll to position [465, 0]
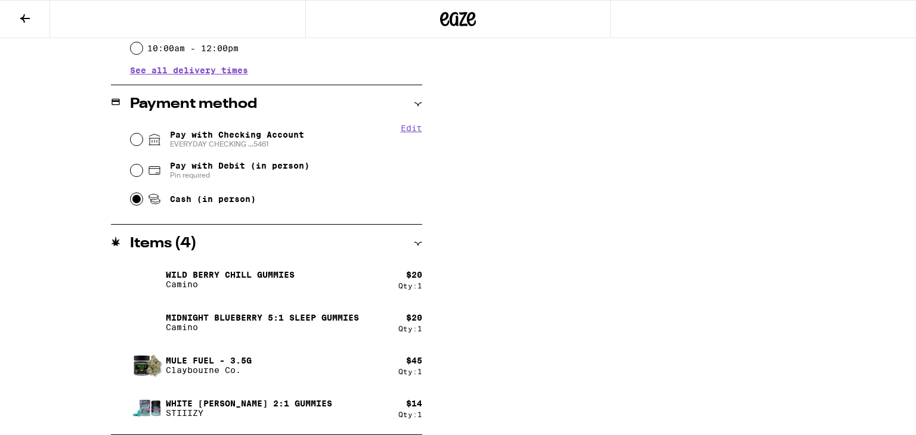
click at [135, 203] on input "Cash (in person)" at bounding box center [137, 199] width 12 height 12
radio input "true"
click at [131, 165] on input "Pay with Debit (in person) Pin required" at bounding box center [137, 171] width 12 height 12
radio input "true"
click at [134, 202] on input "Cash (in person)" at bounding box center [137, 199] width 12 height 12
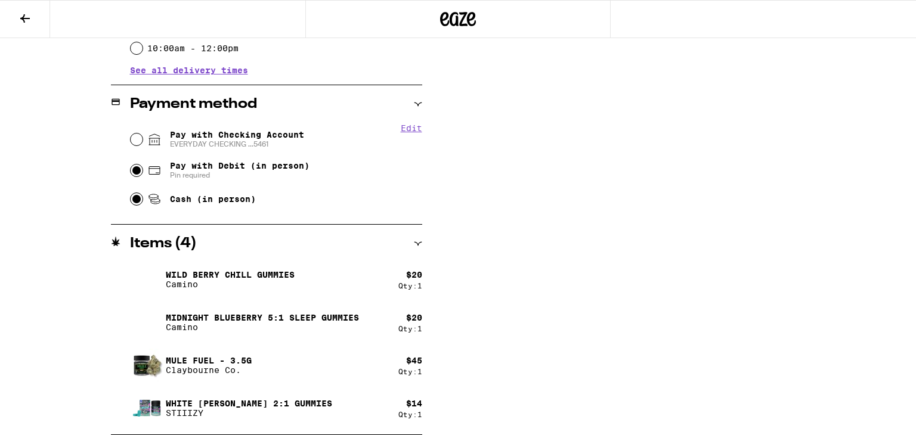
radio input "true"
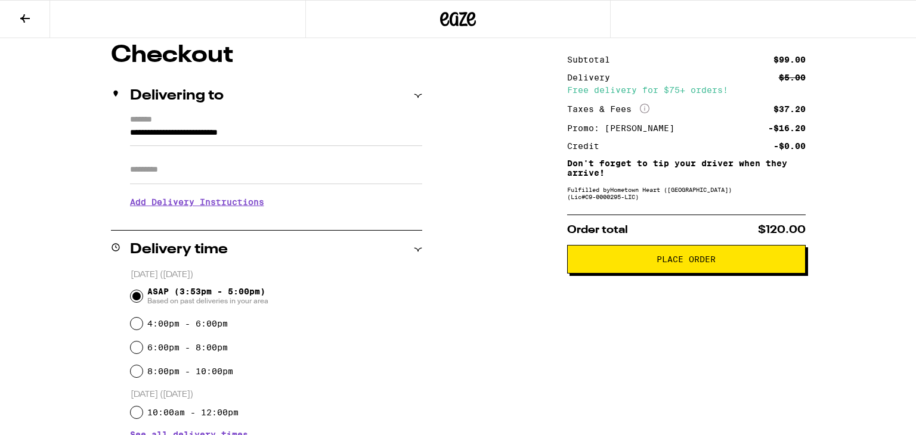
scroll to position [89, 0]
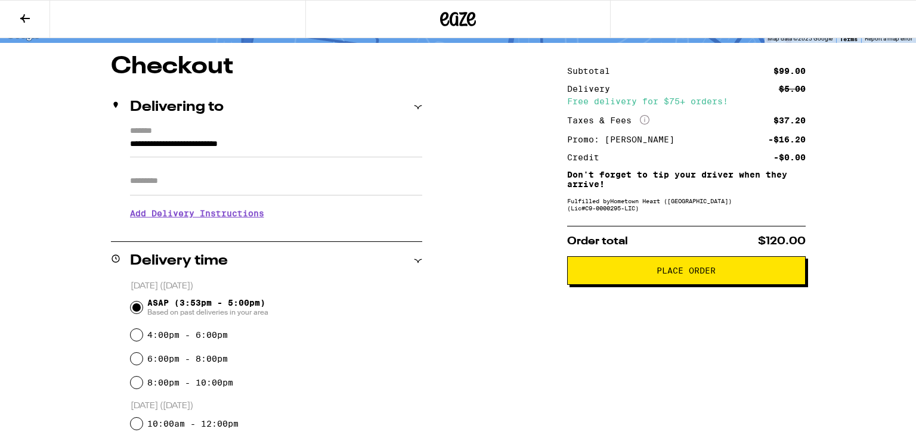
click at [869, 48] on div "**********" at bounding box center [458, 361] width 916 height 900
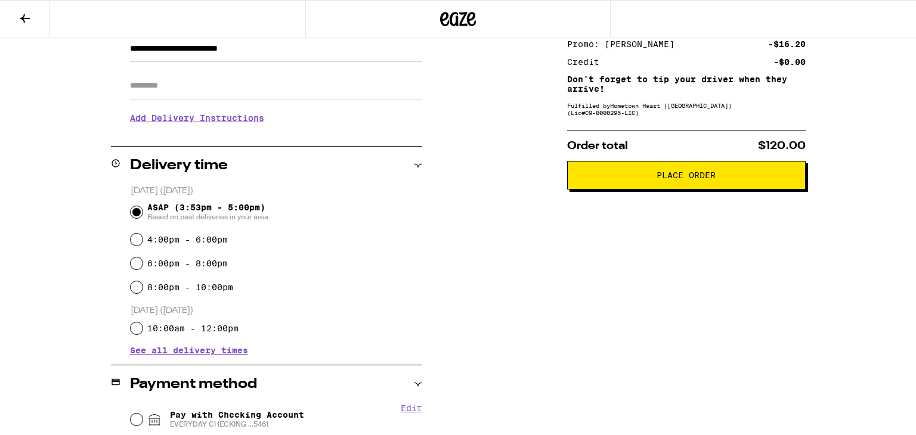
scroll to position [161, 0]
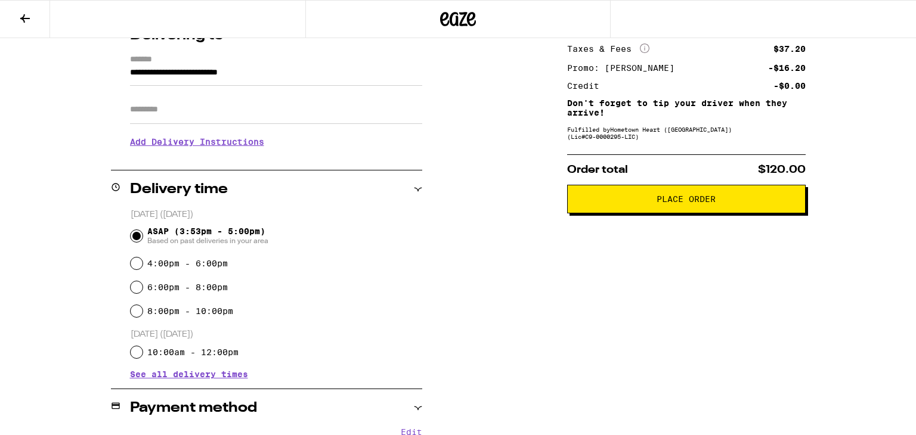
click at [196, 150] on h3 "Add Delivery Instructions" at bounding box center [276, 141] width 292 height 27
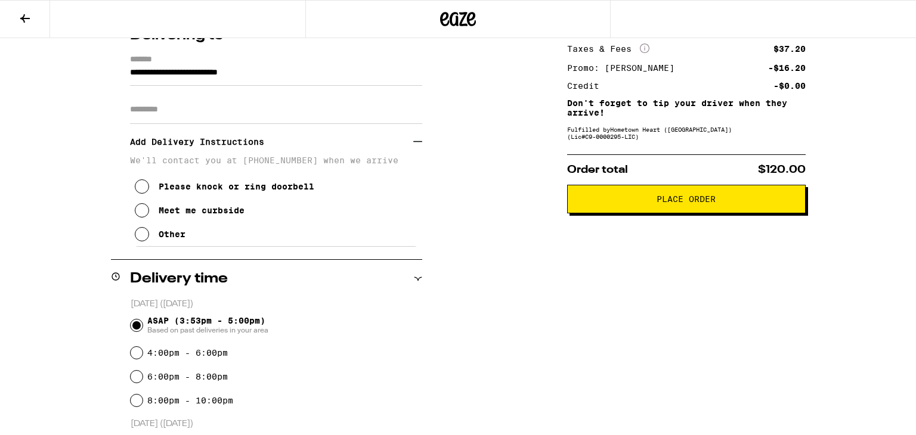
click at [139, 189] on icon at bounding box center [142, 186] width 14 height 14
click at [618, 192] on button "Place Order" at bounding box center [686, 199] width 238 height 29
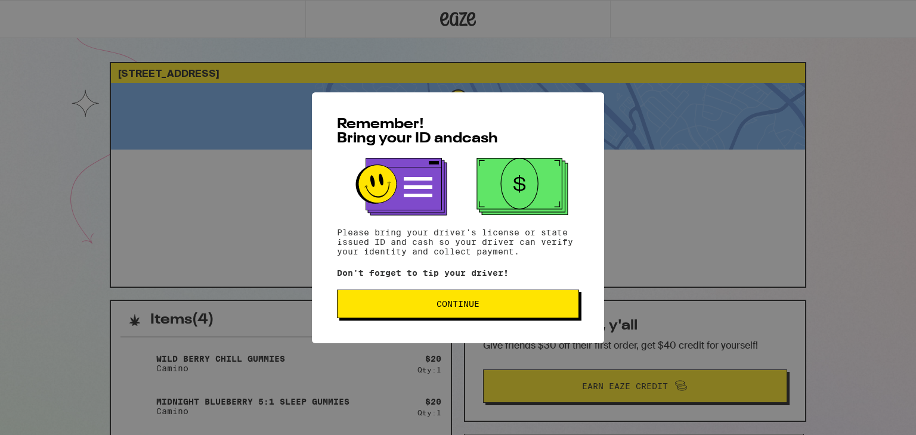
click at [476, 300] on span "Continue" at bounding box center [457, 304] width 43 height 8
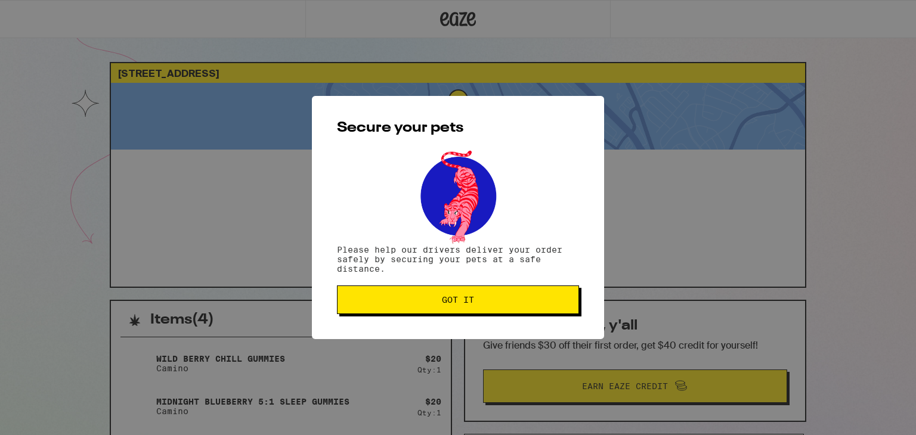
click at [476, 299] on span "Got it" at bounding box center [458, 300] width 222 height 8
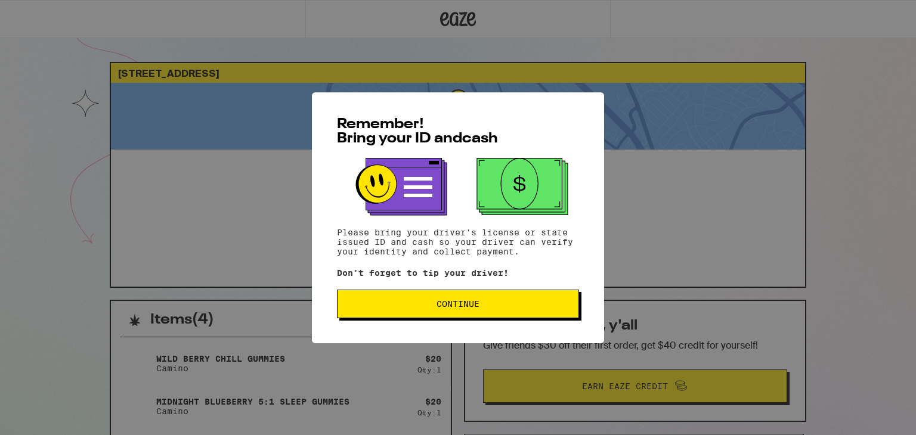
click at [411, 302] on span "Continue" at bounding box center [458, 304] width 222 height 8
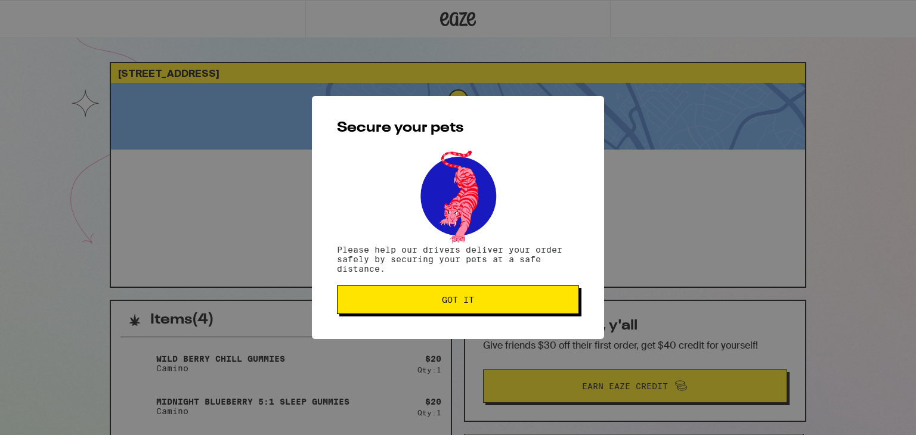
click at [411, 302] on span "Got it" at bounding box center [458, 300] width 222 height 8
